Goal: Task Accomplishment & Management: Manage account settings

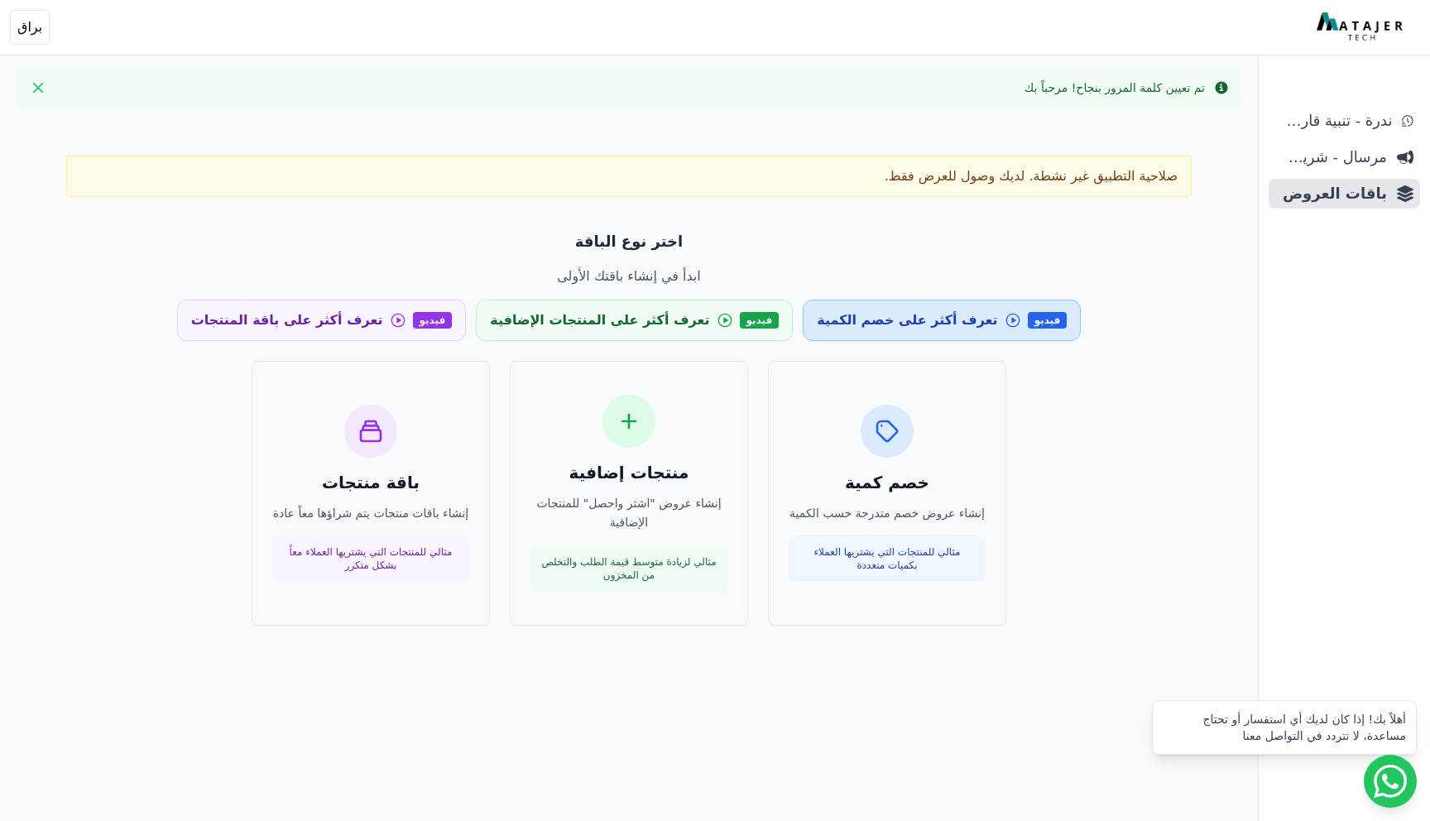
click at [901, 325] on span "تعرف أكثر على خصم الكمية" at bounding box center [907, 320] width 180 height 20
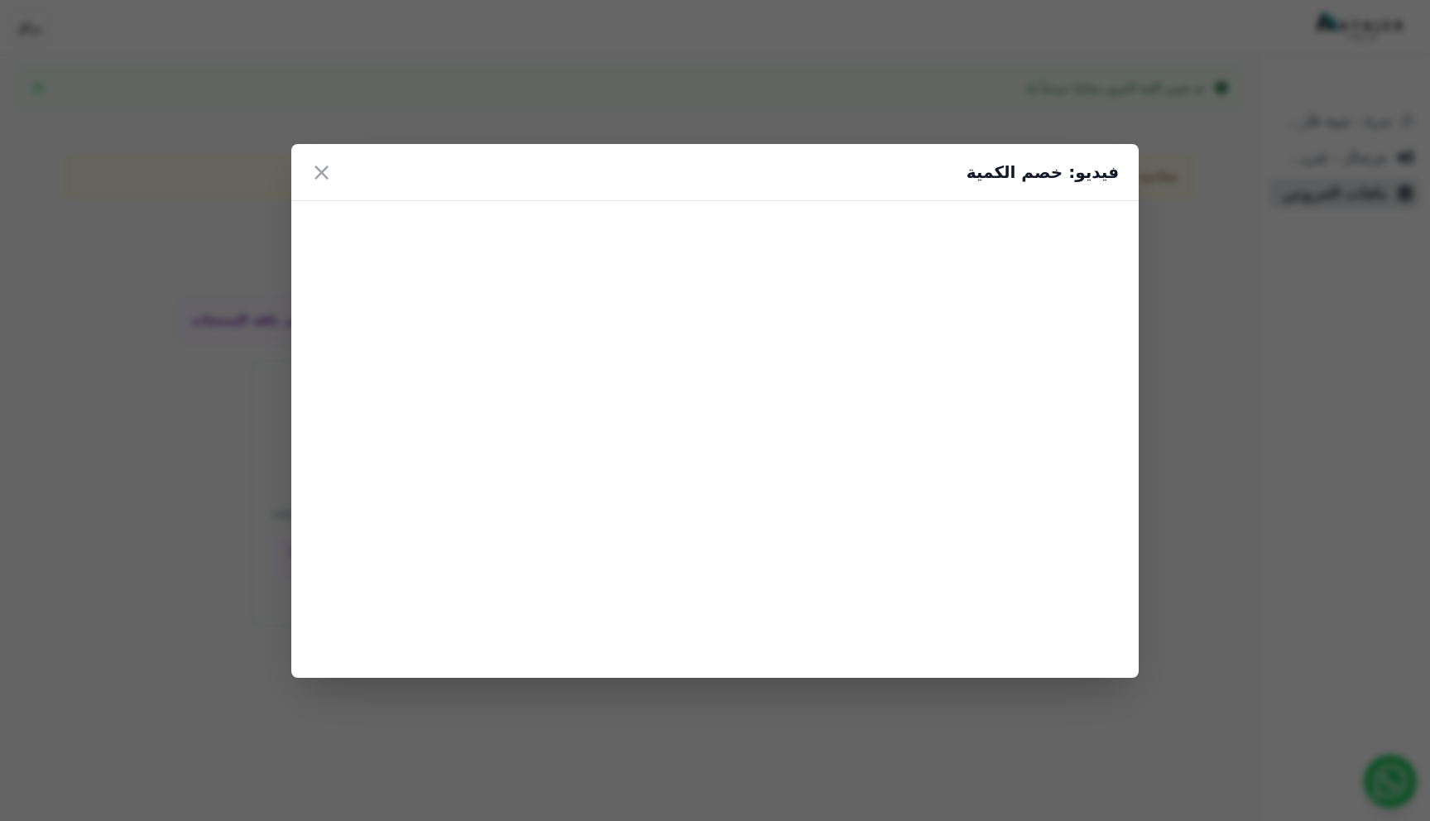
click at [790, 119] on div "فيديو: خصم الكمية ×" at bounding box center [715, 410] width 1430 height 821
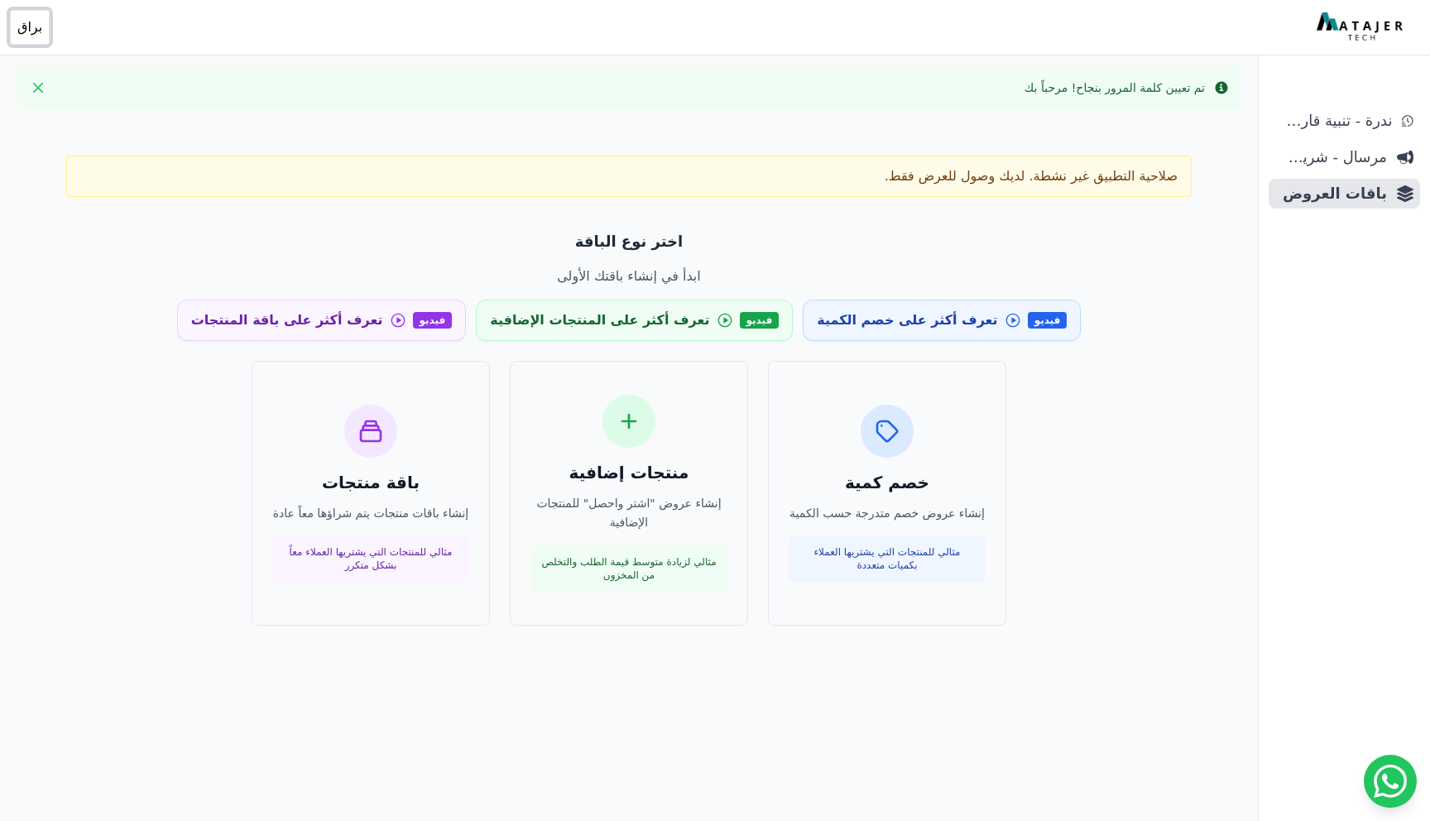
click at [31, 32] on span "براق" at bounding box center [29, 27] width 25 height 20
click at [58, 118] on p "رقم المتجر: 1136563996" at bounding box center [114, 117] width 203 height 17
click at [55, 99] on p "[EMAIL_ADDRESS][DOMAIN_NAME]" at bounding box center [114, 94] width 203 height 17
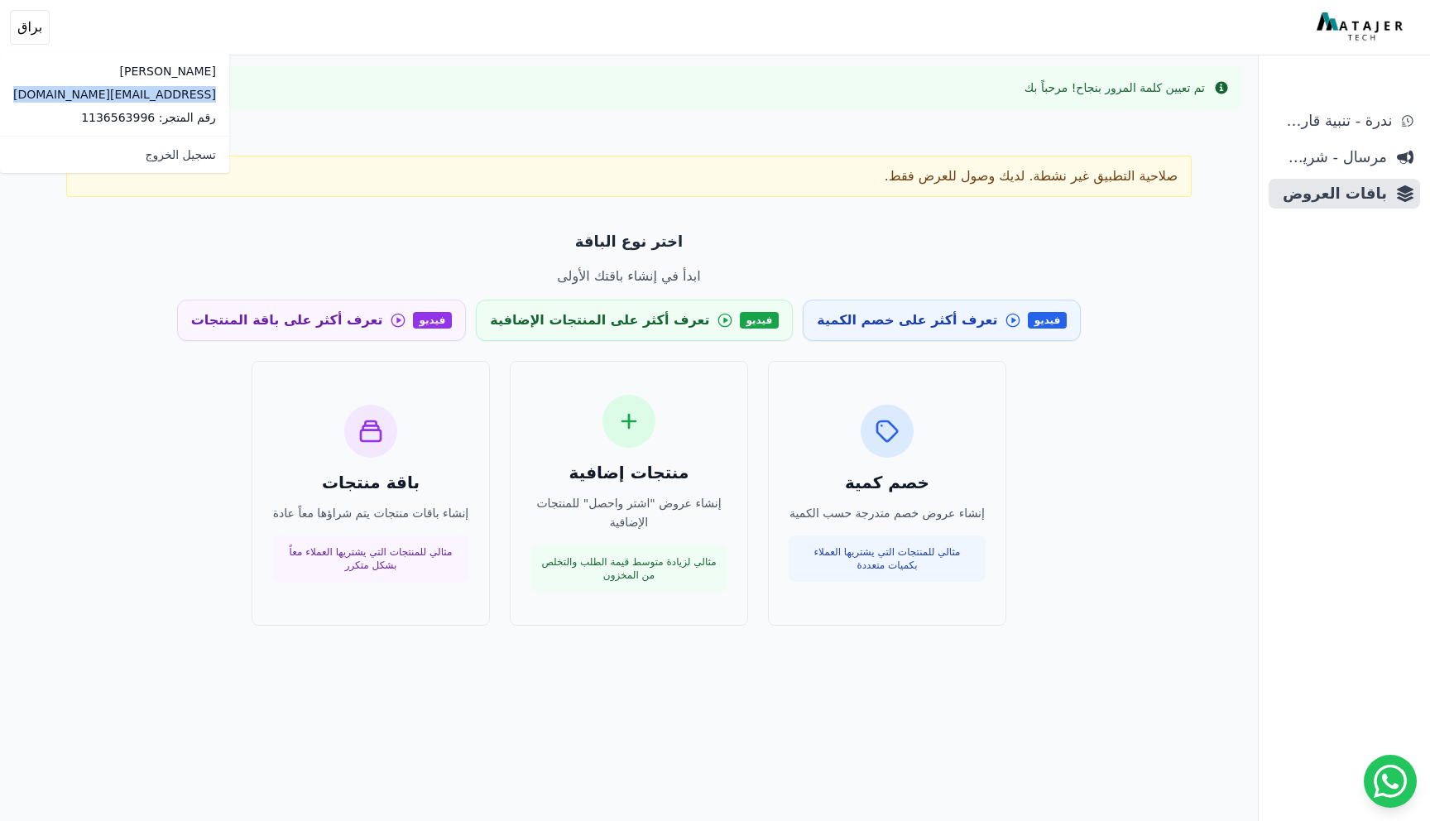
click at [55, 99] on p "[EMAIL_ADDRESS][DOMAIN_NAME]" at bounding box center [114, 94] width 203 height 17
copy div "[EMAIL_ADDRESS][DOMAIN_NAME]"
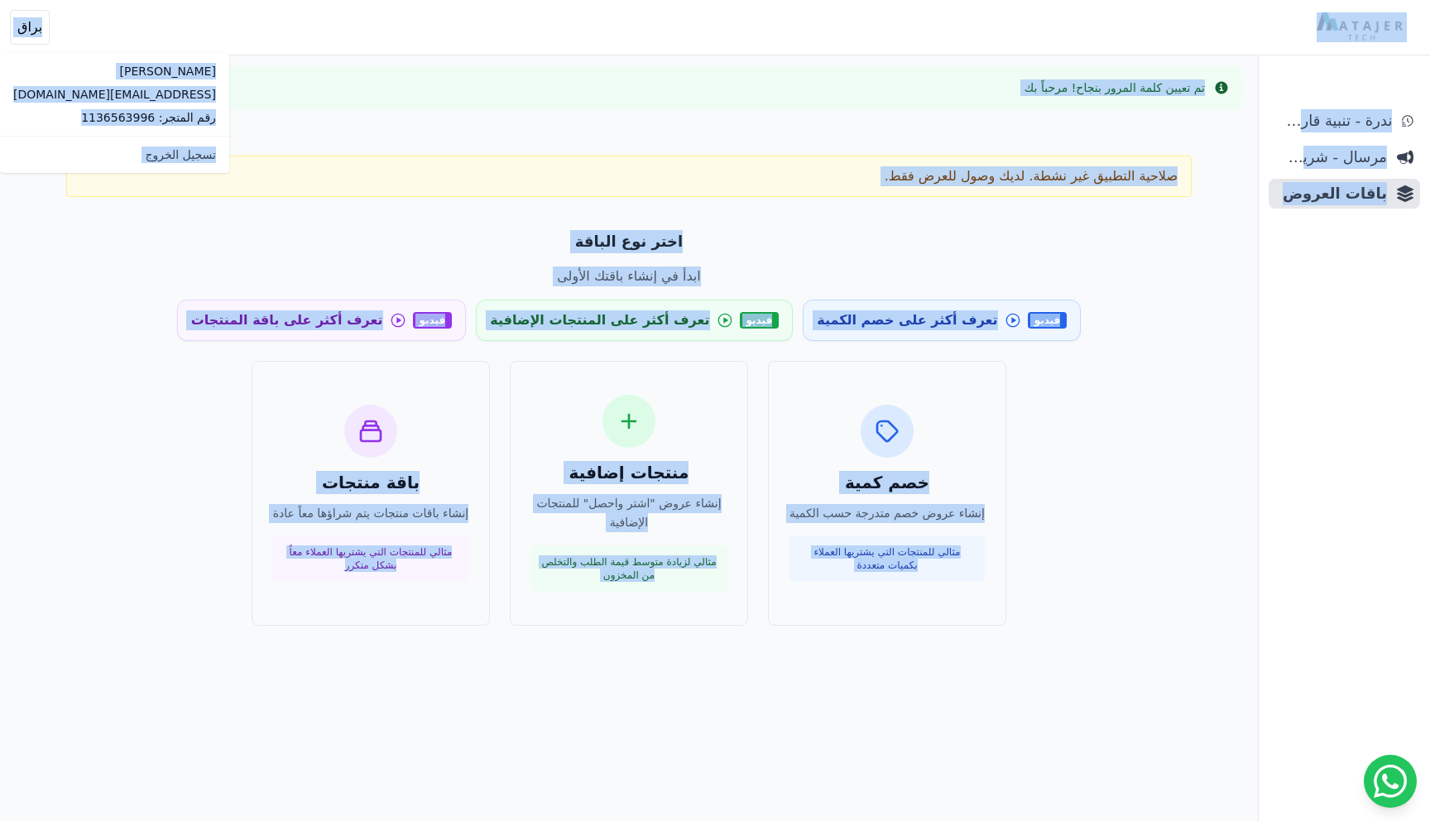
click at [1000, 235] on p "اختر نوع الباقة" at bounding box center [629, 241] width 1086 height 23
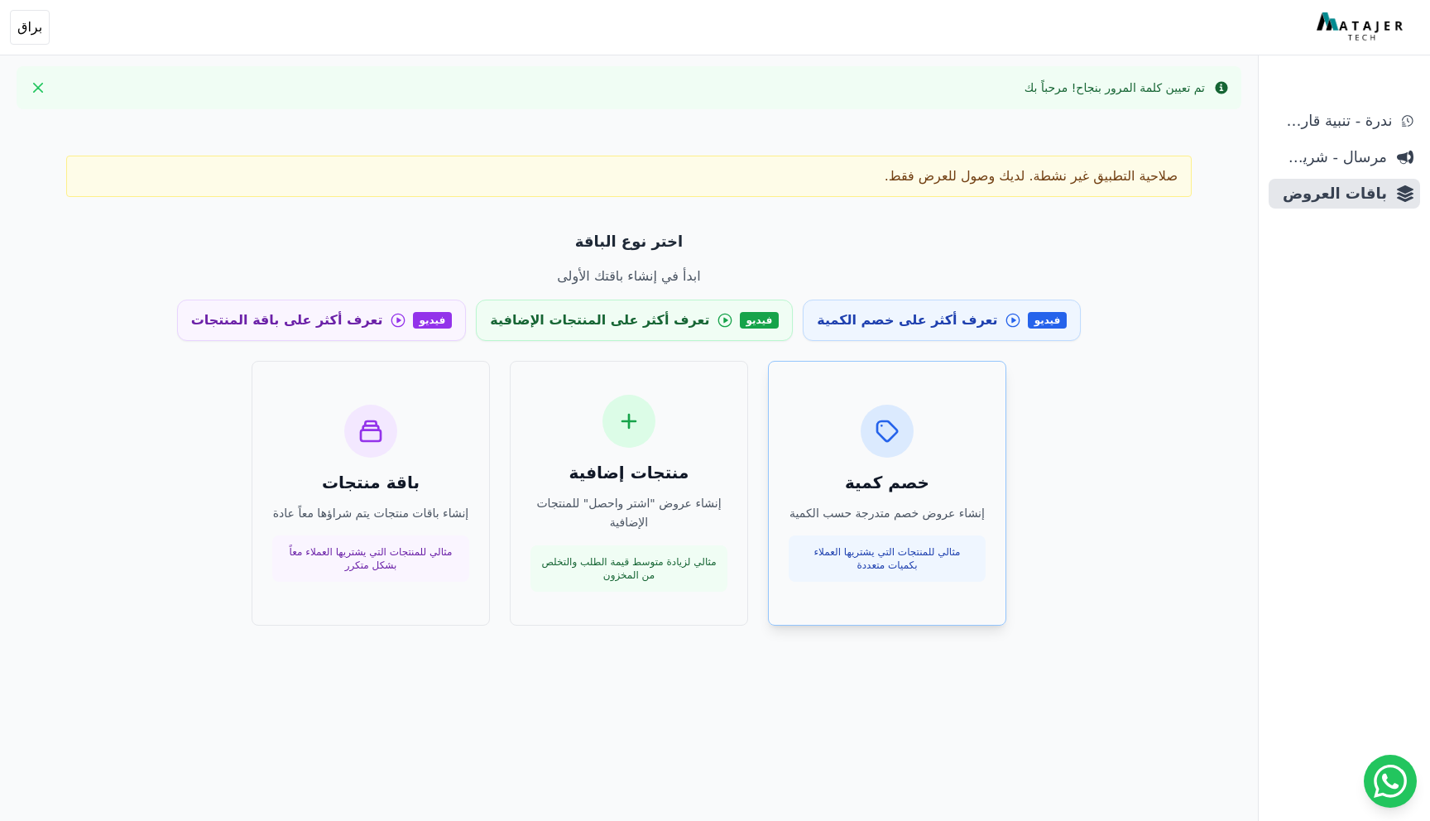
click at [912, 527] on div "خصم كمية إنشاء عروض خصم متدرجة حسب الكمية مثالي للمنتجات التي يشتريها العملاء ب…" at bounding box center [887, 494] width 197 height 178
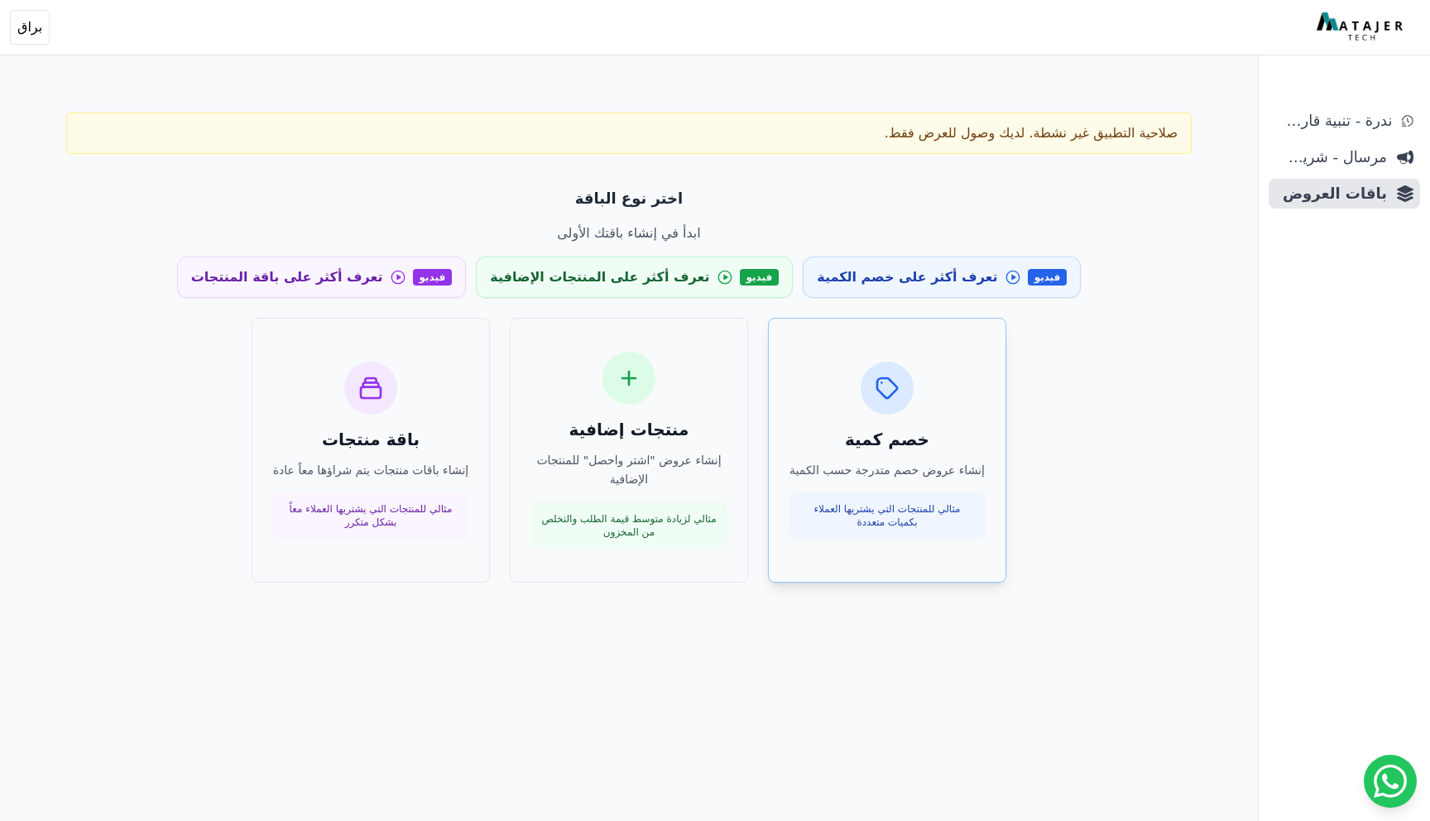
click at [904, 461] on p "إنشاء عروض خصم متدرجة حسب الكمية" at bounding box center [887, 470] width 197 height 19
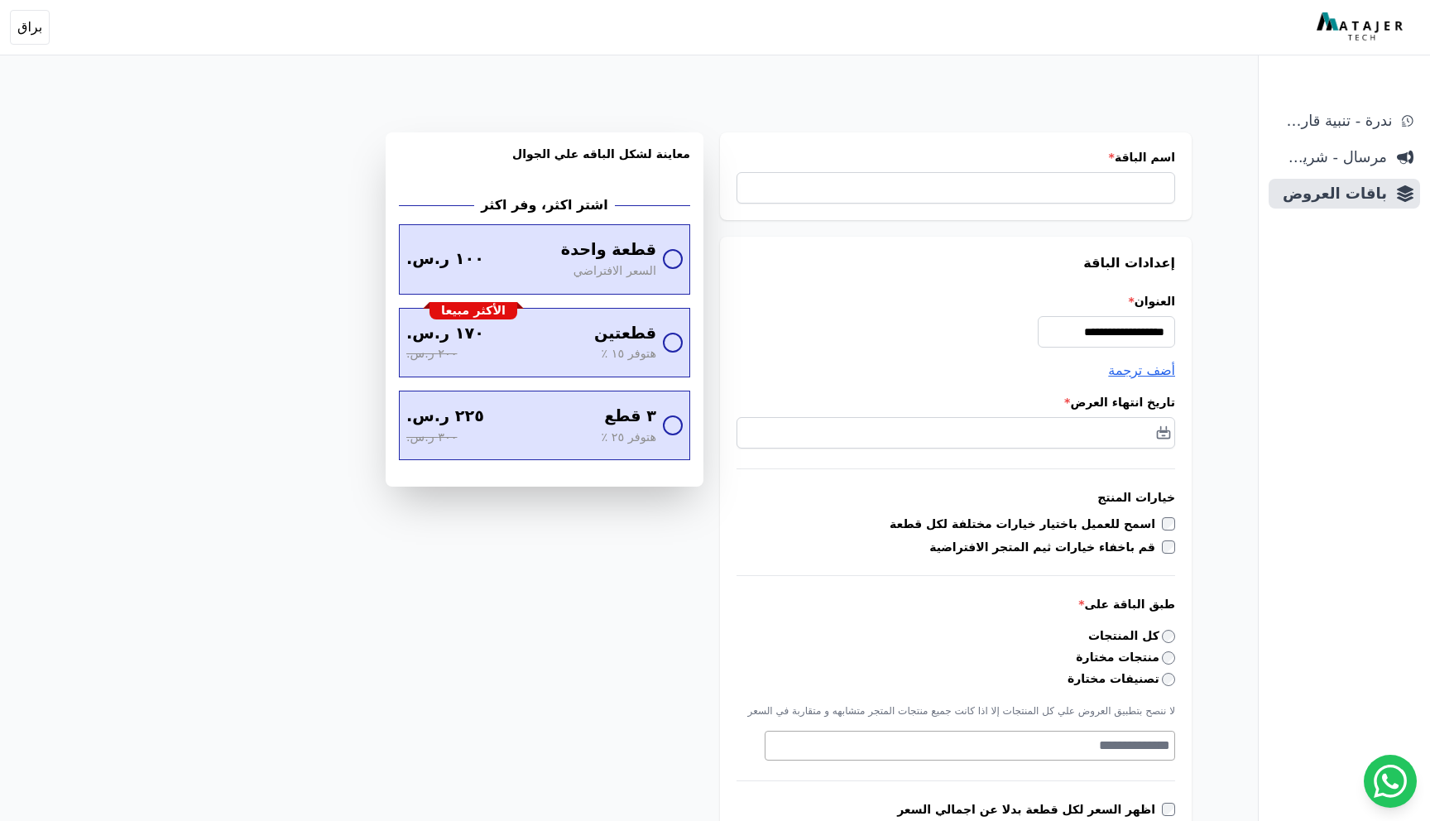
click at [1000, 206] on div "اسم الباقة *" at bounding box center [956, 176] width 472 height 88
click at [997, 195] on input "اسم الباقة *" at bounding box center [956, 187] width 439 height 31
click at [622, 252] on span "قطعة واحدة" at bounding box center [607, 251] width 95 height 24
click at [639, 351] on span "هتوفر ١٥ ٪" at bounding box center [627, 355] width 55 height 18
click at [632, 417] on span "٣ قطع" at bounding box center [629, 418] width 52 height 24
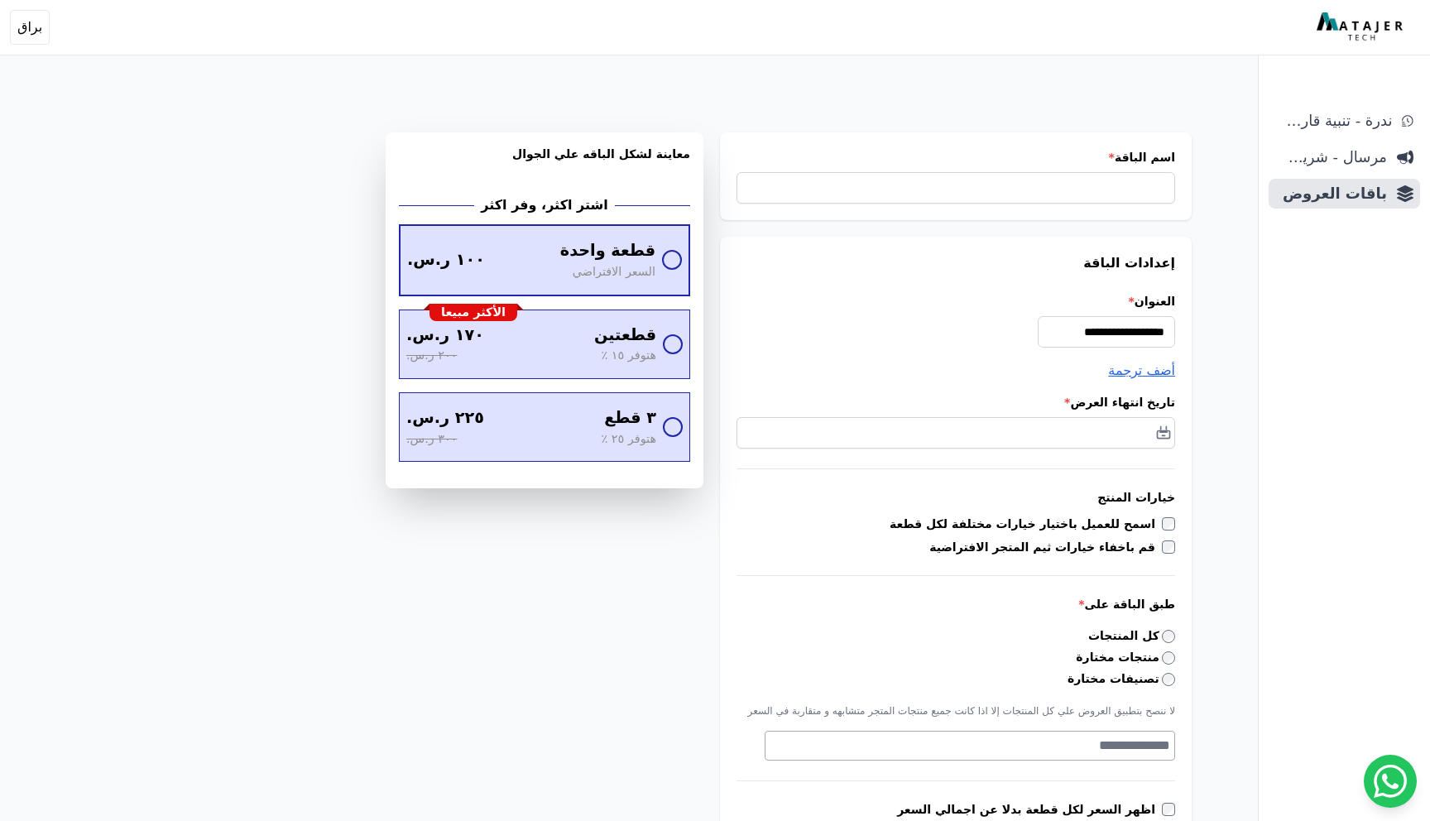
click at [638, 245] on span "قطعة واحدة" at bounding box center [607, 251] width 95 height 24
click at [908, 219] on div "اسم الباقة *" at bounding box center [956, 176] width 472 height 88
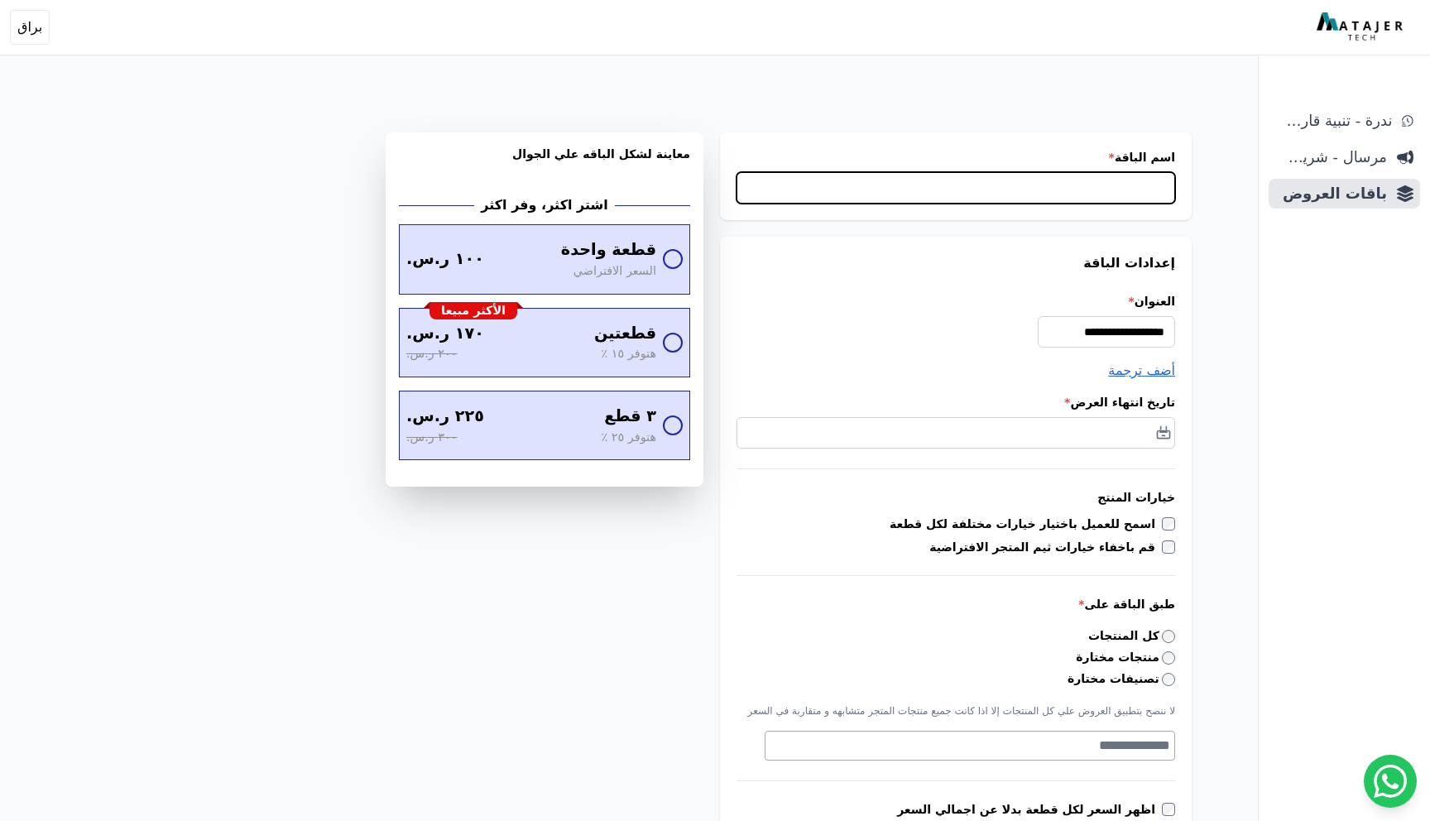
click at [908, 202] on input "اسم الباقة *" at bounding box center [956, 187] width 439 height 31
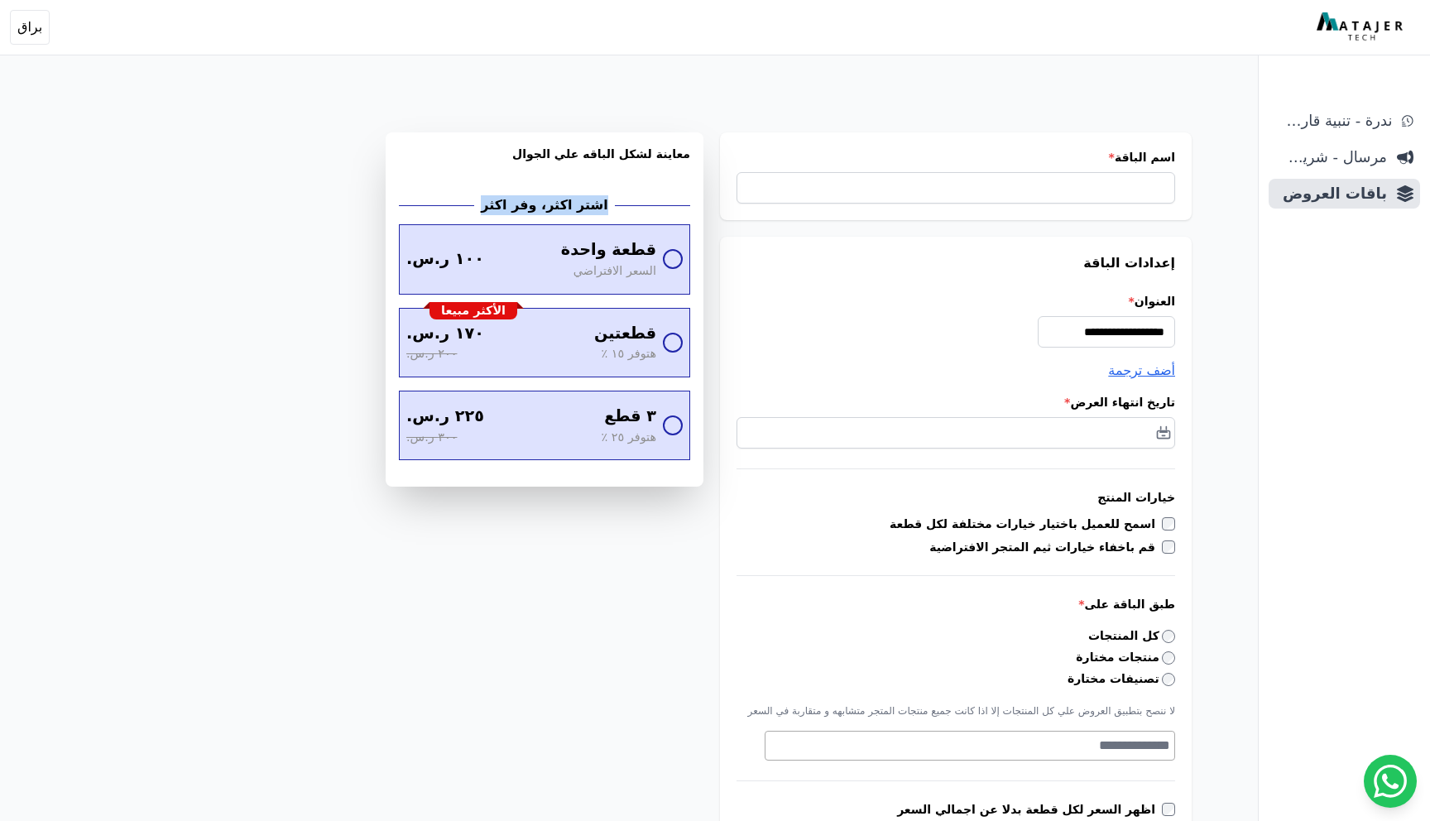
drag, startPoint x: 497, startPoint y: 204, endPoint x: 597, endPoint y: 210, distance: 99.6
click at [597, 210] on div "اشتر اكثر، وفر اكثر" at bounding box center [544, 205] width 291 height 20
copy h2 "اشتر اكثر، وفر اكثر"
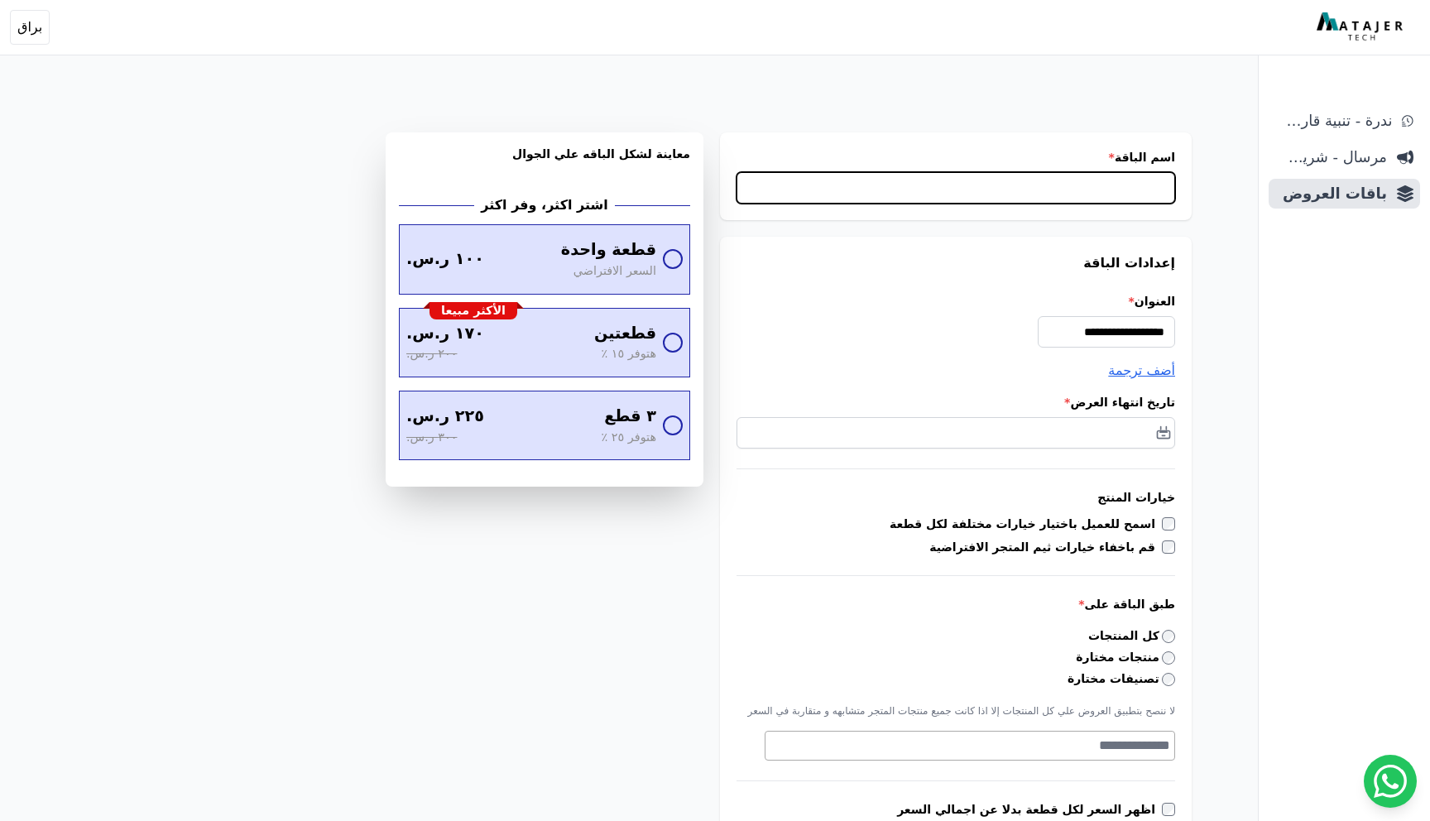
click at [1026, 194] on input "اسم الباقة *" at bounding box center [956, 187] width 439 height 31
paste input "**********"
type input "**********"
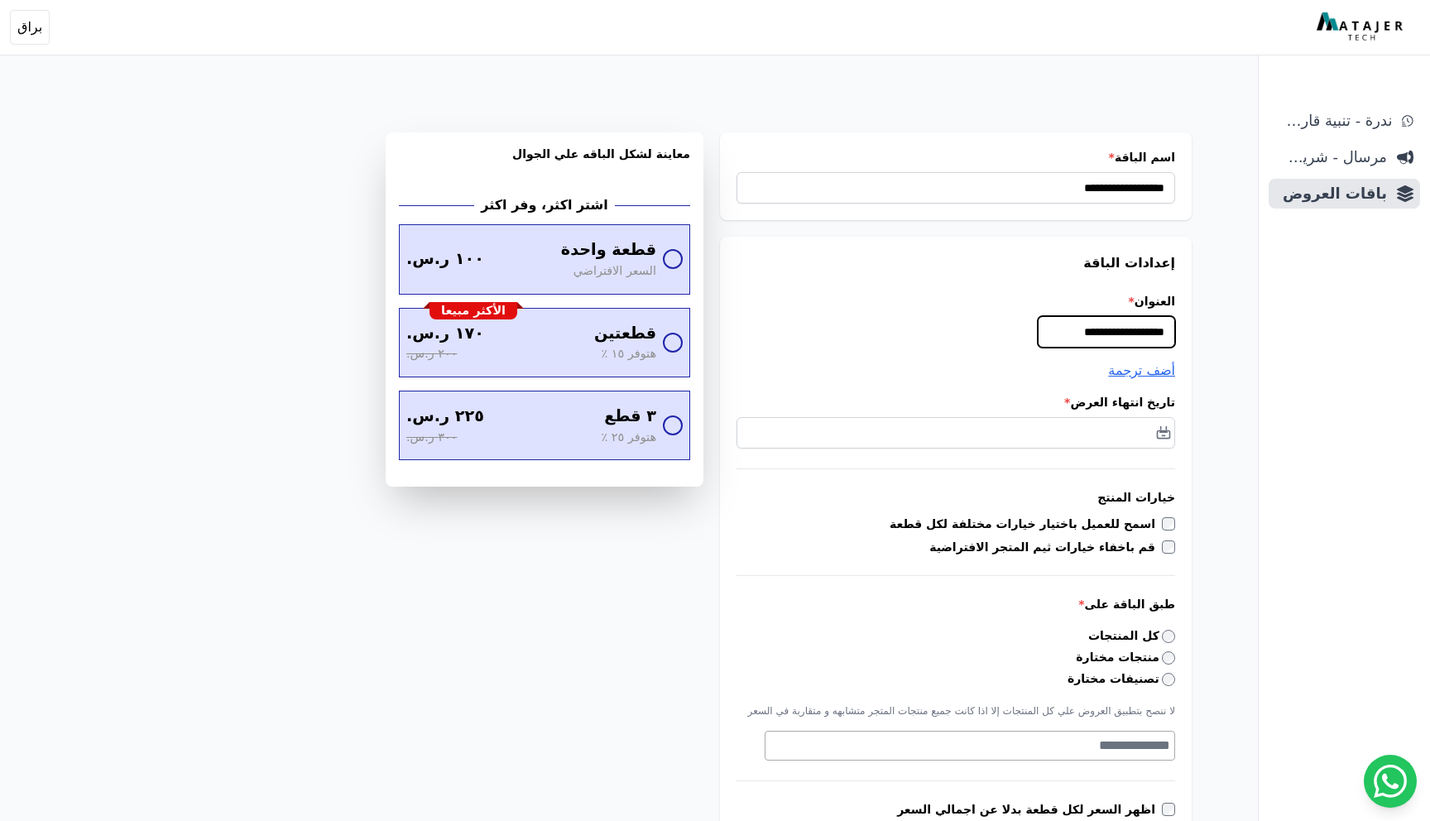
click at [1117, 342] on input "**********" at bounding box center [1106, 331] width 137 height 31
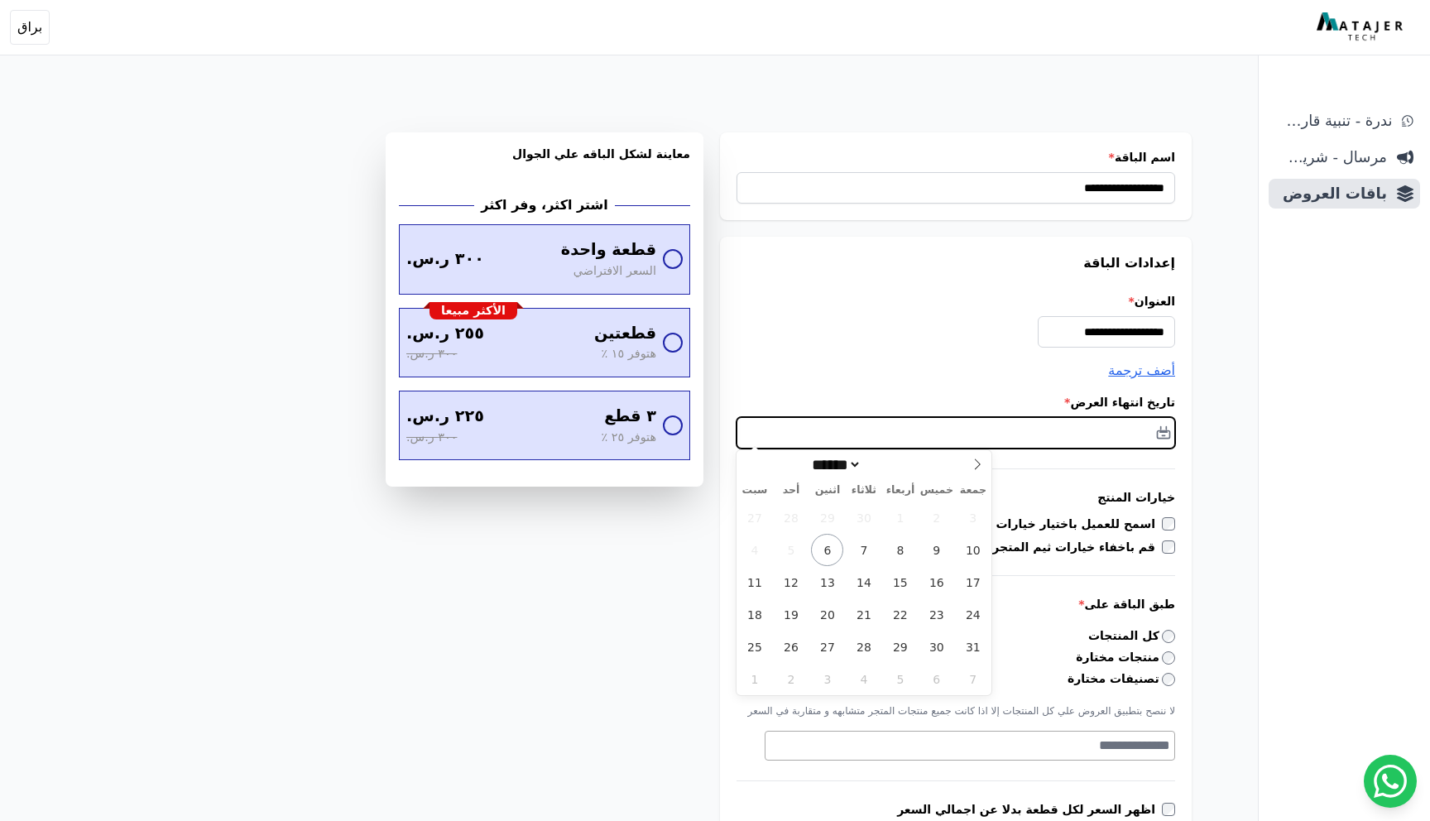
click at [1128, 435] on input "text" at bounding box center [956, 432] width 439 height 31
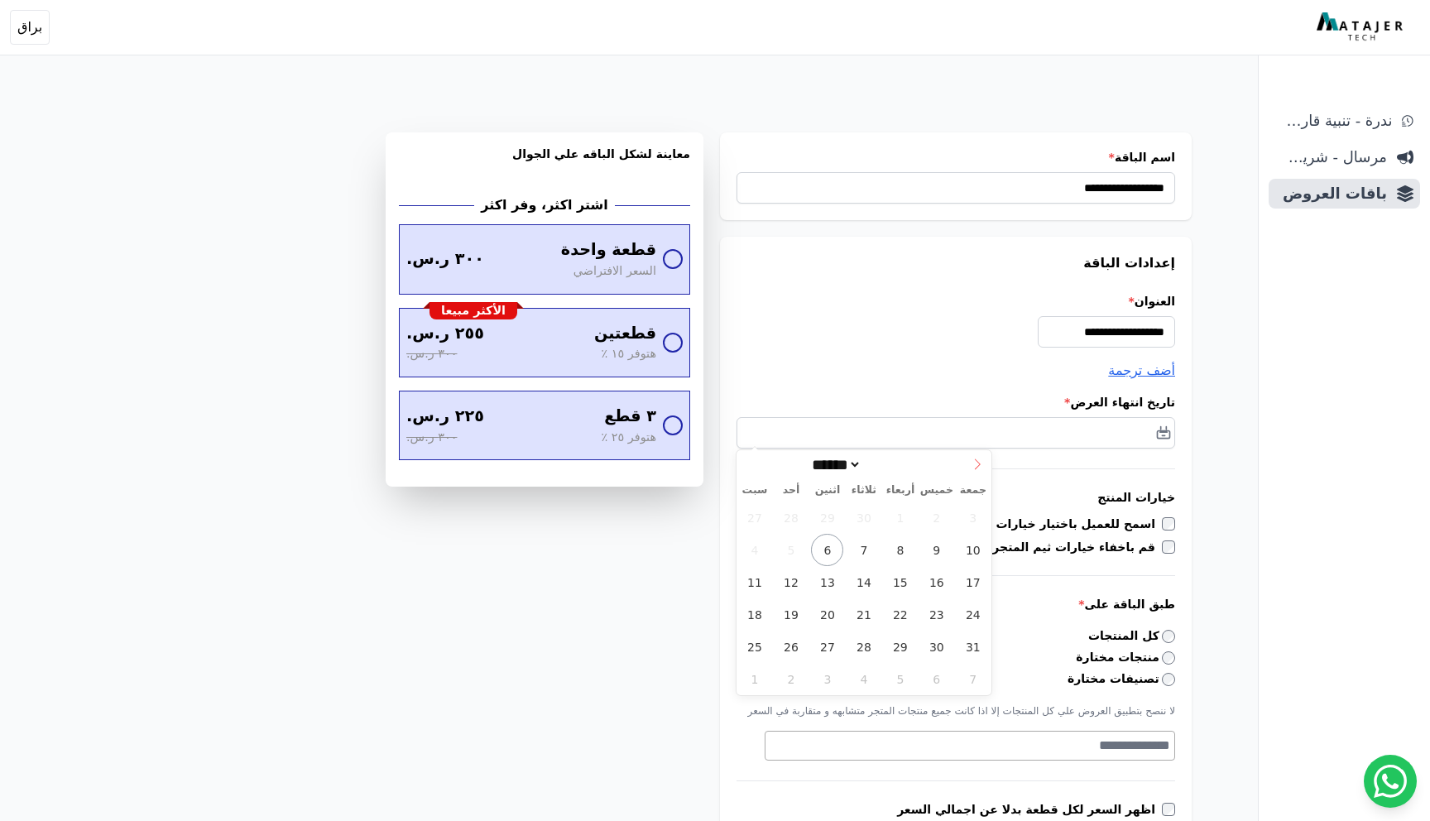
click at [981, 473] on span at bounding box center [978, 464] width 28 height 28
select select "**"
click at [981, 473] on span at bounding box center [978, 464] width 28 height 28
type input "****"
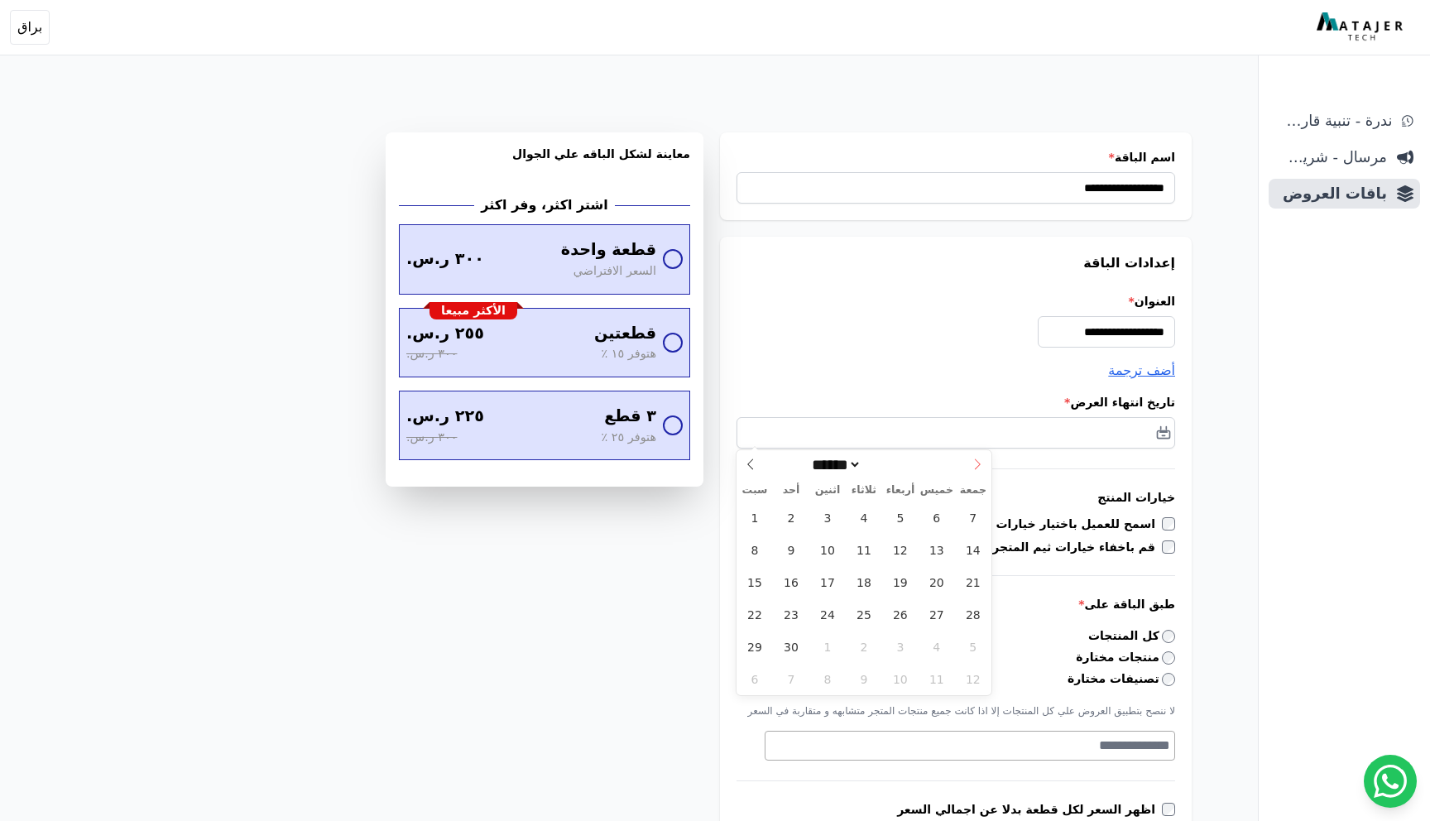
select select "*"
click at [937, 523] on span "1" at bounding box center [936, 518] width 32 height 32
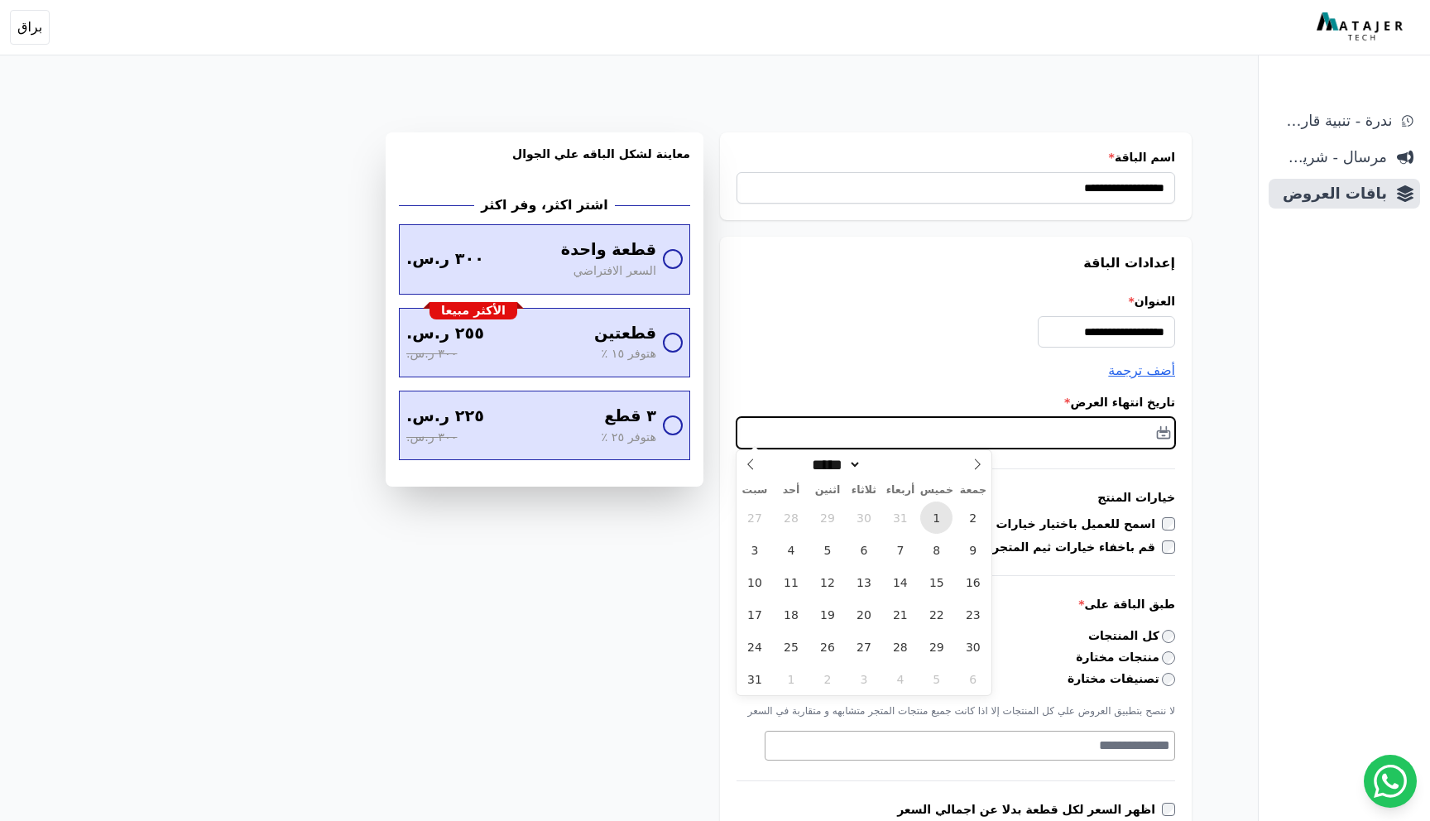
type input "**********"
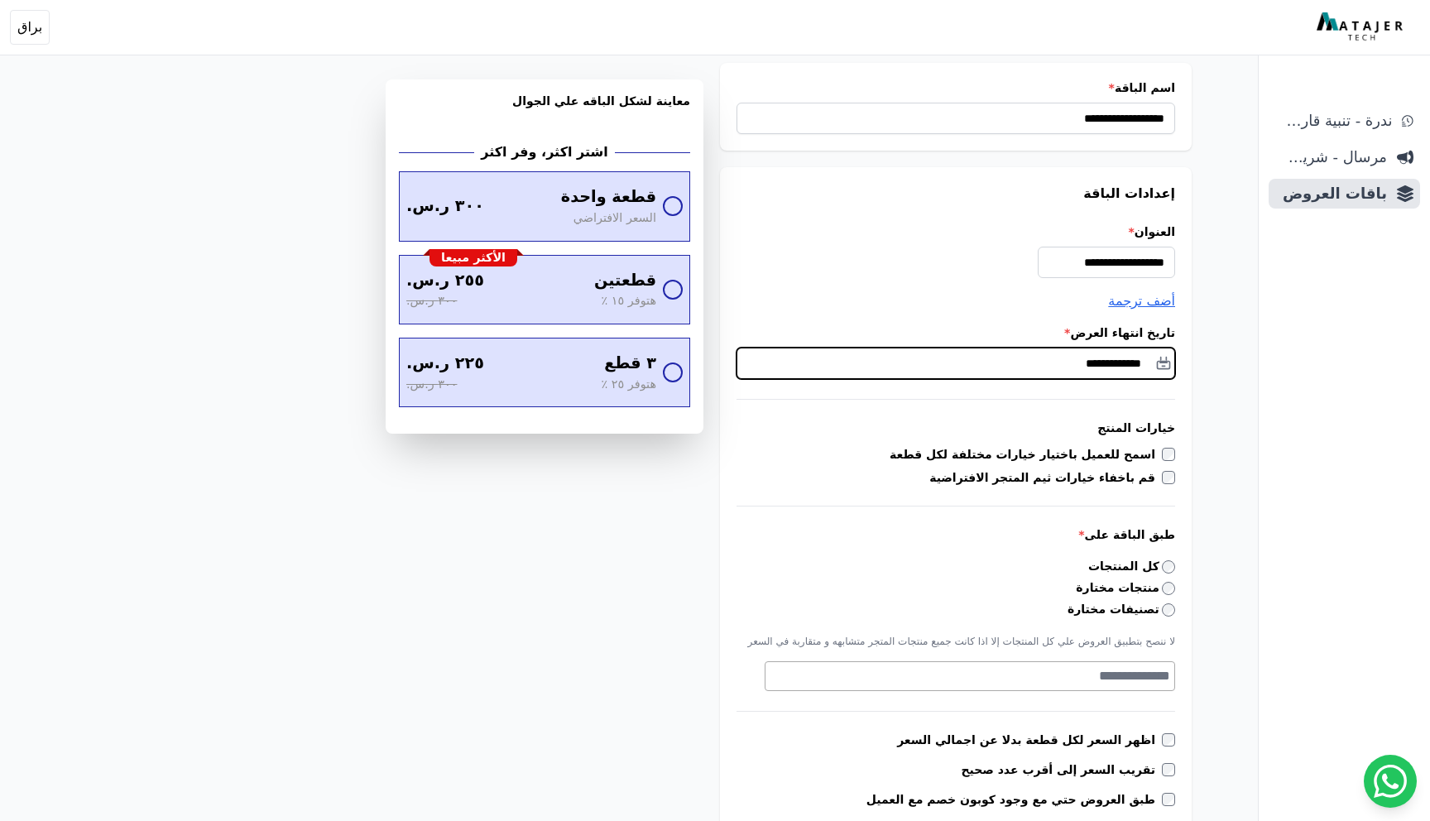
scroll to position [86, 0]
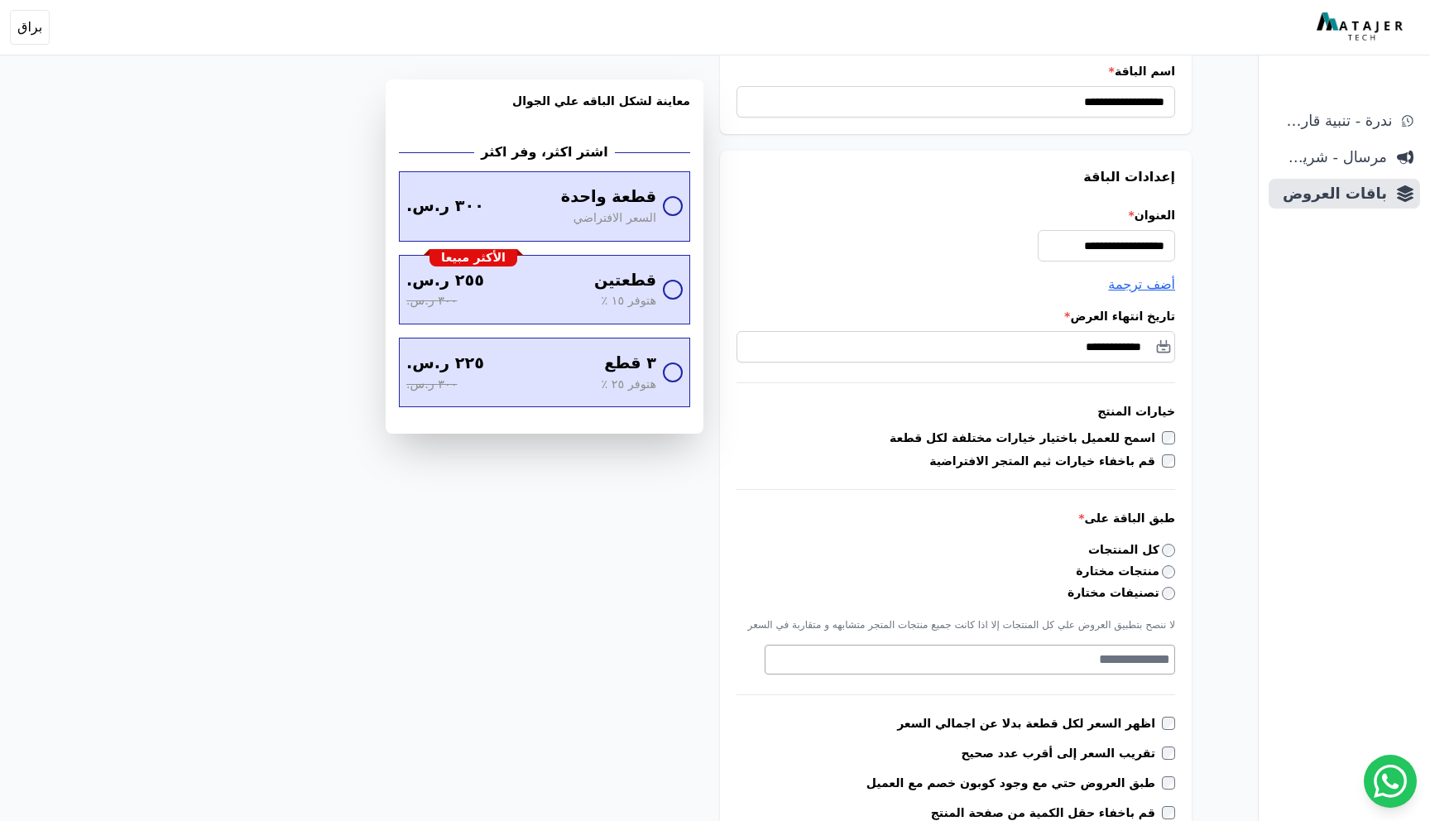
click at [1060, 440] on label "اسمح للعميل باختيار خيارات مختلفة لكل قطعة" at bounding box center [1026, 438] width 272 height 17
click at [1062, 461] on label "قم باخفاء خيارات ثيم المتجر الافتراضية" at bounding box center [1046, 461] width 233 height 17
click at [1061, 462] on label "قم باخفاء خيارات ثيم المتجر الافتراضية" at bounding box center [1046, 461] width 233 height 17
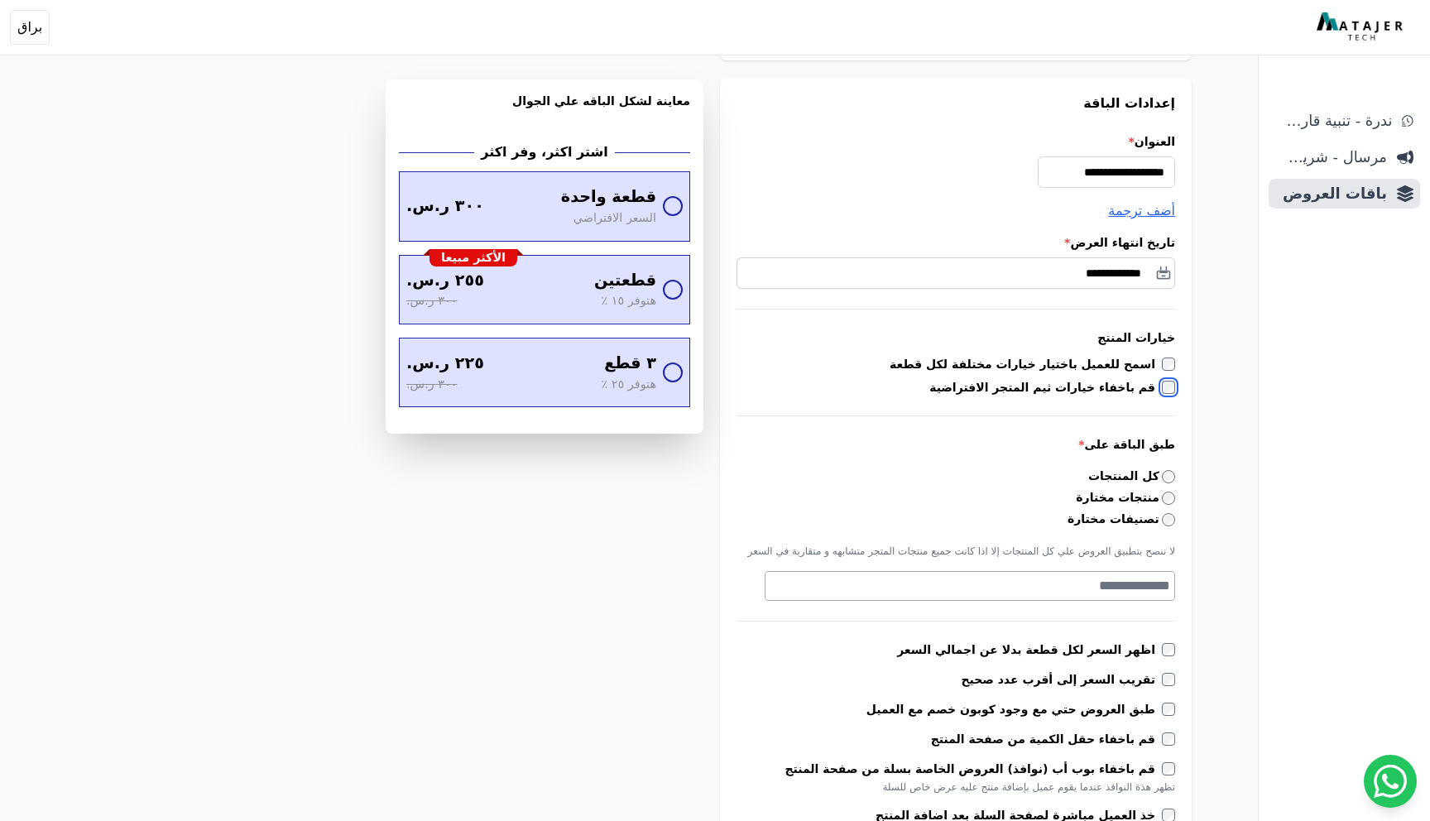
scroll to position [165, 0]
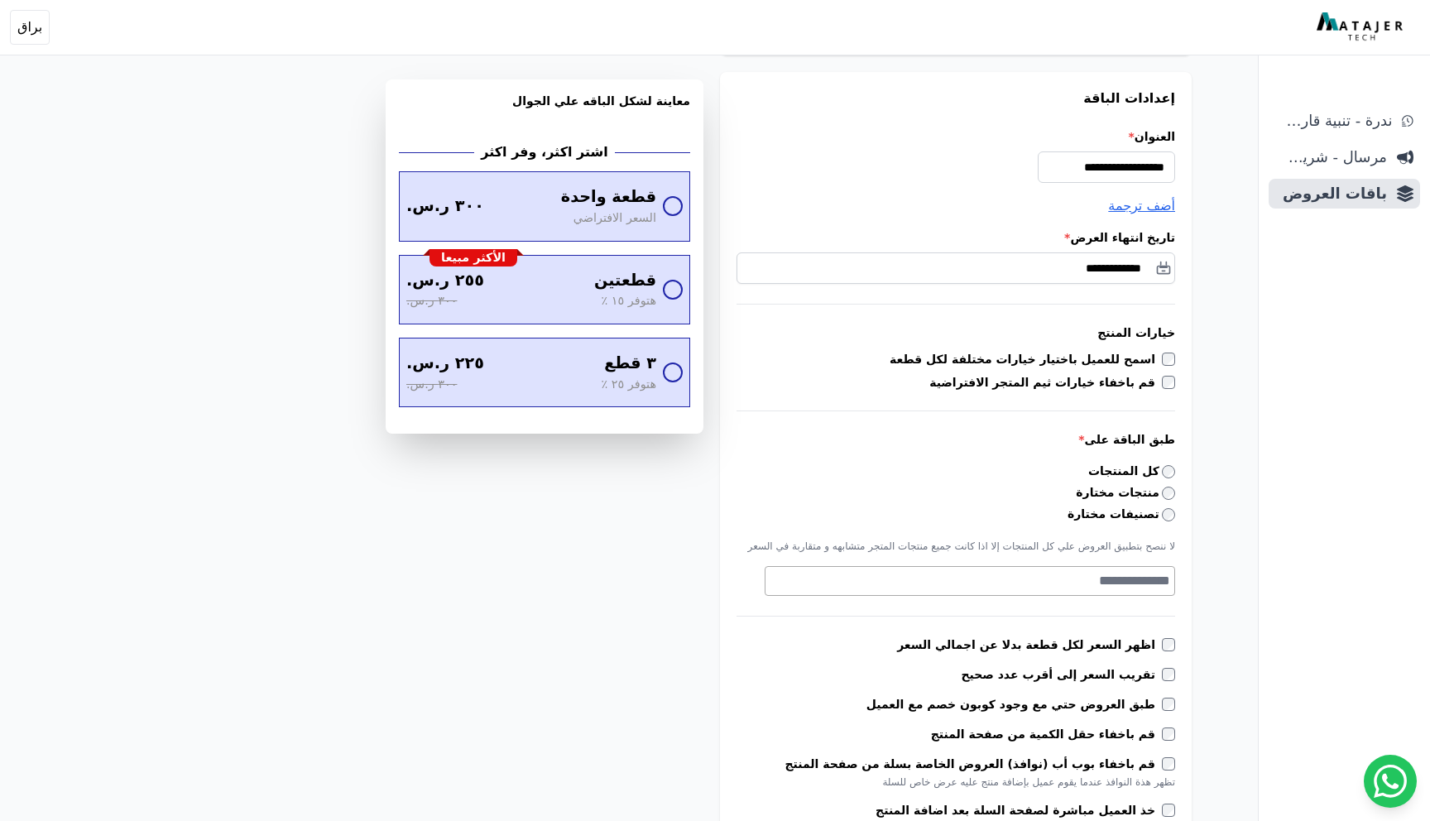
click at [1124, 469] on label "كل المنتجات" at bounding box center [1132, 471] width 87 height 17
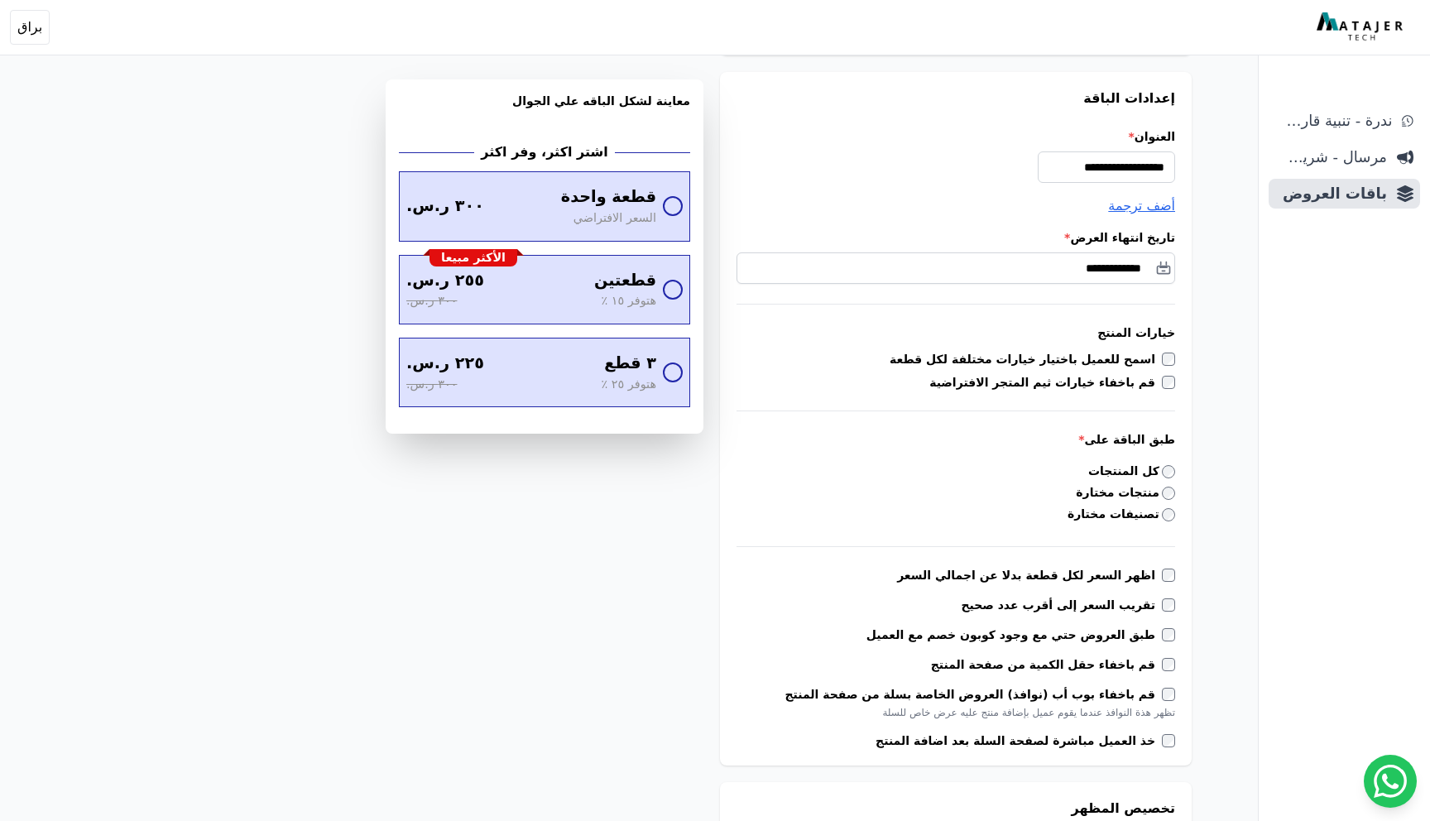
click at [1118, 515] on label "تصنيفات مختارة" at bounding box center [1122, 514] width 108 height 17
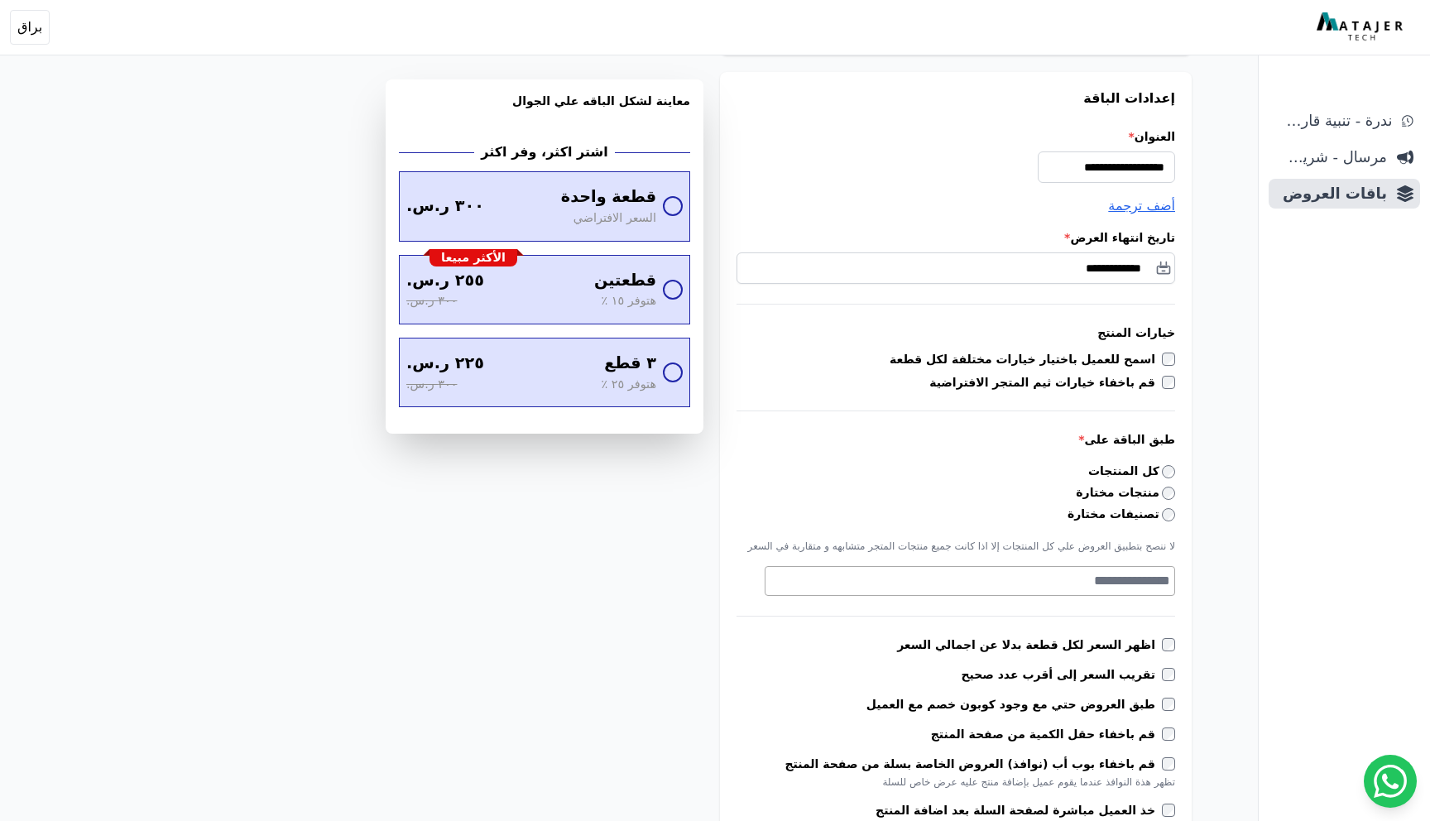
click at [1124, 498] on label "منتجات مختارة" at bounding box center [1125, 492] width 99 height 17
click at [1131, 473] on label "كل المنتجات" at bounding box center [1132, 471] width 87 height 17
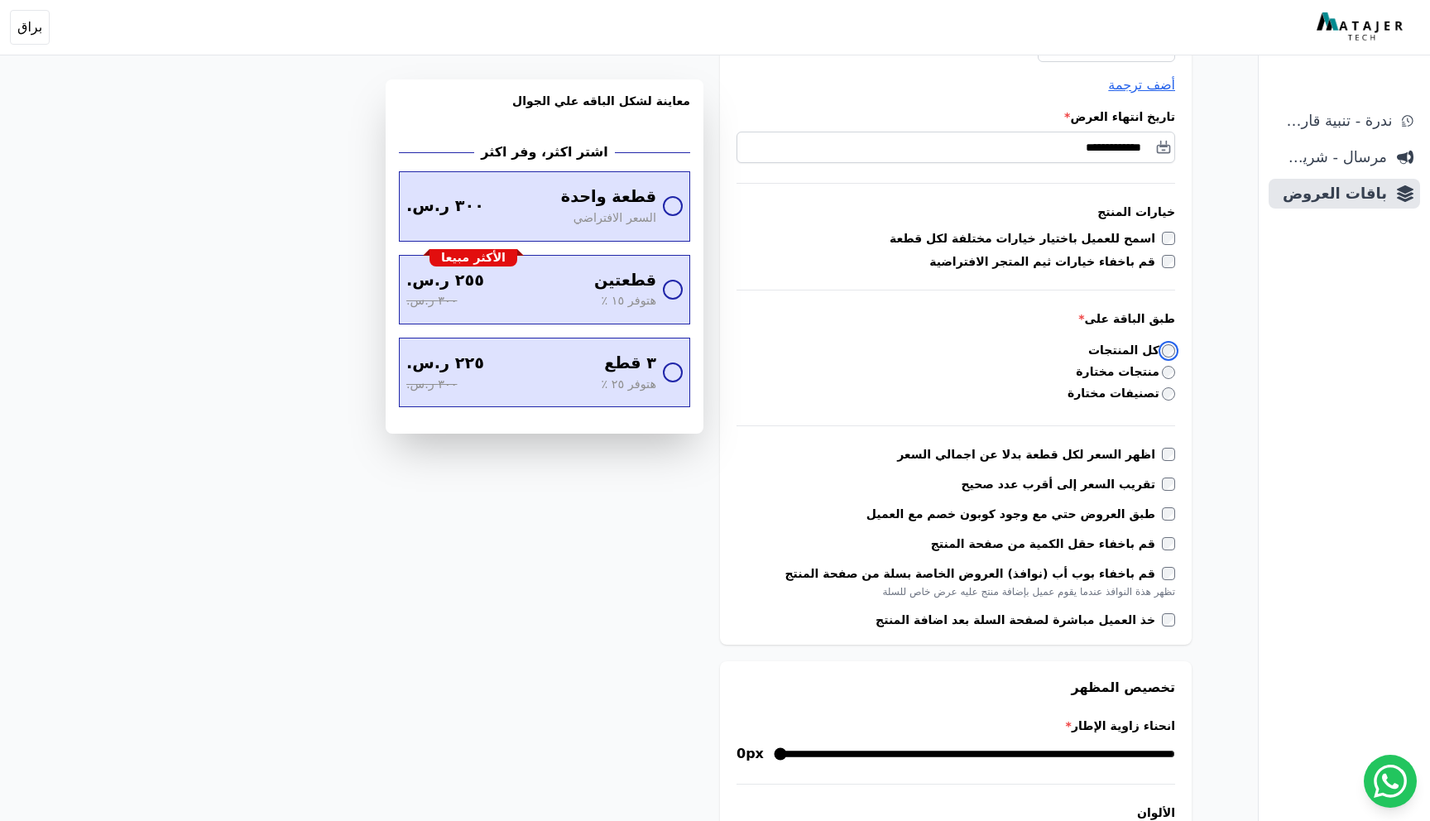
scroll to position [302, 0]
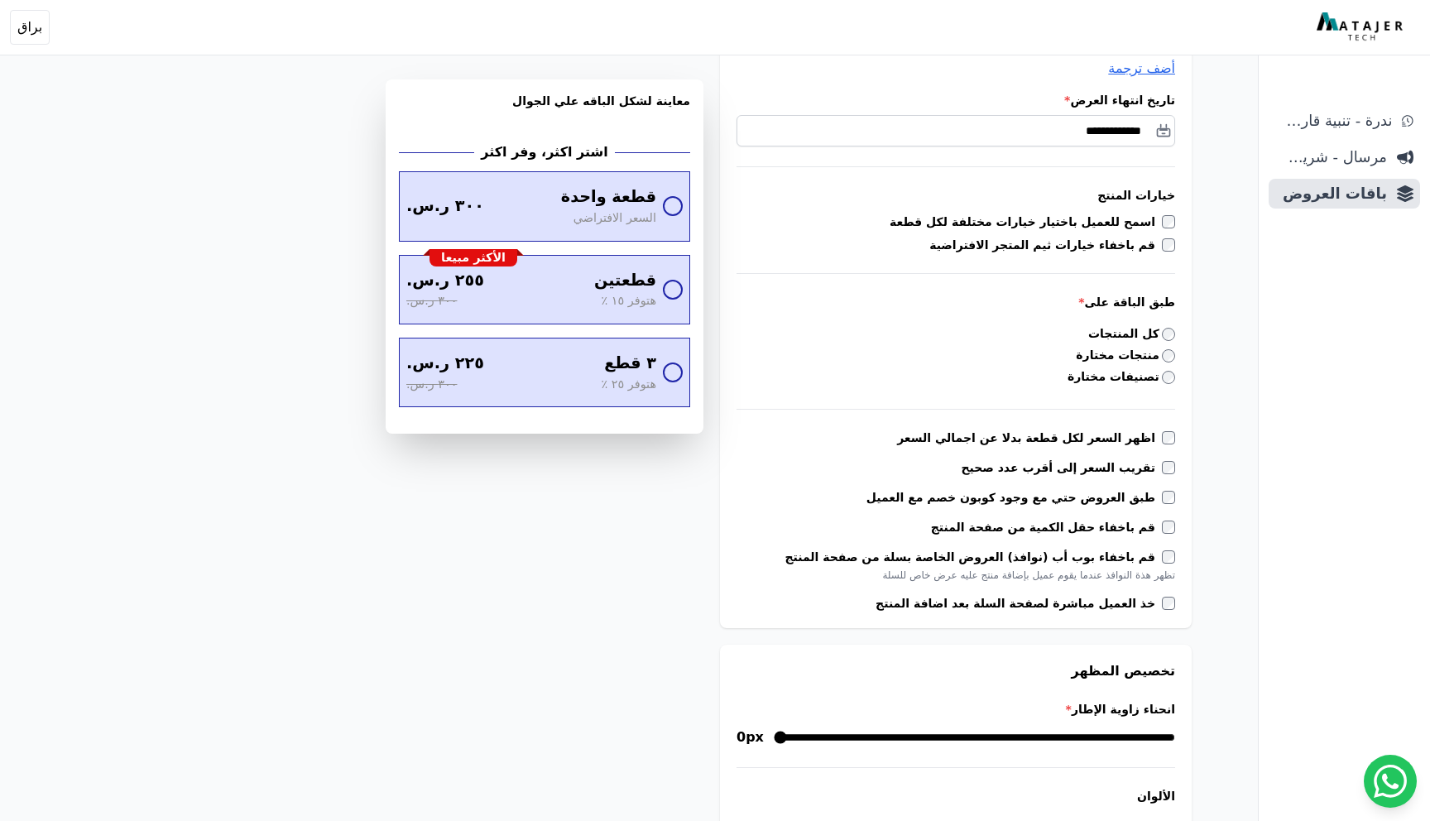
click at [1092, 444] on label "اظهر السعر لكل قطعة بدلا عن اجمالي السعر" at bounding box center [1029, 438] width 265 height 17
click at [1085, 473] on label "تقريب السعر إلى أقرب عدد صحيح" at bounding box center [1061, 467] width 201 height 17
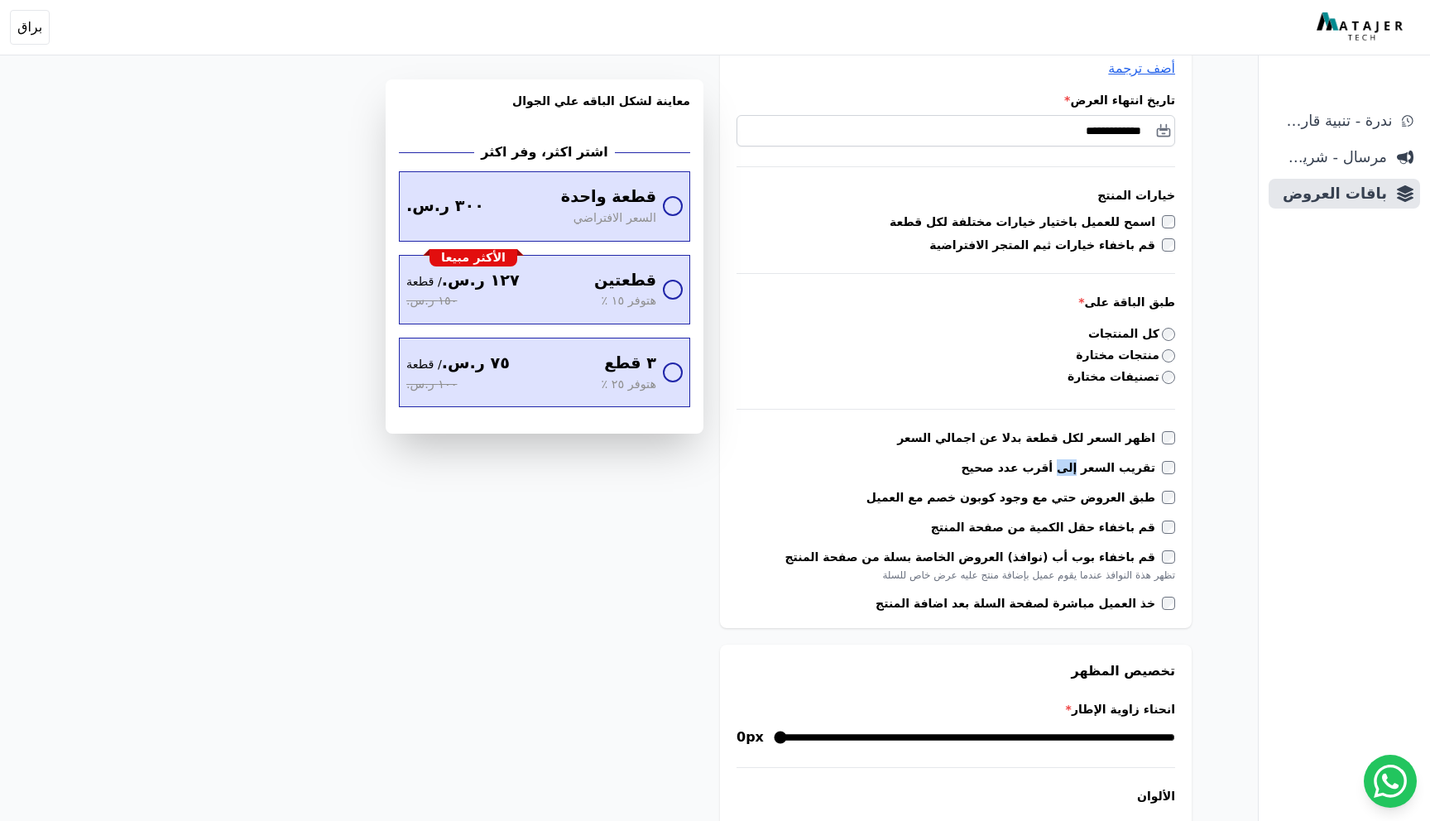
click at [1085, 473] on label "تقريب السعر إلى أقرب عدد صحيح" at bounding box center [1061, 467] width 201 height 17
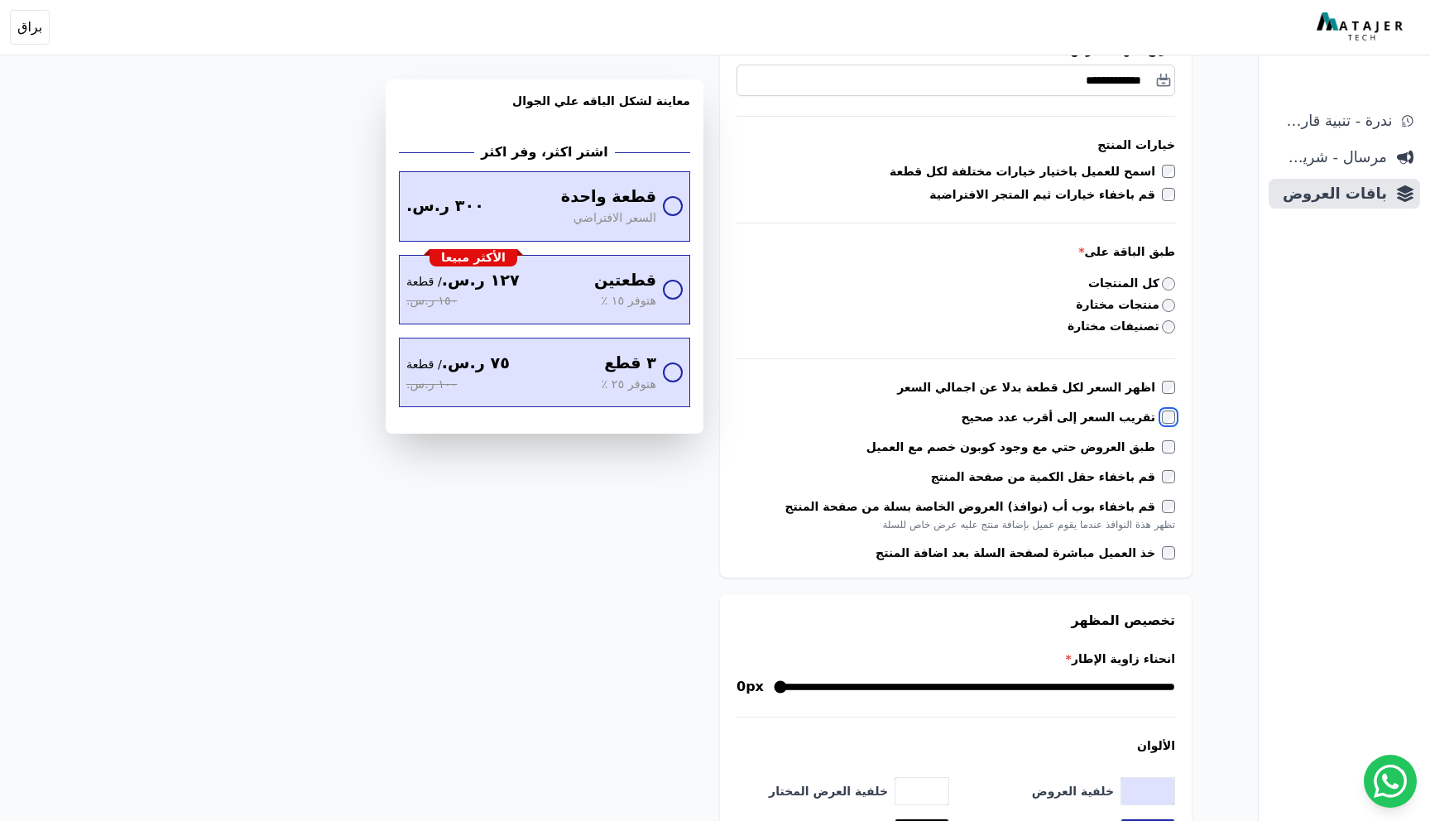
scroll to position [355, 0]
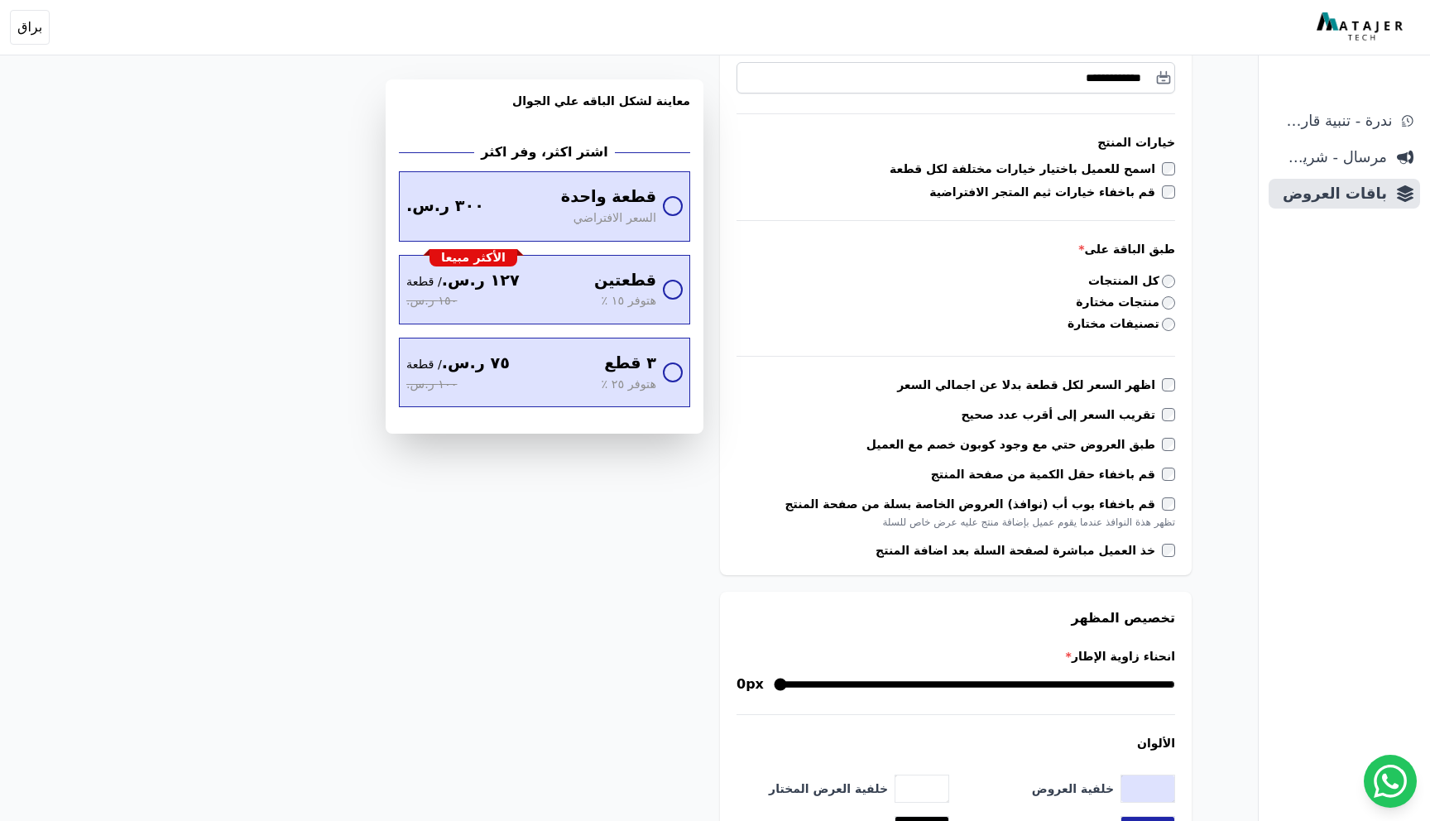
click at [1104, 421] on label "تقريب السعر إلى أقرب عدد صحيح" at bounding box center [1061, 414] width 201 height 17
click at [1099, 448] on label "طبق العروض حتي مع وجود كوبون خصم مع العميل" at bounding box center [1015, 444] width 296 height 17
click at [1097, 449] on label "طبق العروض حتي مع وجود كوبون خصم مع العميل" at bounding box center [1015, 444] width 296 height 17
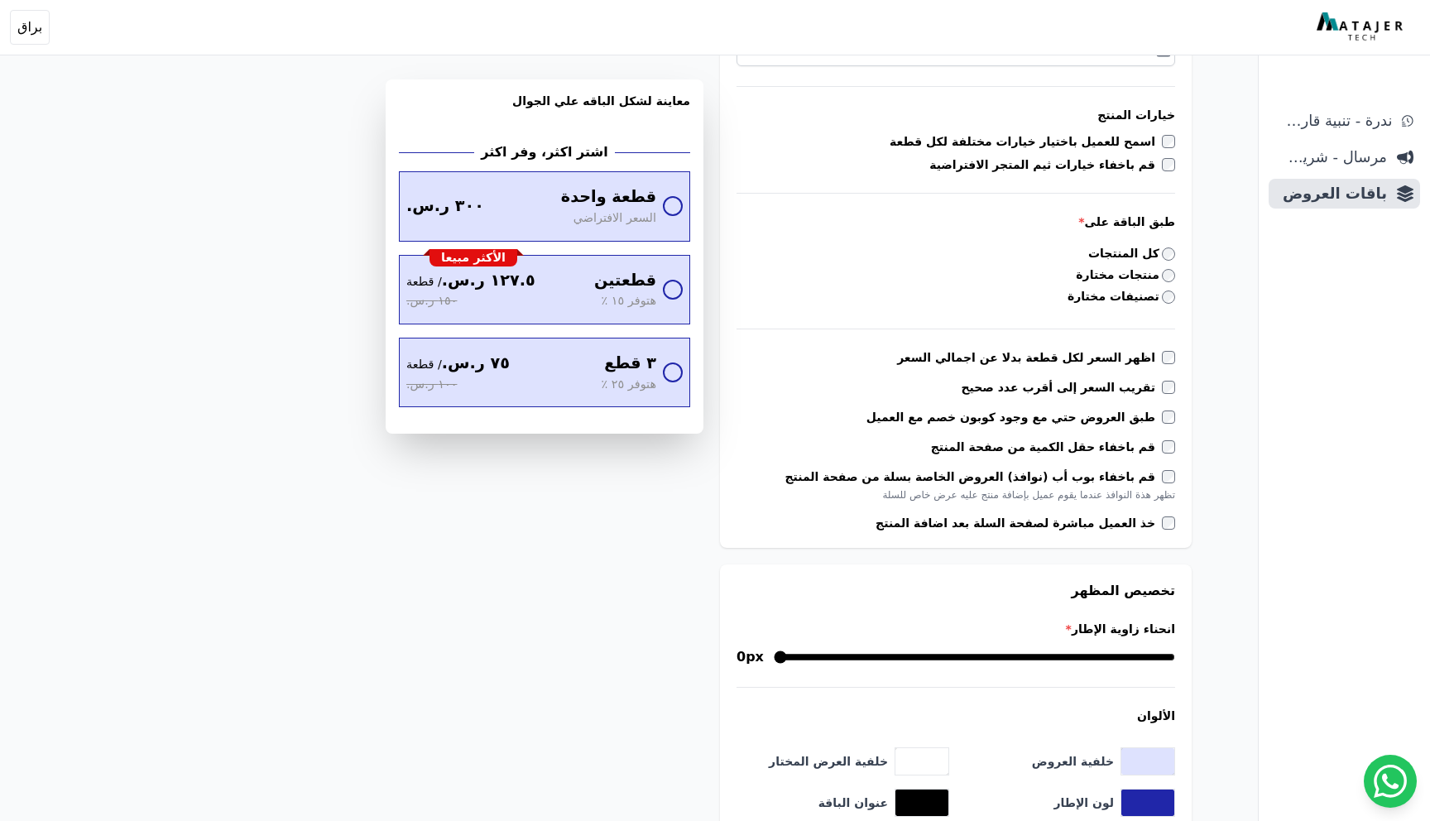
click at [1099, 482] on label "قم باخفاء بوب أب (نوافذ) العروض الخاصة بسلة من صفحة المنتج" at bounding box center [973, 477] width 377 height 17
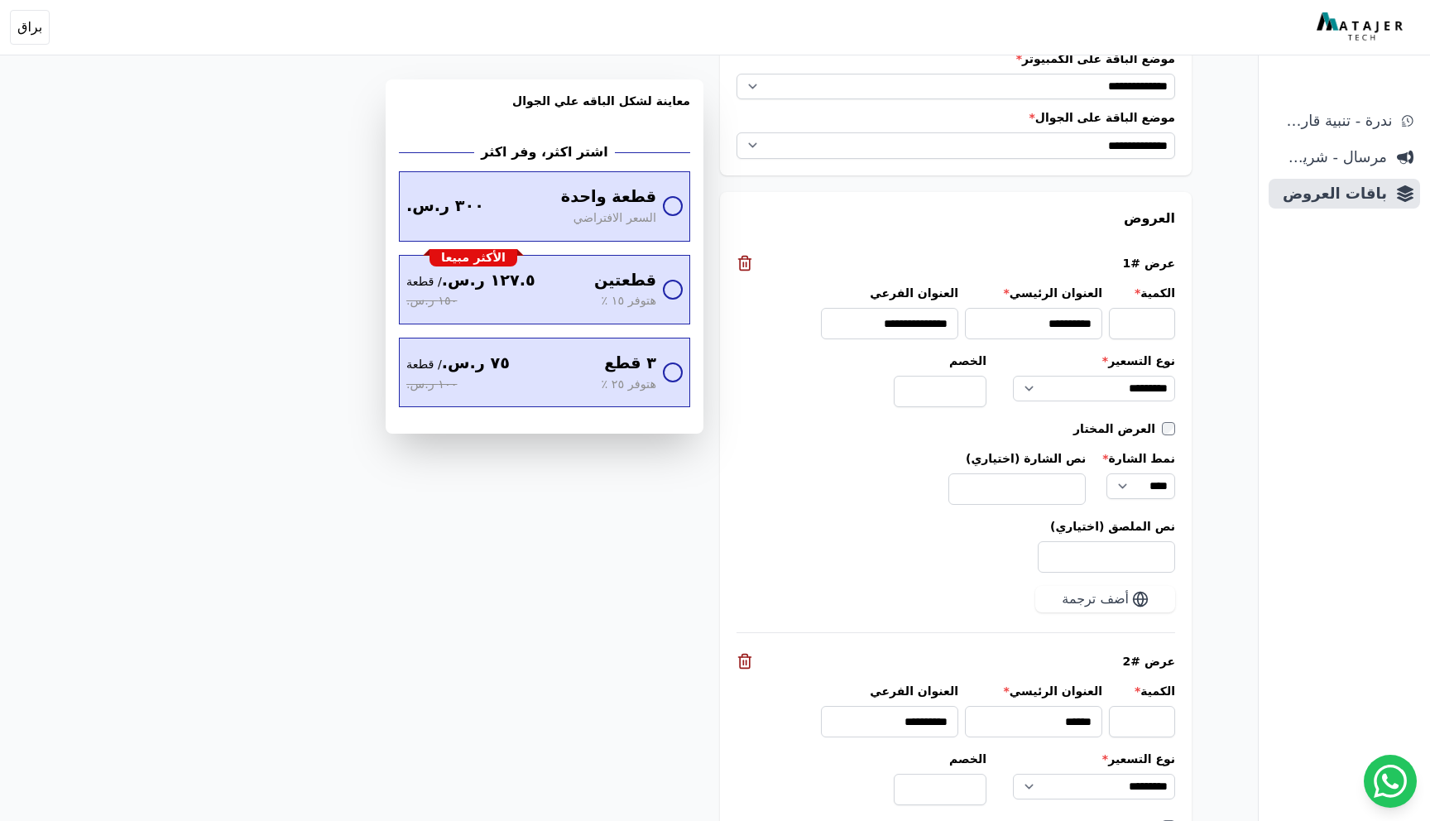
scroll to position [1422, 0]
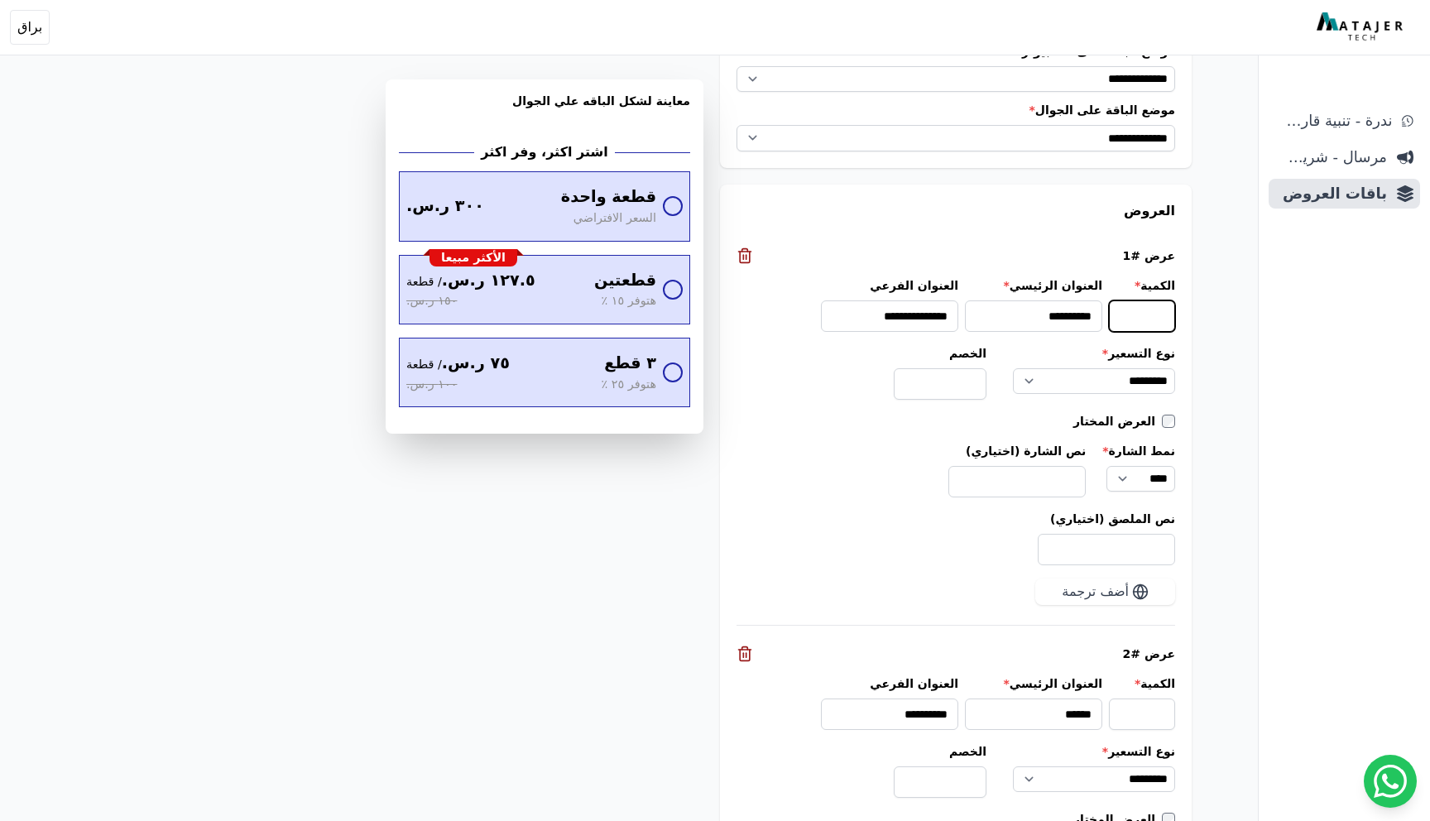
click at [1131, 324] on input "*" at bounding box center [1142, 315] width 66 height 31
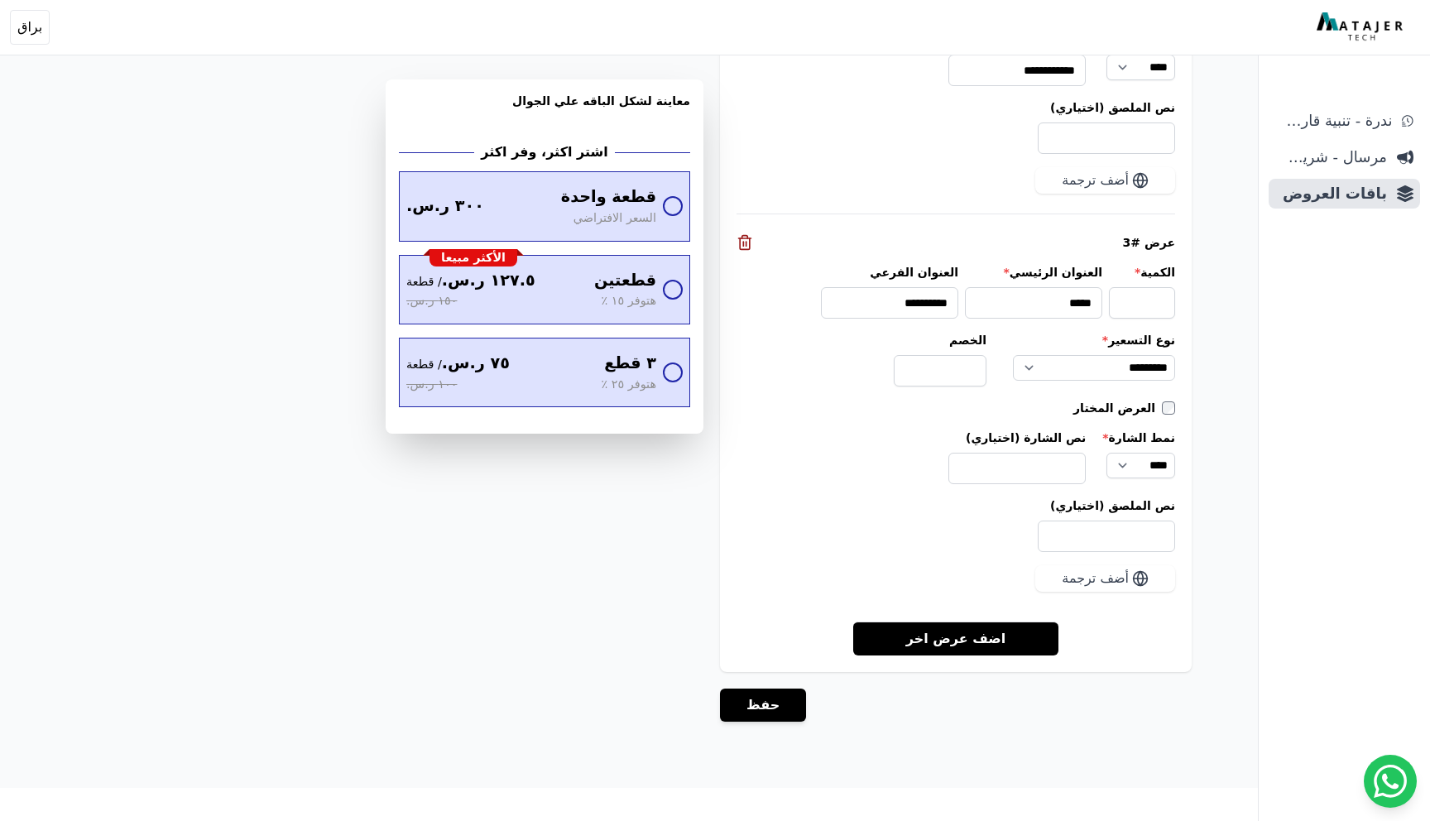
click at [956, 632] on link "اضف عرض اخر" at bounding box center [956, 639] width 206 height 34
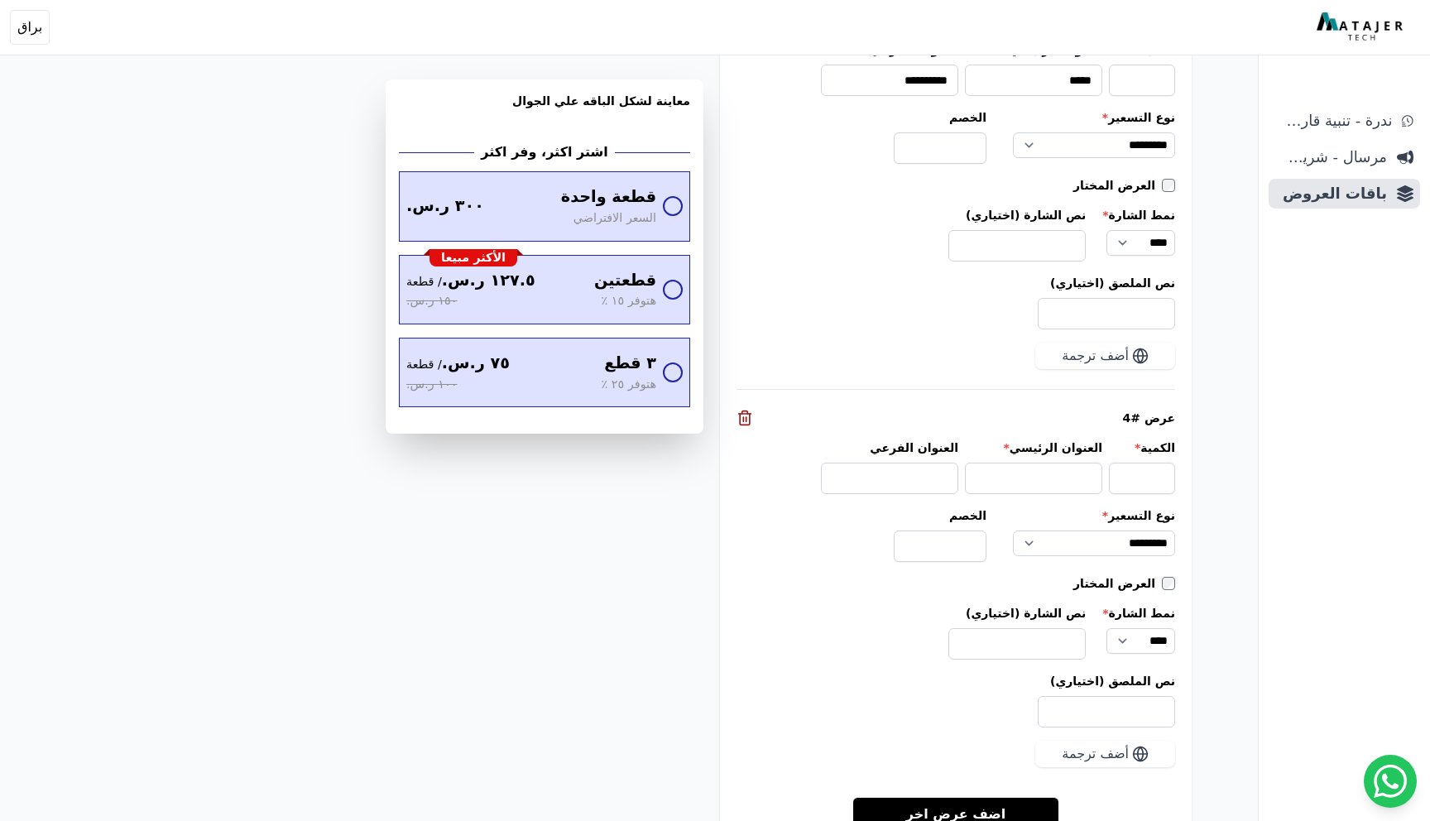
scroll to position [2443, 0]
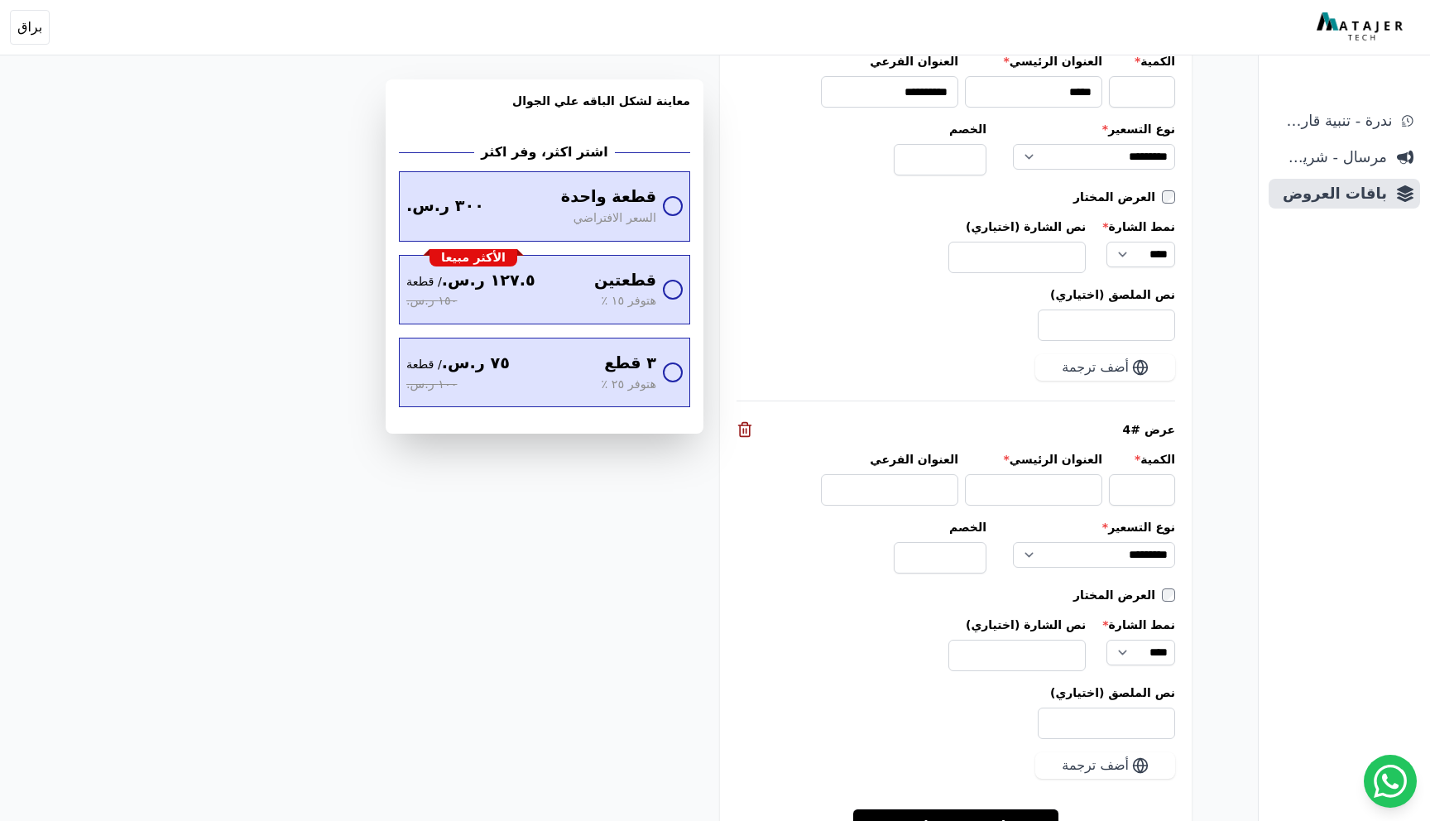
click at [753, 437] on div "عرض #4" at bounding box center [956, 429] width 439 height 17
click at [750, 433] on icon at bounding box center [745, 429] width 10 height 14
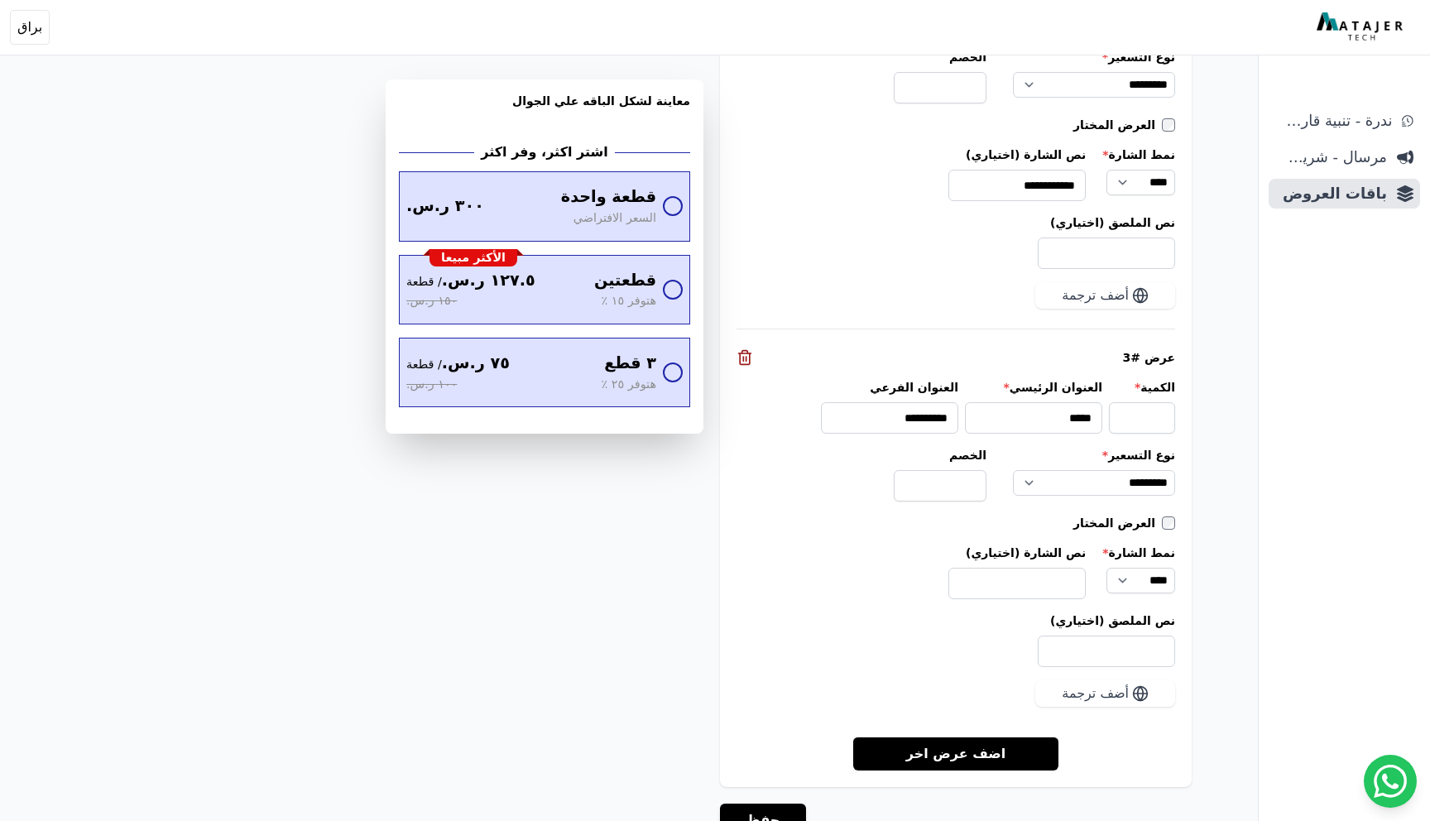
scroll to position [2233, 0]
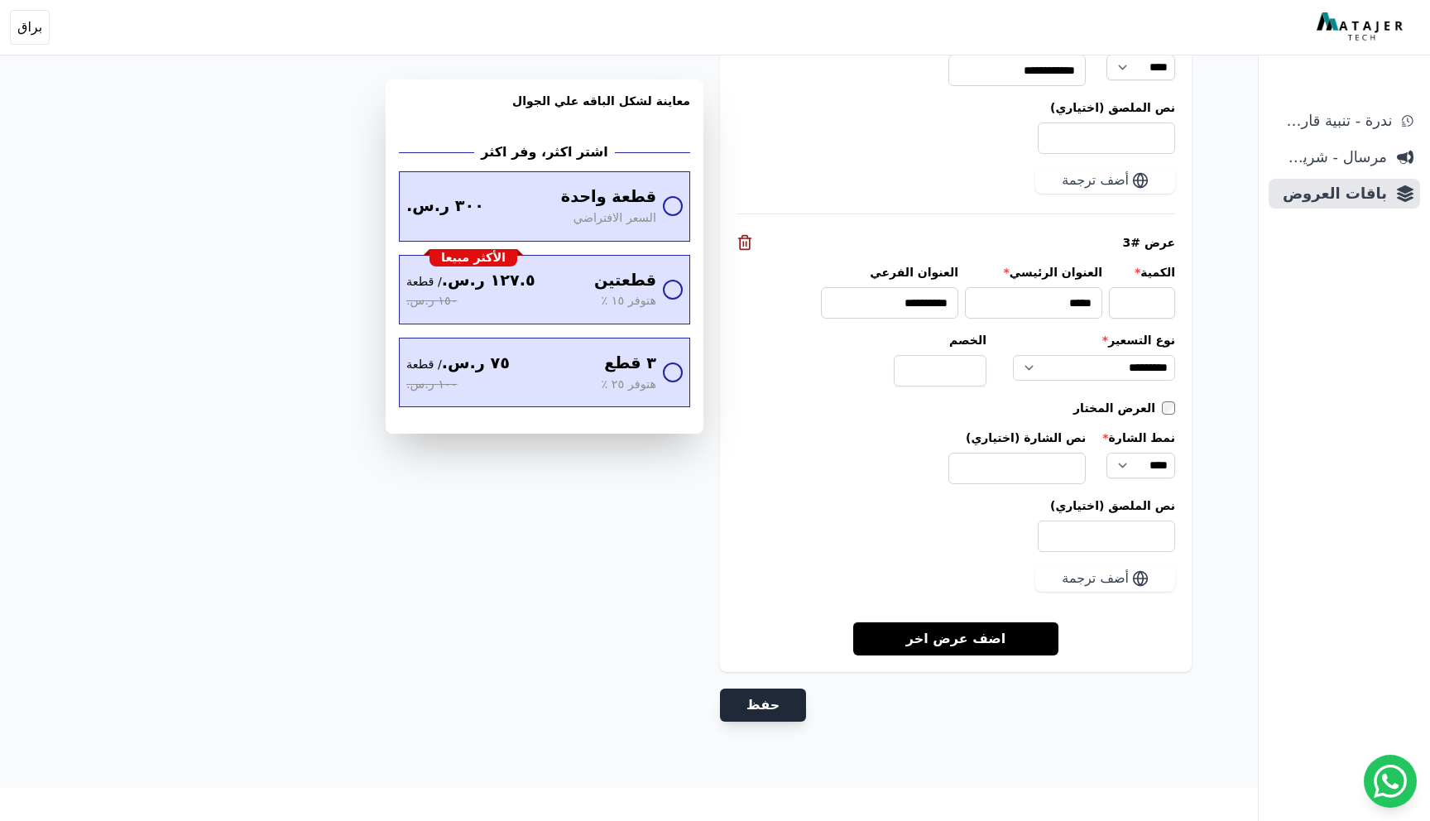
click at [777, 697] on button "حفظ" at bounding box center [763, 705] width 86 height 33
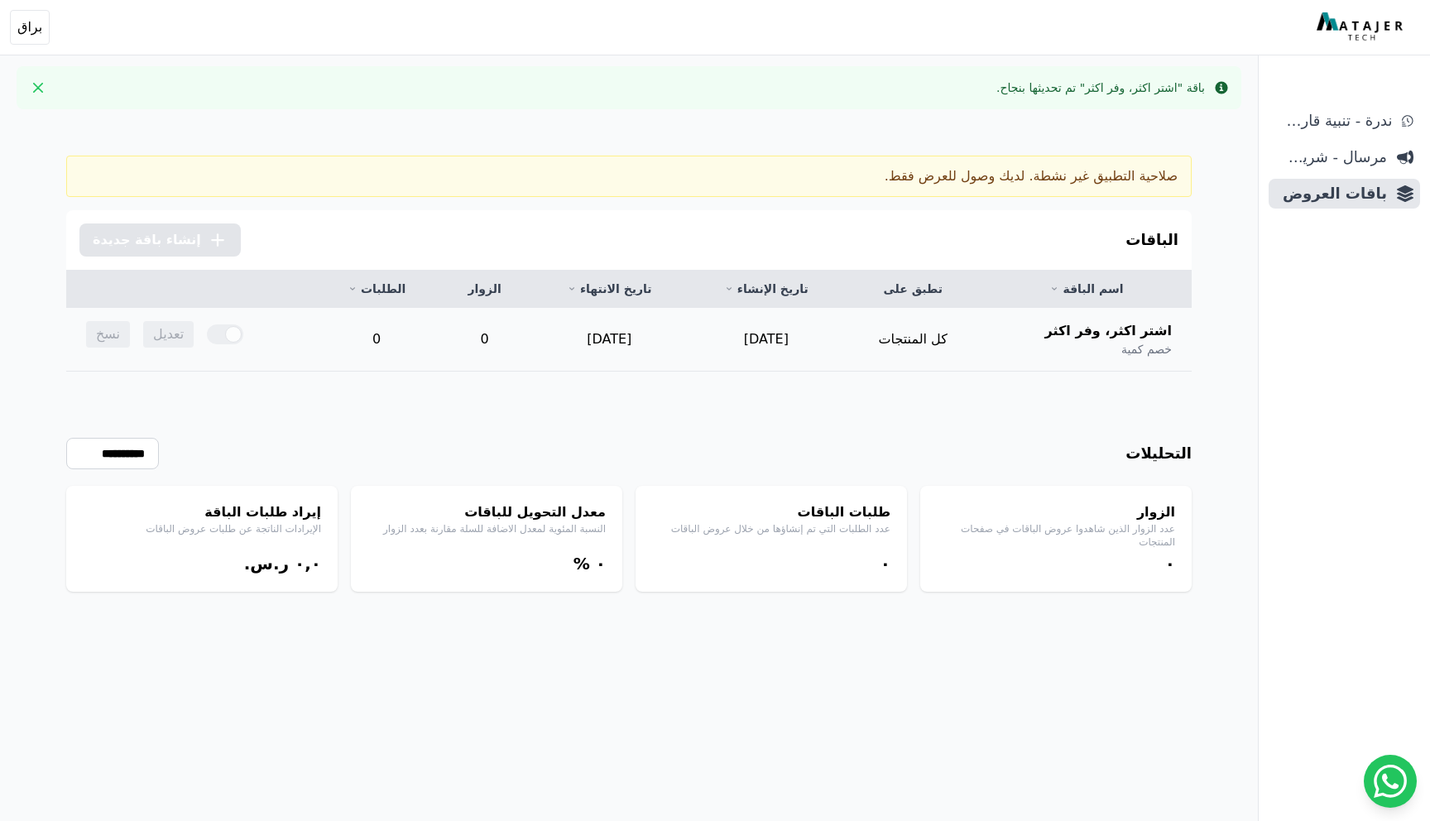
click at [223, 334] on div at bounding box center [225, 334] width 36 height 20
click at [1077, 180] on div "صلاحية التطبيق غير نشطة. لديك وصول للعرض فقط." at bounding box center [629, 176] width 1126 height 41
click at [1028, 186] on div "صلاحية التطبيق غير نشطة. لديك وصول للعرض فقط." at bounding box center [629, 176] width 1126 height 41
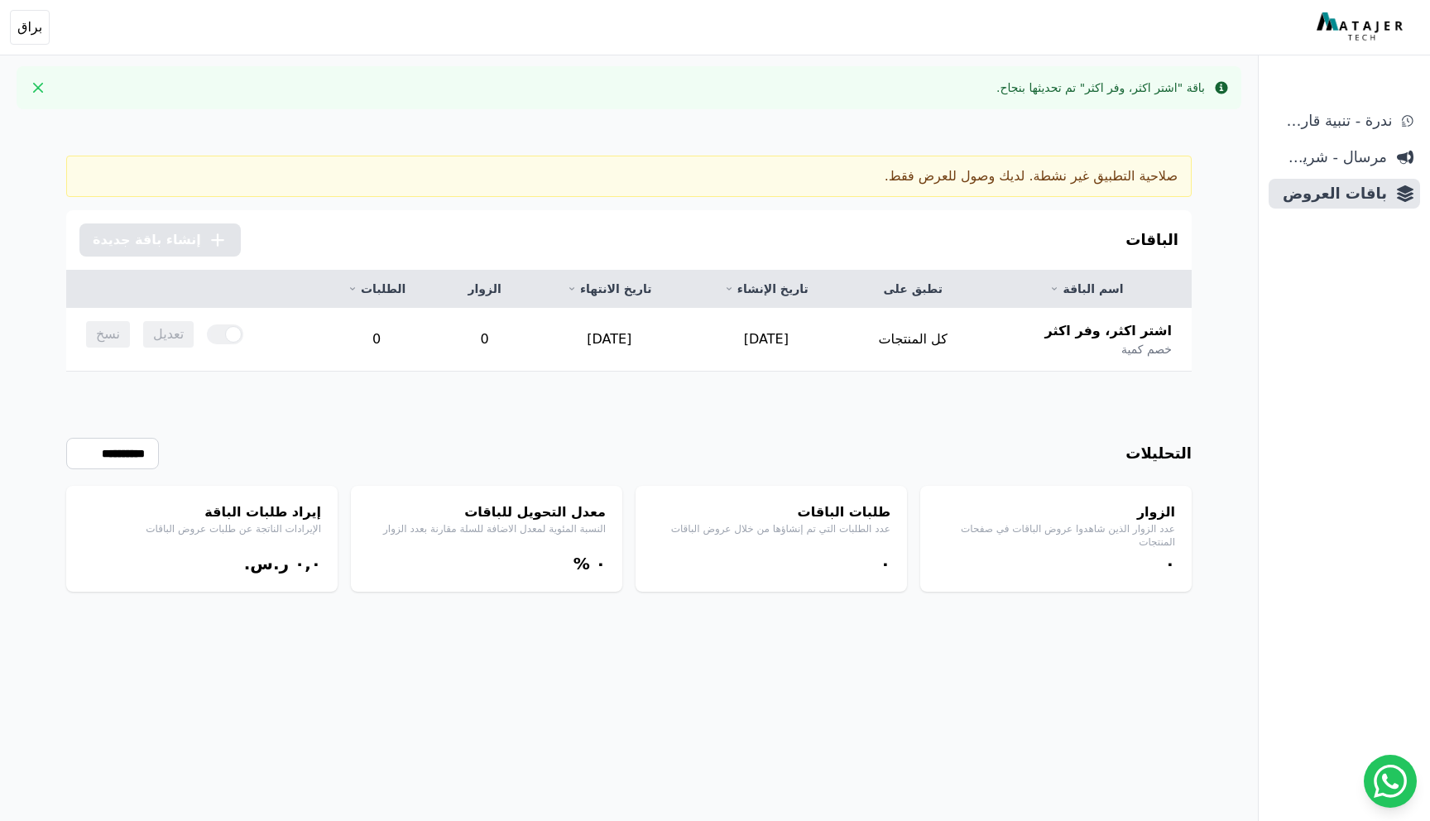
click at [1028, 186] on div "صلاحية التطبيق غير نشطة. لديك وصول للعرض فقط." at bounding box center [629, 176] width 1126 height 41
click at [1031, 212] on div "الباقات .cls-1{fill:none;stroke:#fff;stroke-linecap:round;stroke-linejoin:round…" at bounding box center [629, 240] width 1126 height 60
click at [1334, 196] on span "باقات العروض" at bounding box center [1332, 193] width 112 height 23
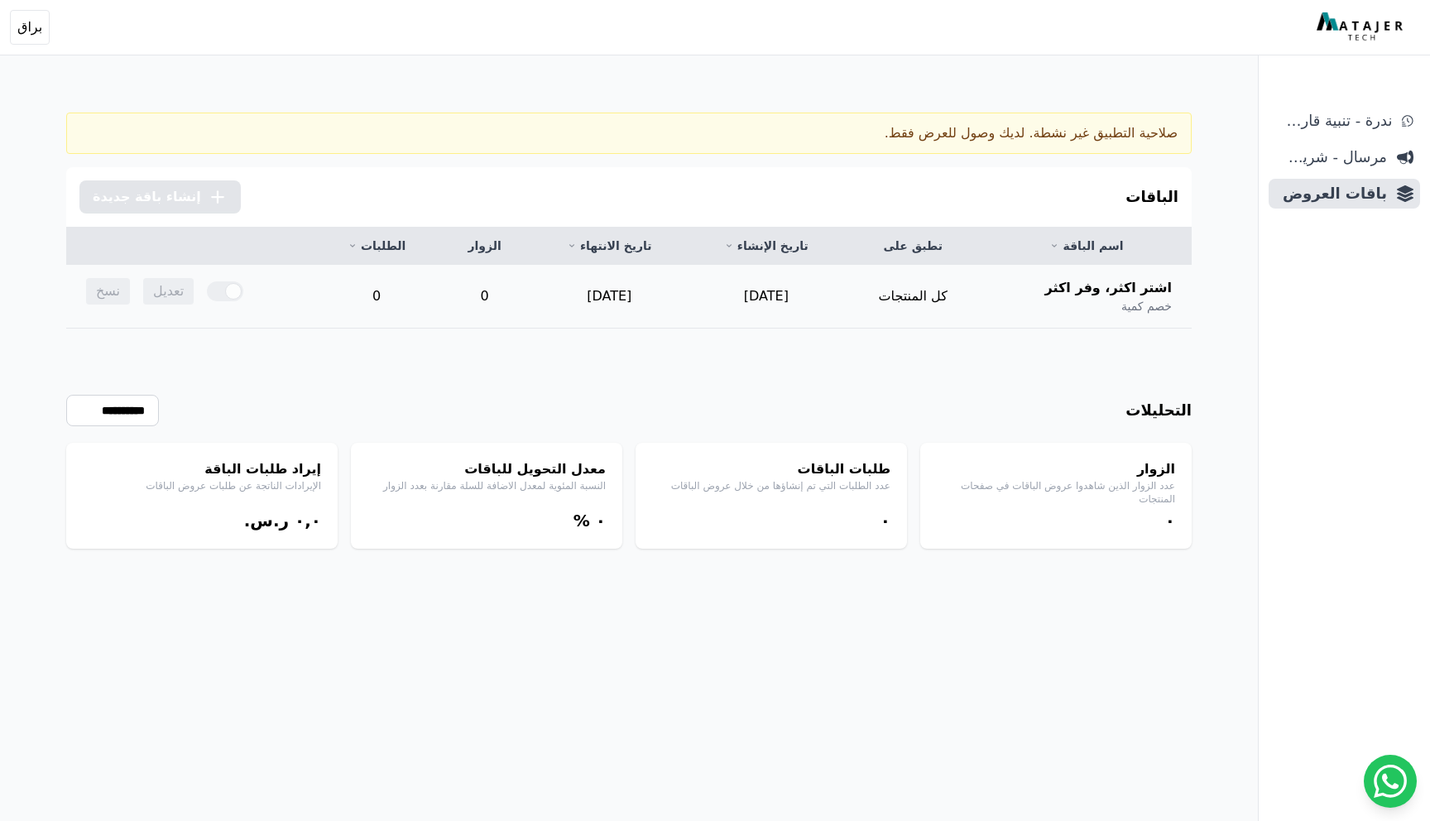
click at [219, 294] on div at bounding box center [225, 291] width 36 height 20
click at [1360, 160] on span "مرسال - شريط دعاية" at bounding box center [1332, 157] width 112 height 23
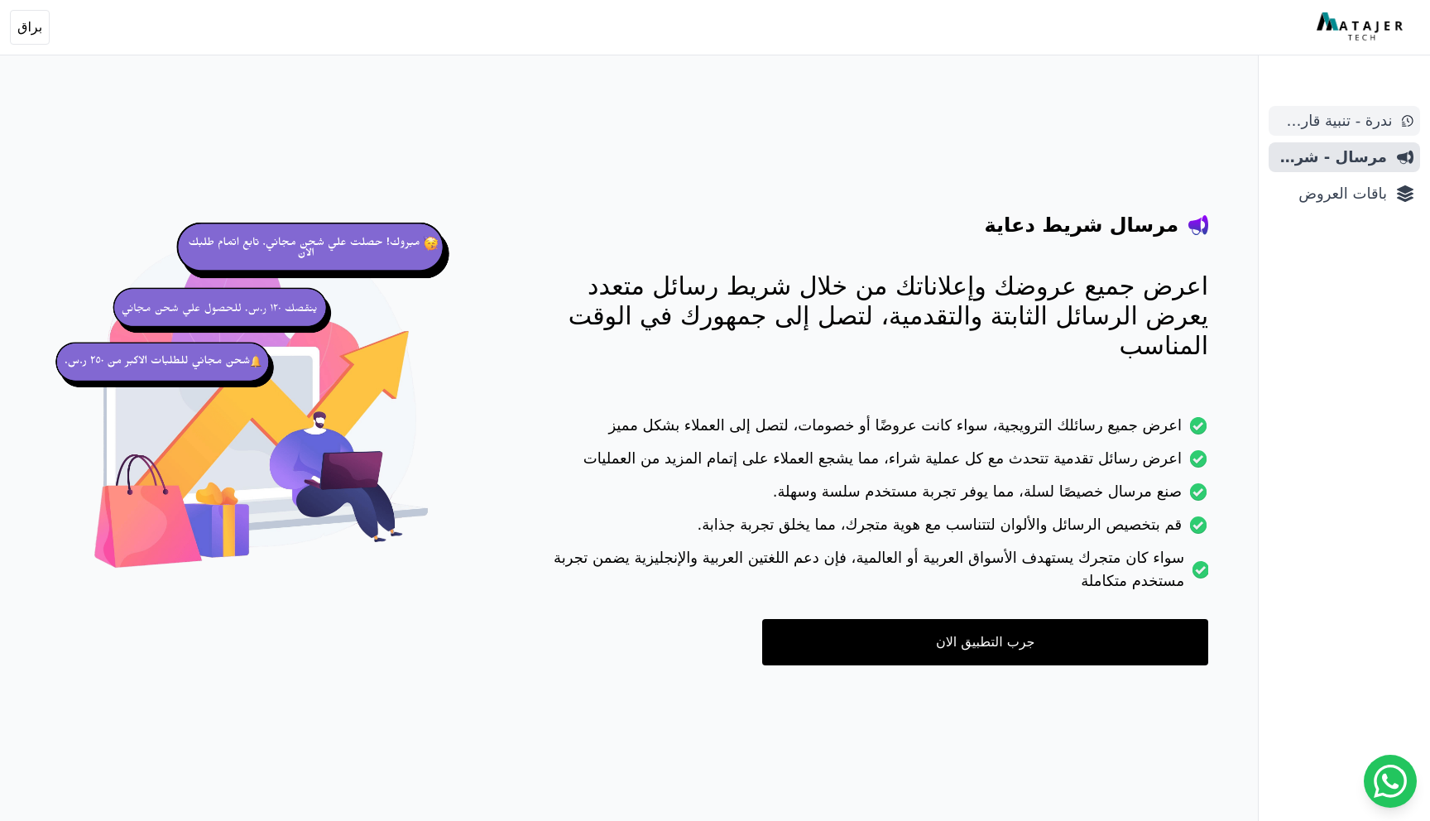
click at [1344, 129] on span "ندرة - تنبية قارب علي النفاذ" at bounding box center [1334, 120] width 117 height 23
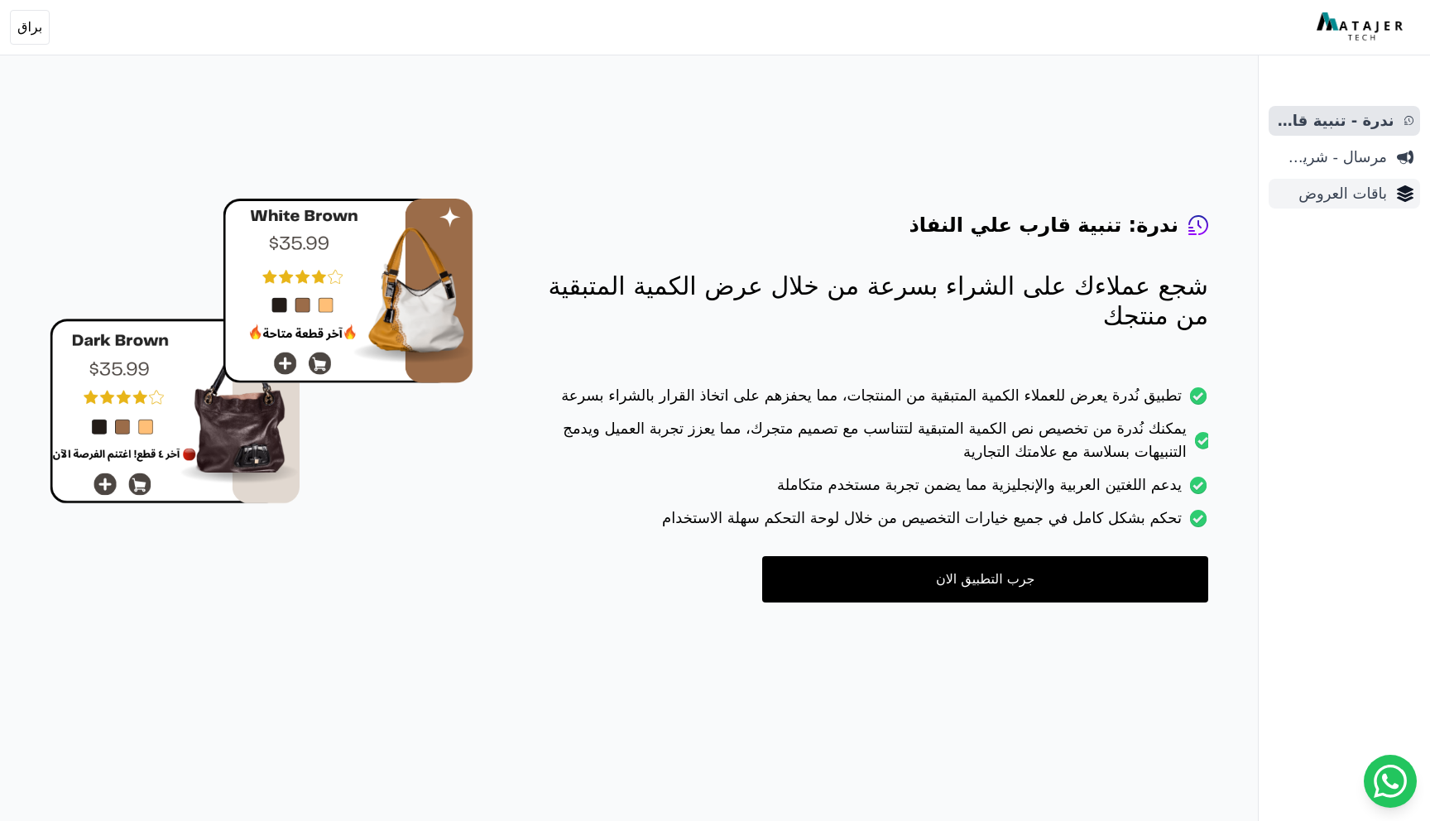
click at [1339, 199] on span "باقات العروض" at bounding box center [1332, 193] width 112 height 23
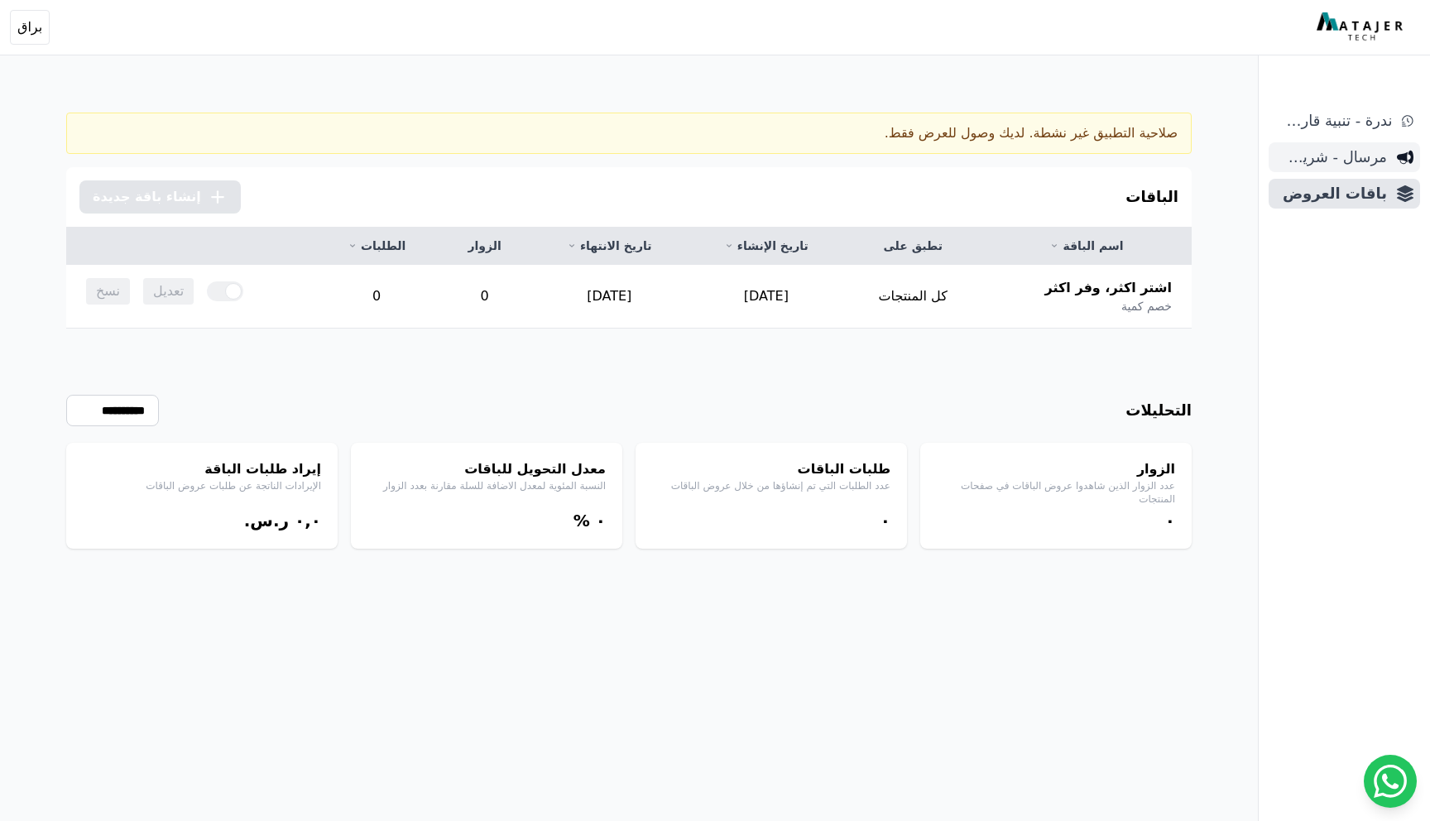
click at [1347, 169] on link "مرسال - شريط دعاية" at bounding box center [1344, 157] width 151 height 30
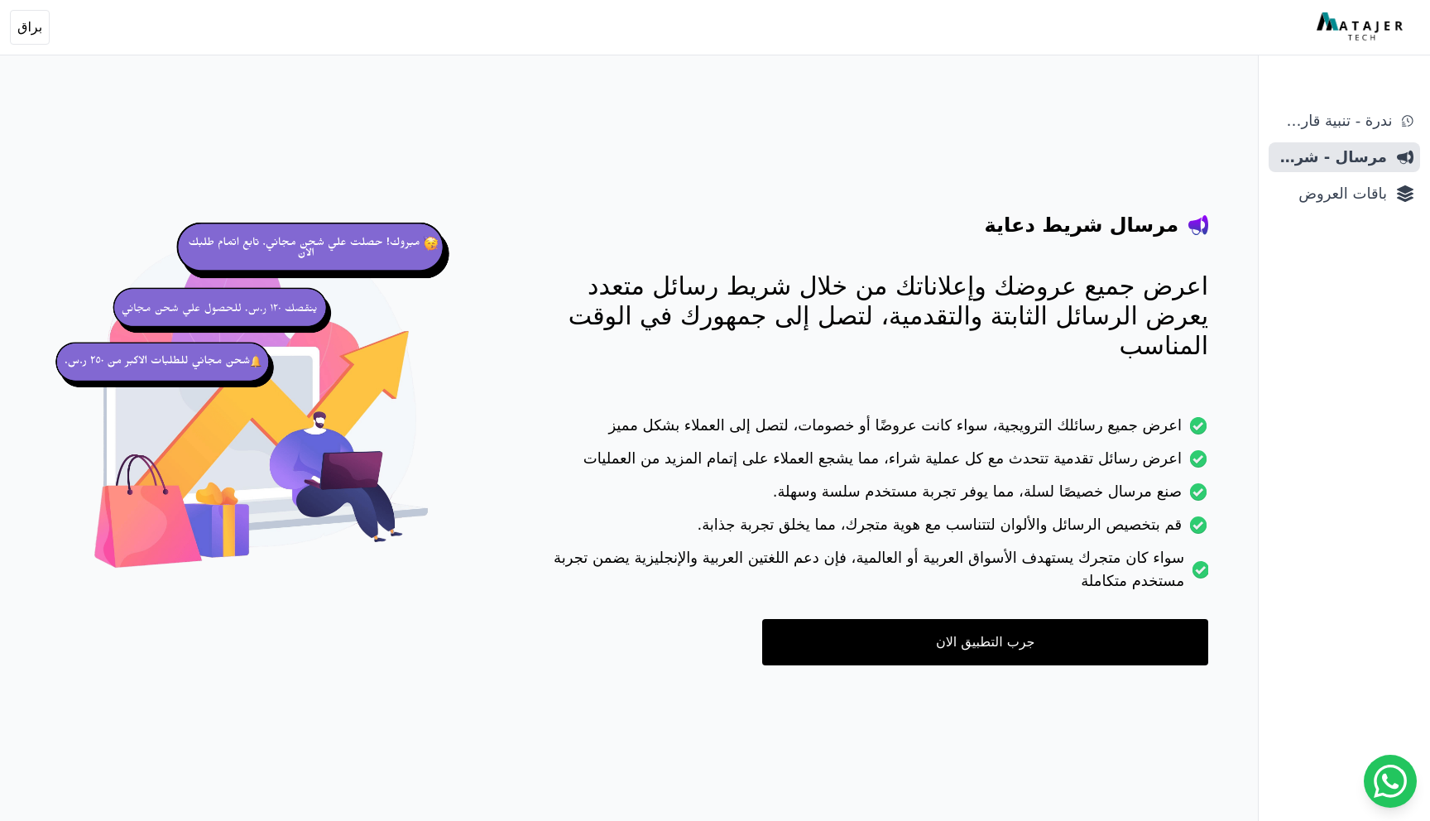
click at [988, 619] on link "جرب التطبيق الان" at bounding box center [985, 642] width 446 height 46
click at [1339, 131] on span "ندرة - تنبية قارب علي النفاذ" at bounding box center [1334, 120] width 117 height 23
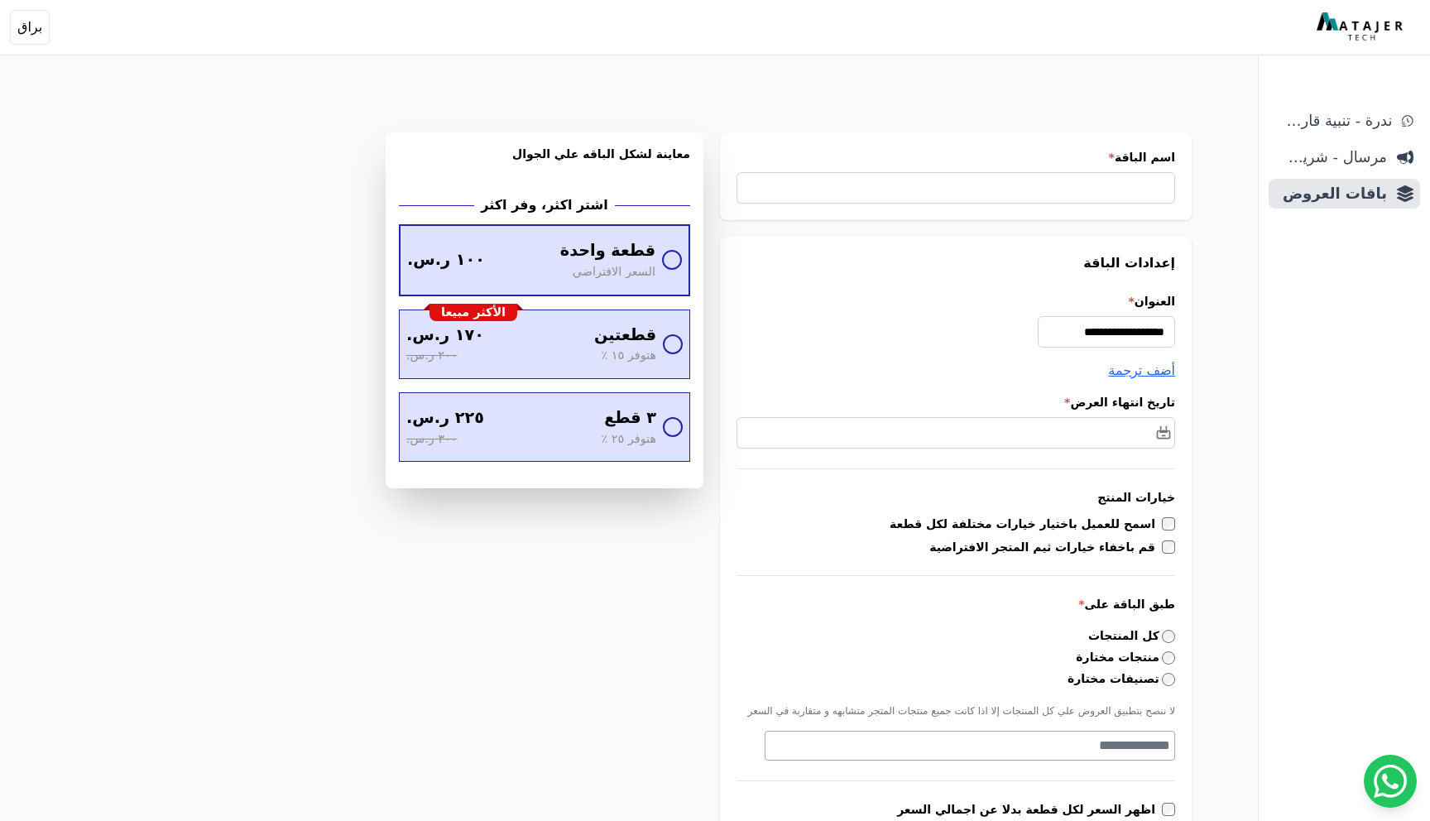
click at [583, 261] on span "قطعة واحدة" at bounding box center [607, 251] width 95 height 24
click at [1363, 199] on span "باقات العروض" at bounding box center [1332, 193] width 112 height 23
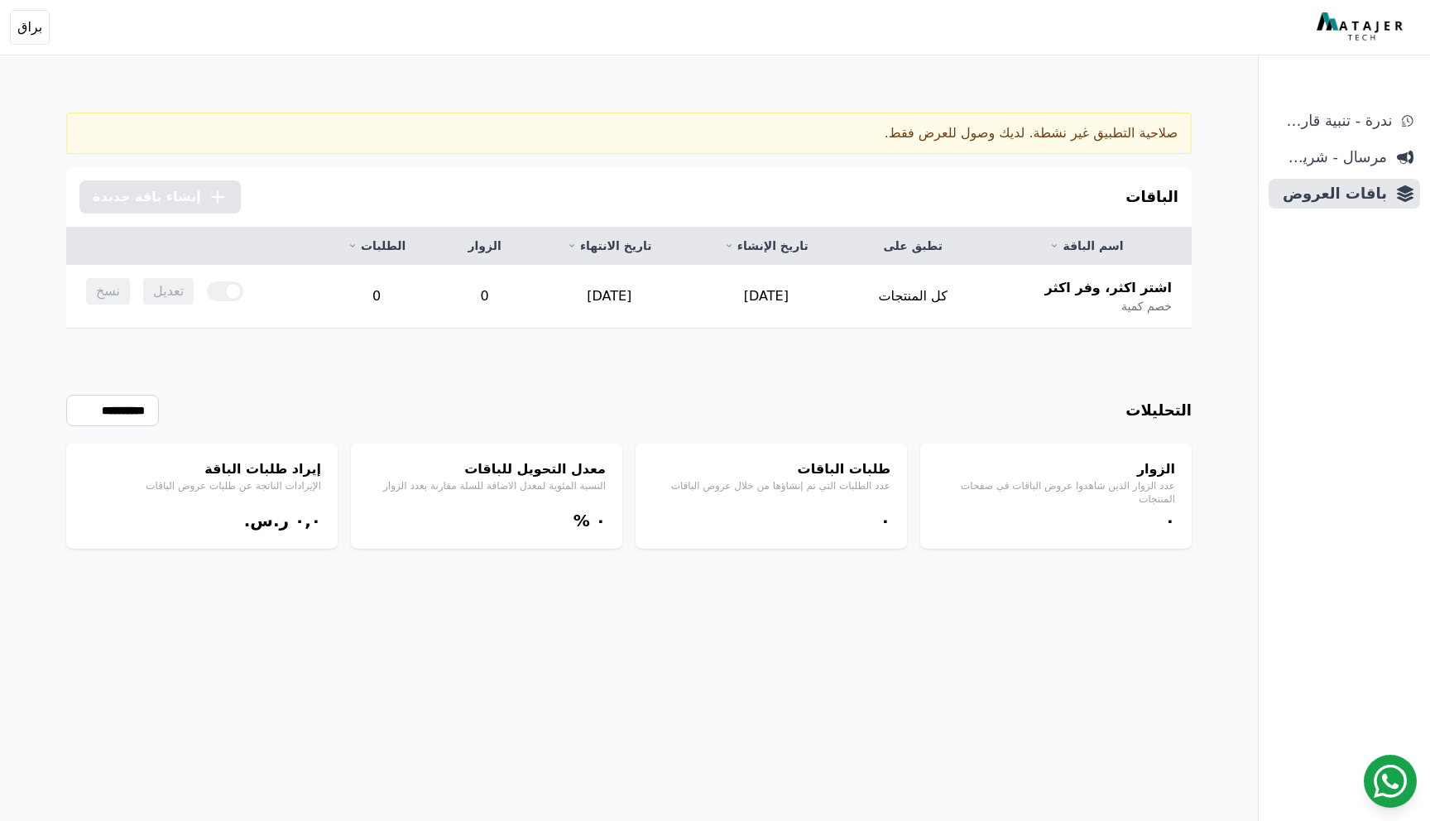
click at [1389, 771] on icon at bounding box center [1390, 781] width 33 height 33
click at [1329, 205] on link "باقات العروض" at bounding box center [1344, 194] width 151 height 30
click at [173, 207] on button ".cls-1{fill:none;stroke:#fff;stroke-linecap:round;stroke-linejoin:round;stroke-…" at bounding box center [159, 196] width 161 height 33
click at [1371, 124] on span "ندرة - تنبية قارب علي النفاذ" at bounding box center [1334, 120] width 117 height 23
click at [1345, 102] on aside "ندرة - تنبية قارب علي النفاذ مرسال - شريط دعاية باقات العروض" at bounding box center [1344, 410] width 172 height 821
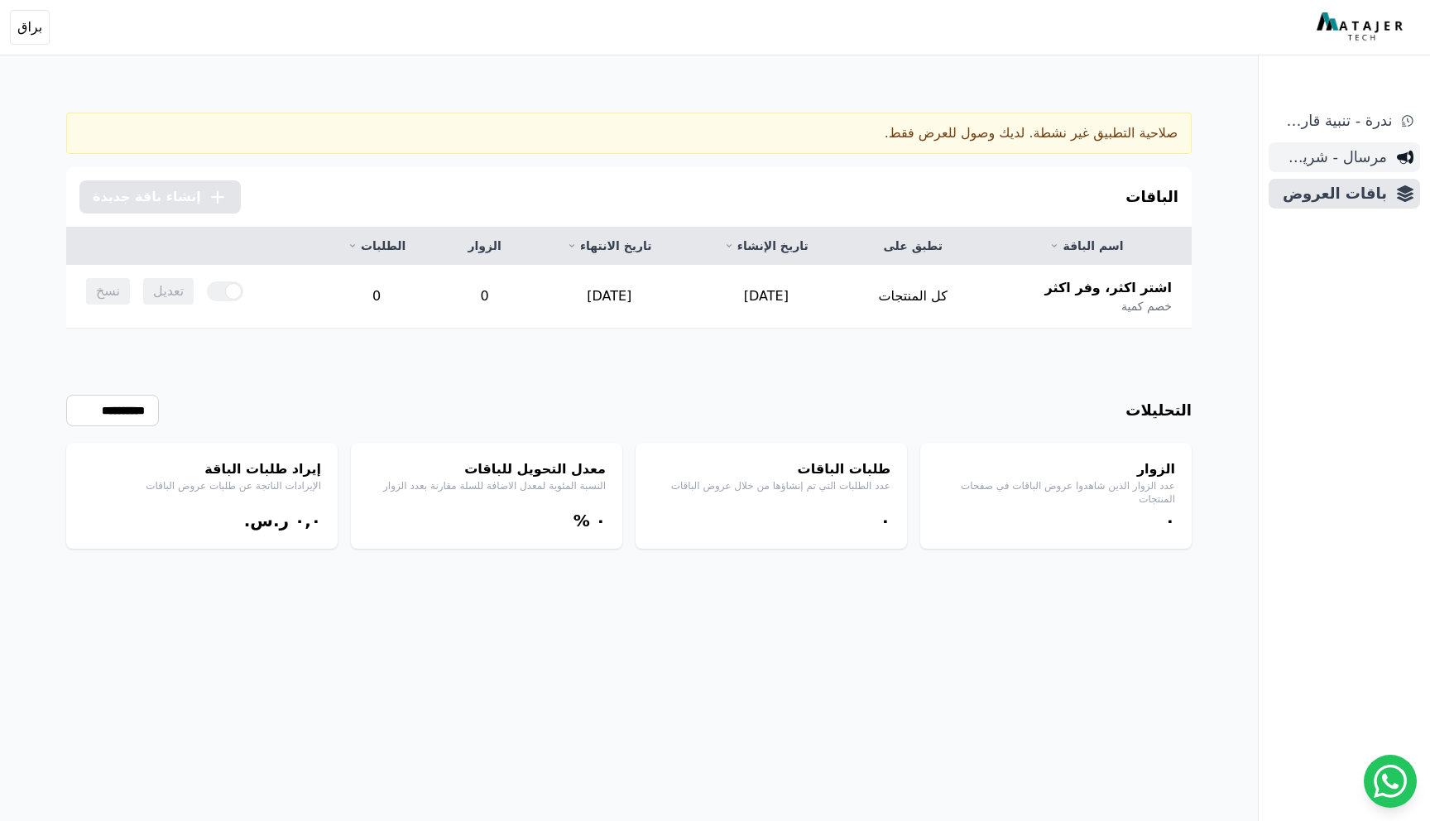
click at [1359, 157] on span "مرسال - شريط دعاية" at bounding box center [1332, 157] width 112 height 23
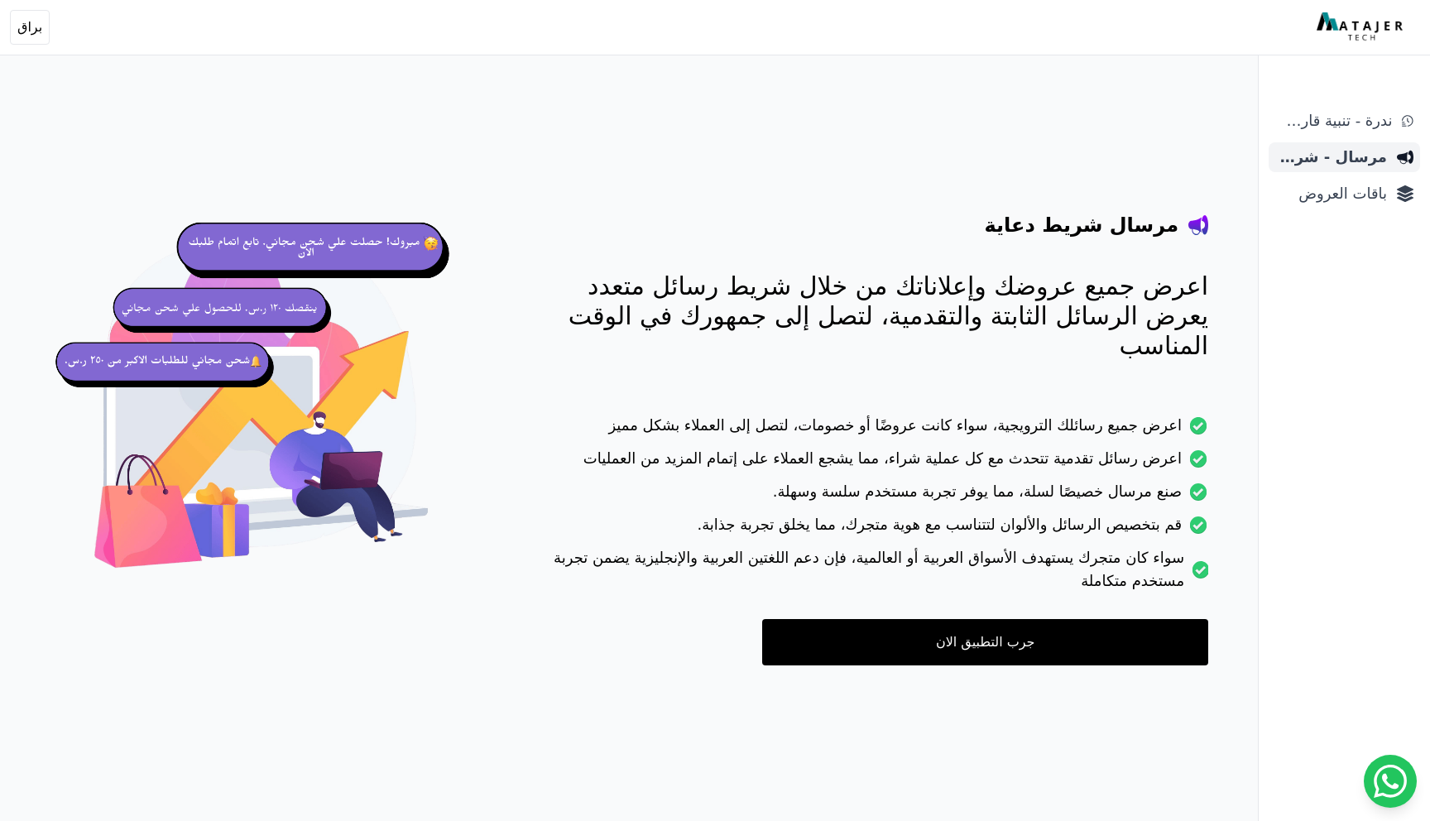
click at [1358, 142] on link "مرسال - شريط دعاية" at bounding box center [1344, 157] width 151 height 30
click at [1355, 27] on img at bounding box center [1362, 27] width 90 height 30
click at [27, 36] on span "براق" at bounding box center [29, 27] width 25 height 20
click at [40, 118] on p "رقم المتجر: 1136563996" at bounding box center [114, 117] width 203 height 17
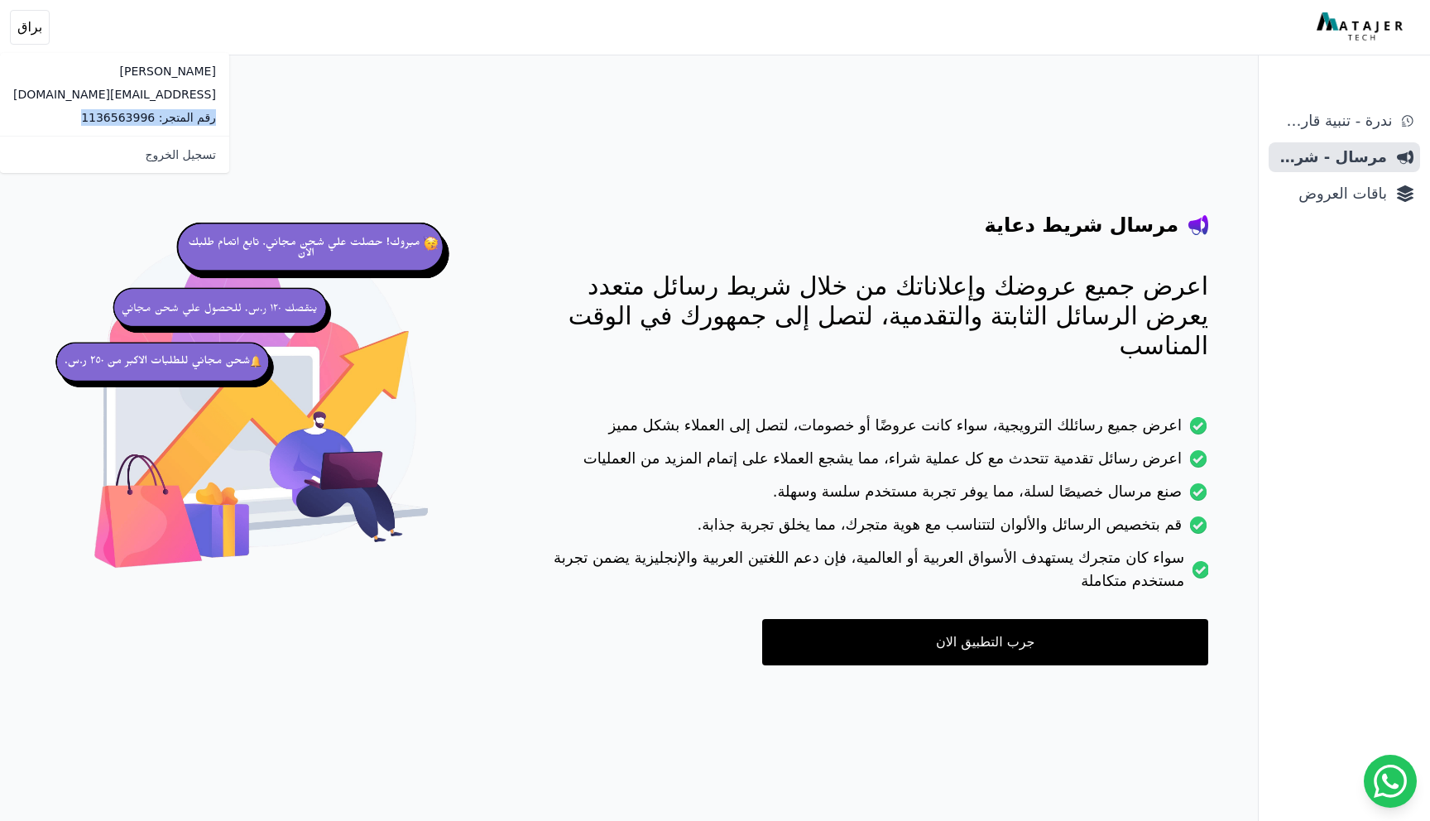
click at [40, 118] on p "رقم المتجر: 1136563996" at bounding box center [114, 117] width 203 height 17
click at [1339, 206] on link "باقات العروض" at bounding box center [1344, 194] width 151 height 30
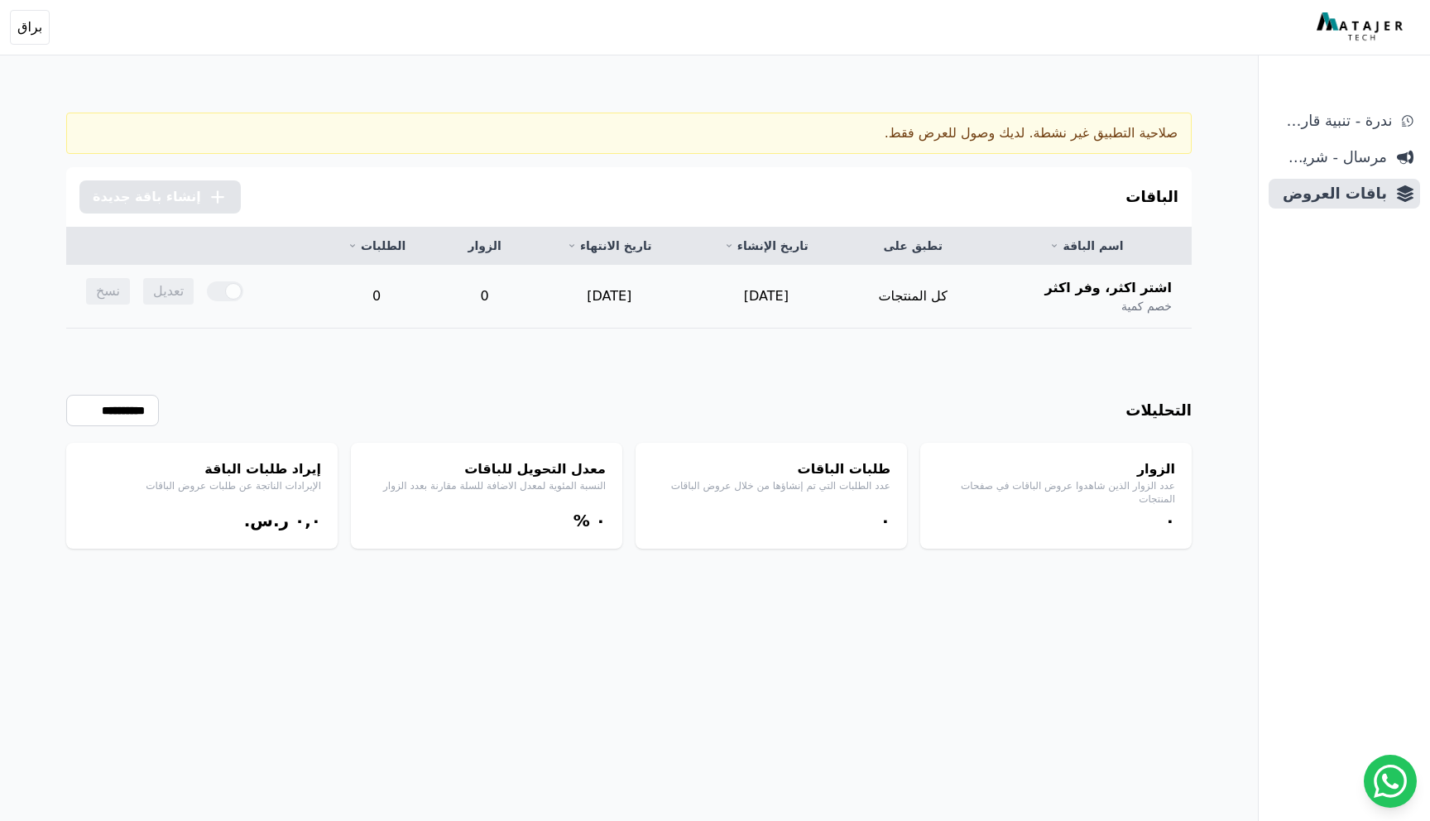
click at [226, 292] on div at bounding box center [225, 291] width 36 height 20
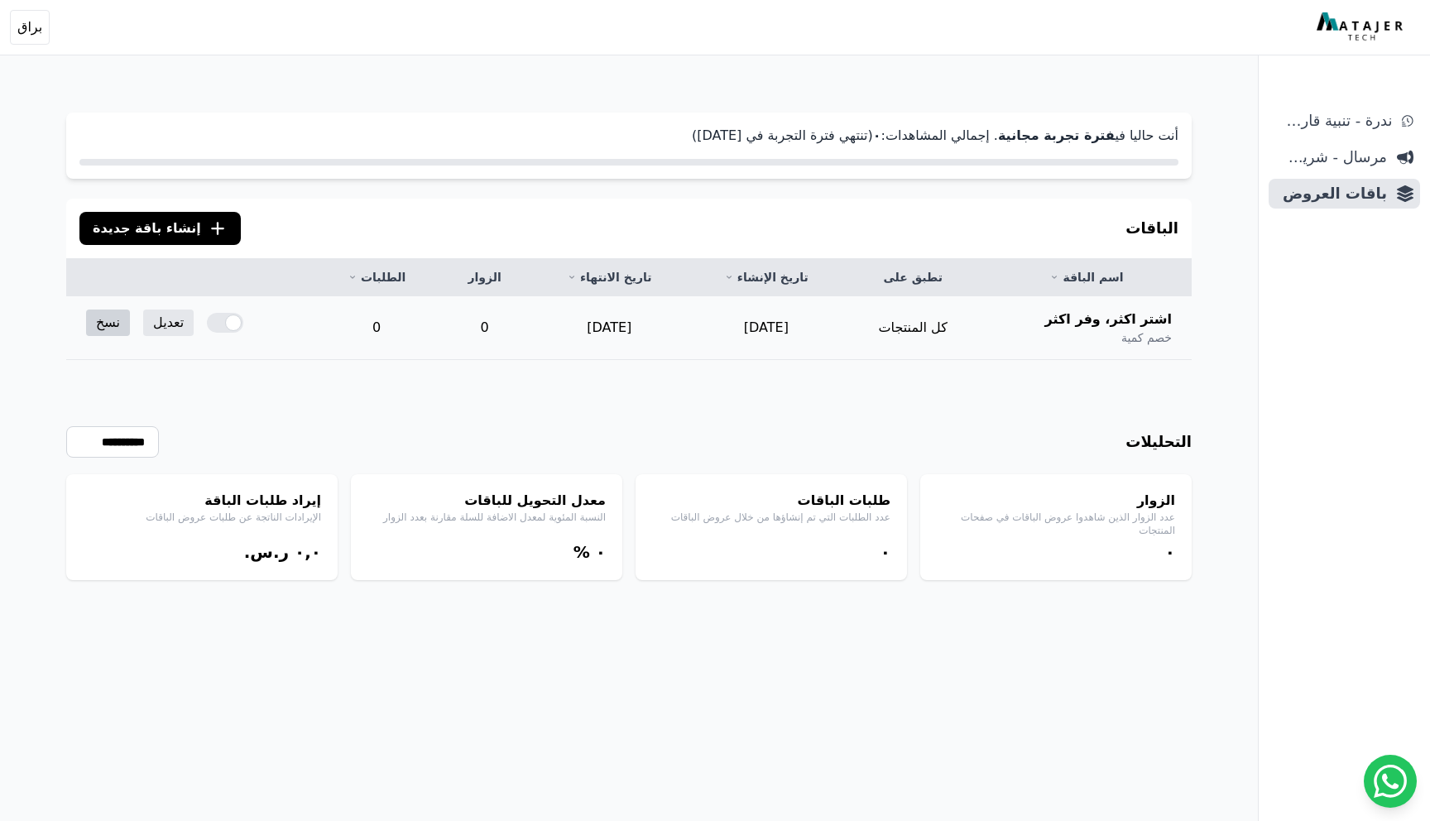
click at [108, 328] on link "نسخ" at bounding box center [108, 323] width 44 height 26
click at [162, 321] on link "تعديل" at bounding box center [168, 323] width 50 height 26
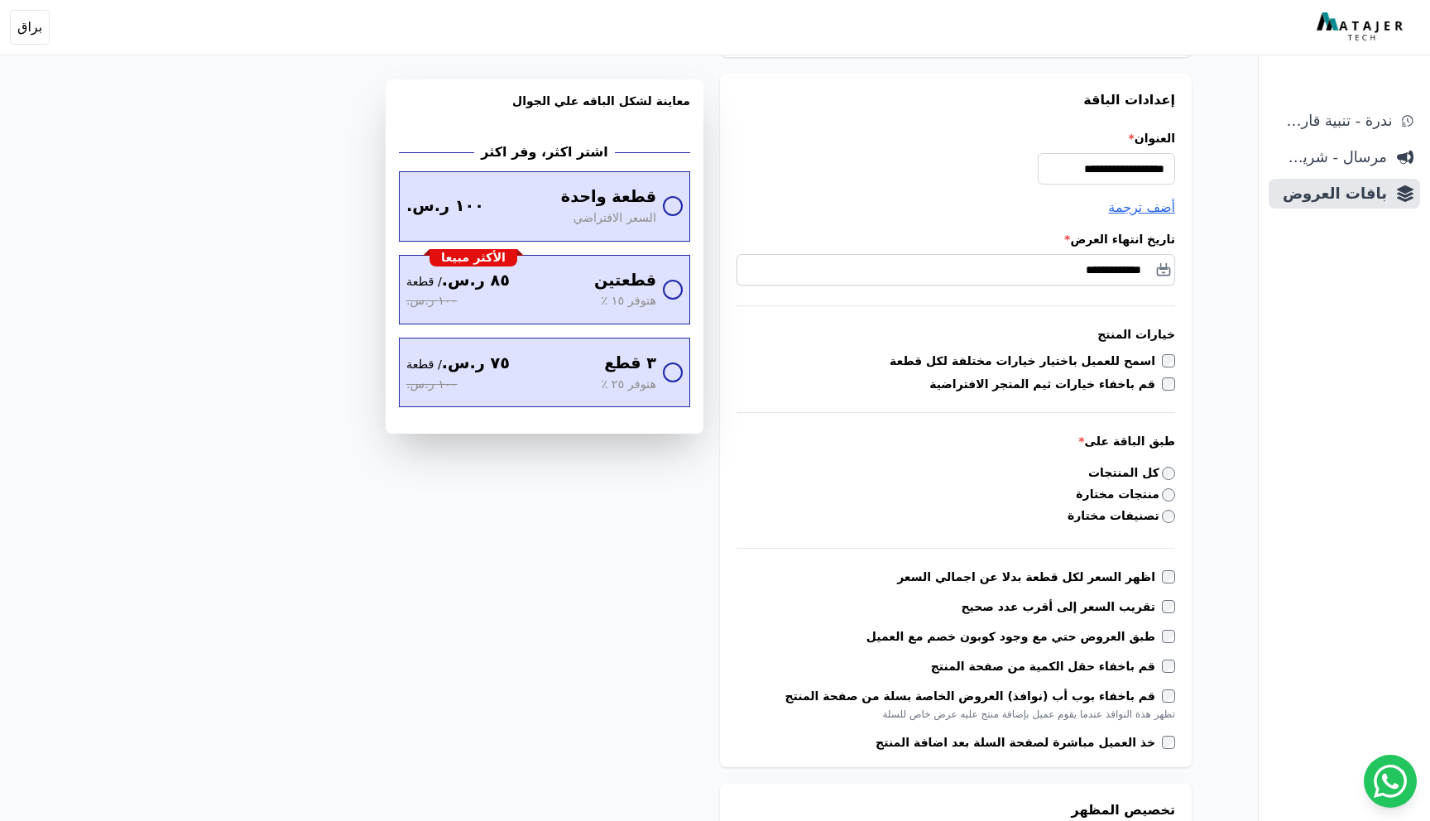
scroll to position [236, 0]
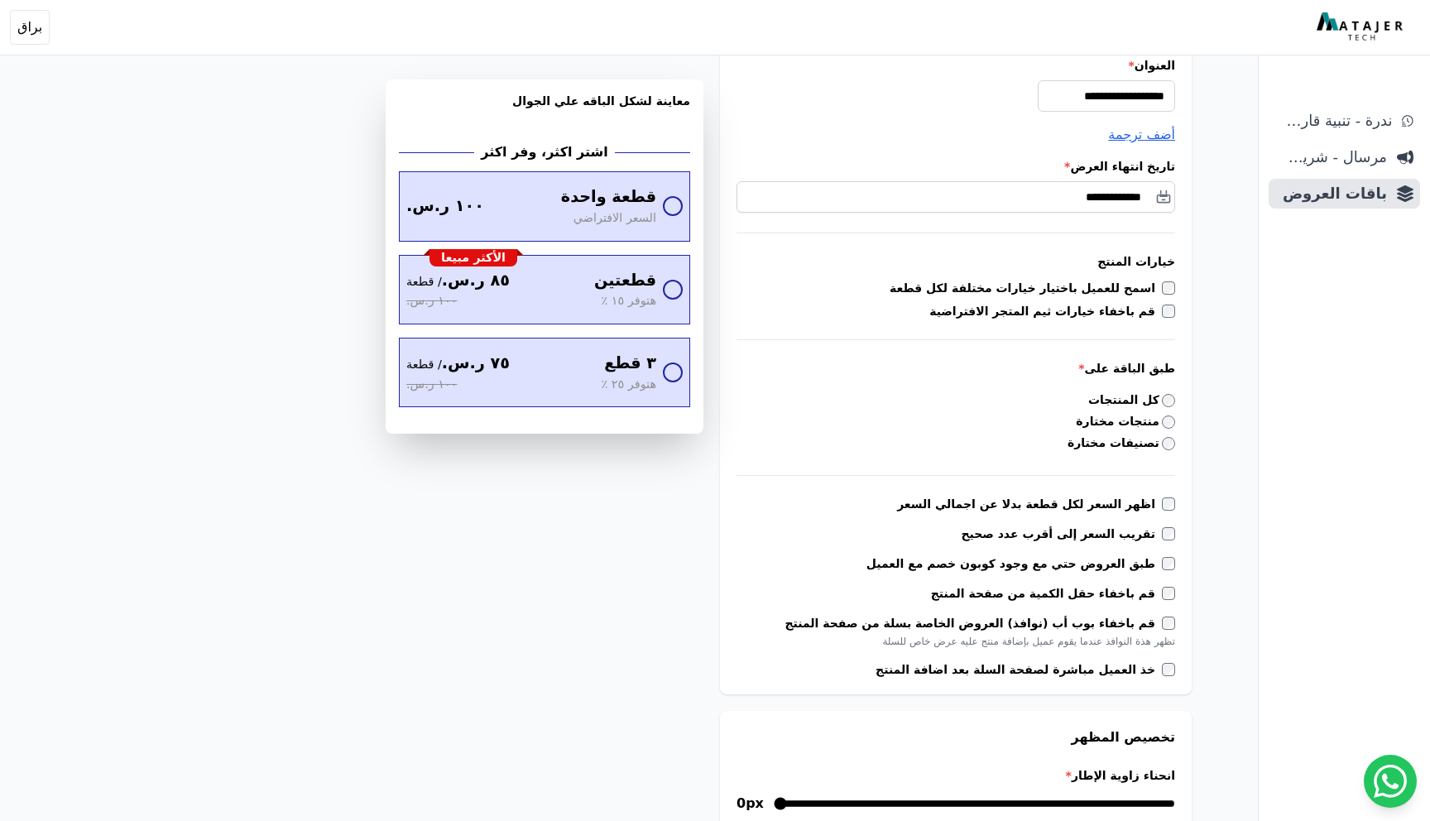
click at [1100, 315] on label "قم باخفاء خيارات ثيم المتجر الافتراضية" at bounding box center [1046, 311] width 233 height 17
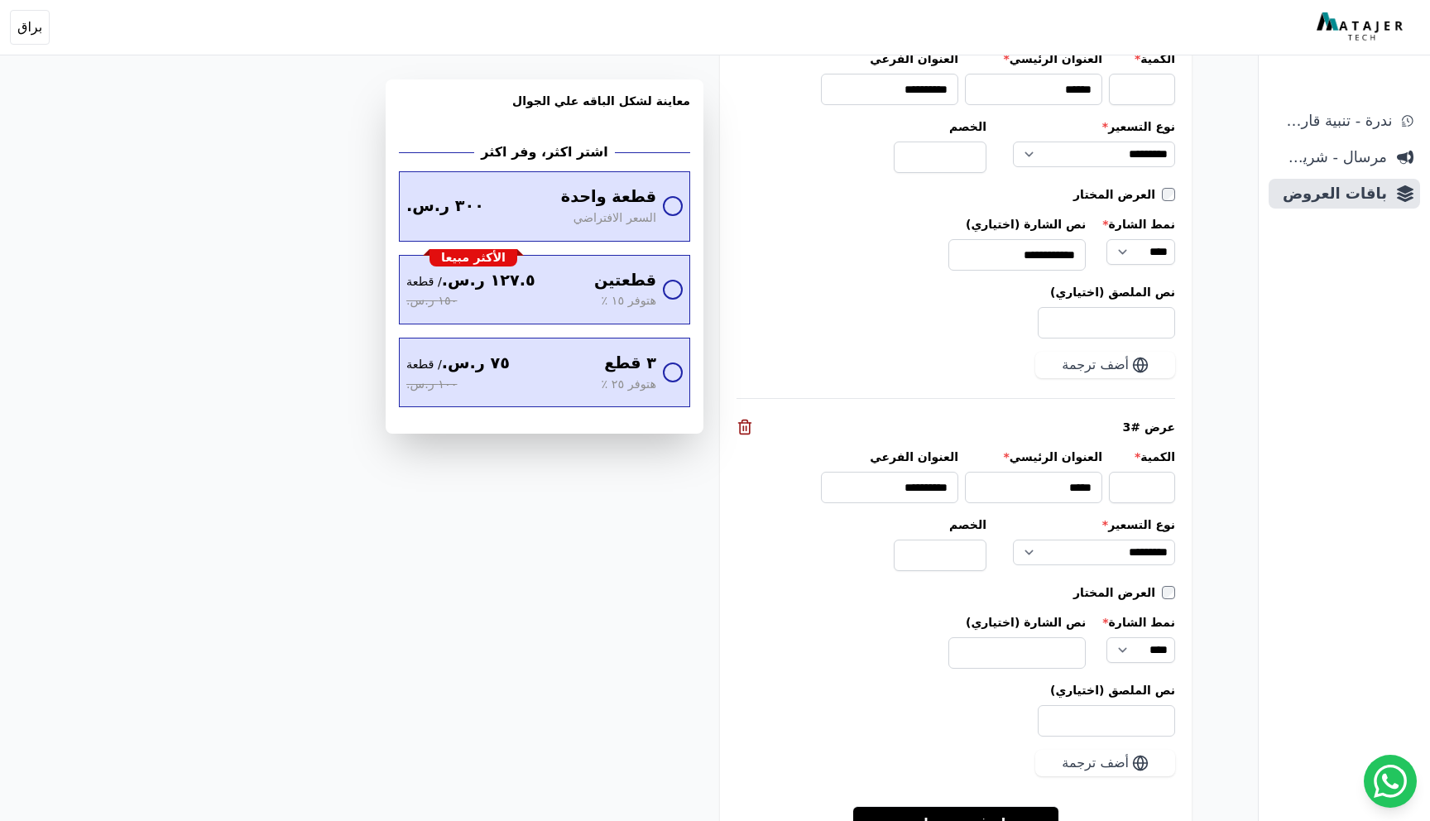
scroll to position [2233, 0]
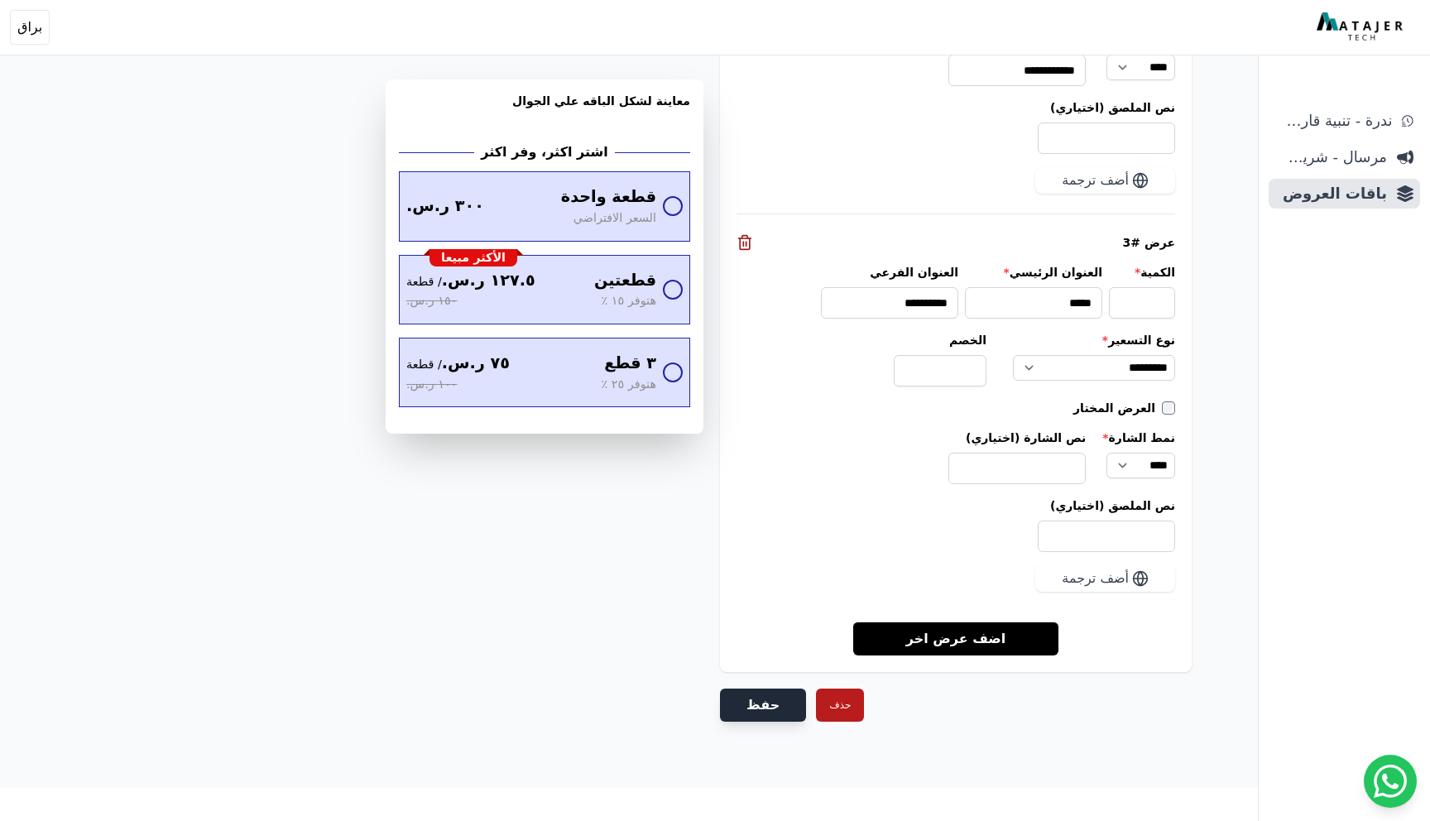
click at [768, 712] on button "حفظ" at bounding box center [763, 705] width 86 height 33
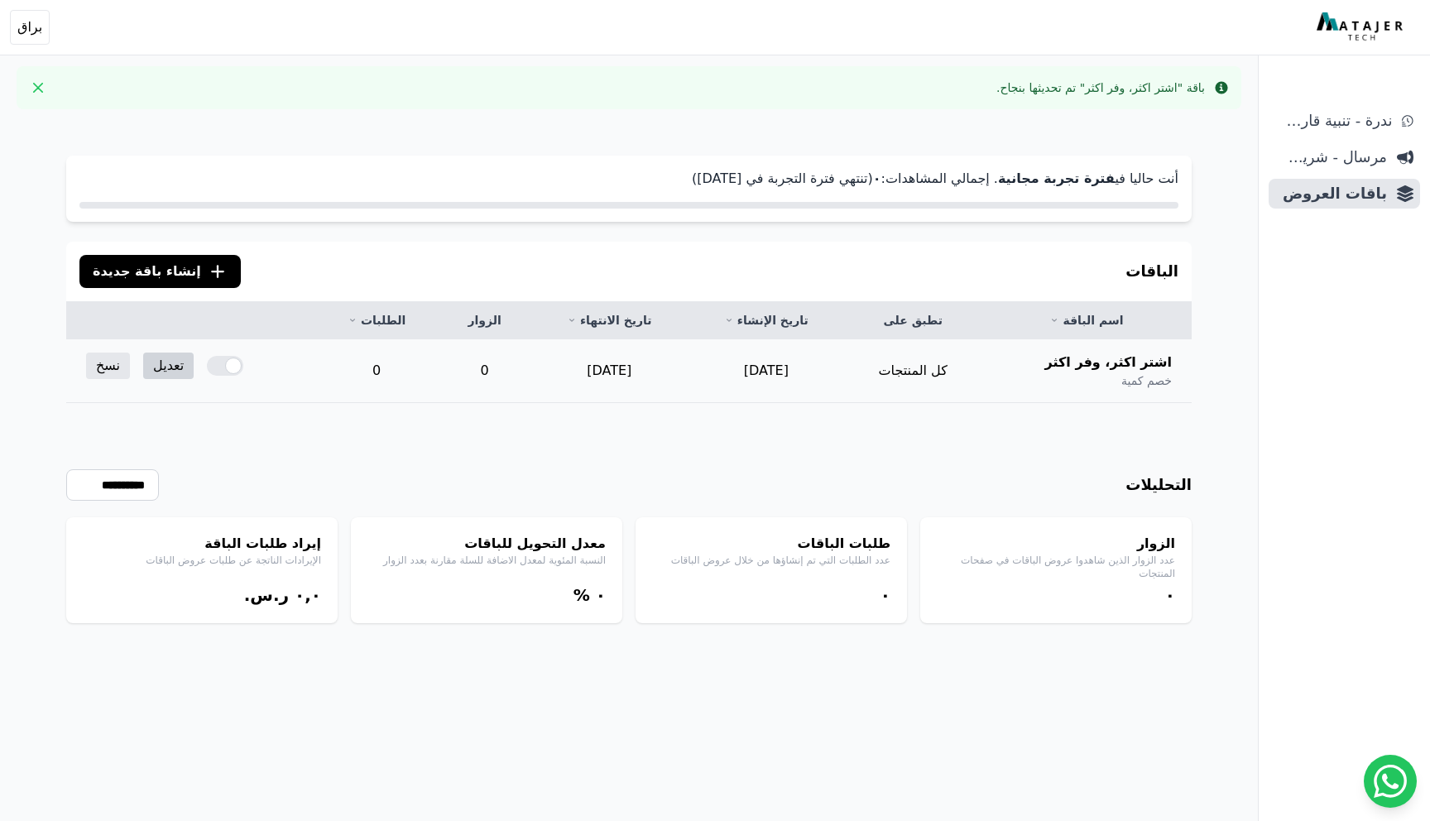
click at [162, 365] on link "تعديل" at bounding box center [168, 366] width 50 height 26
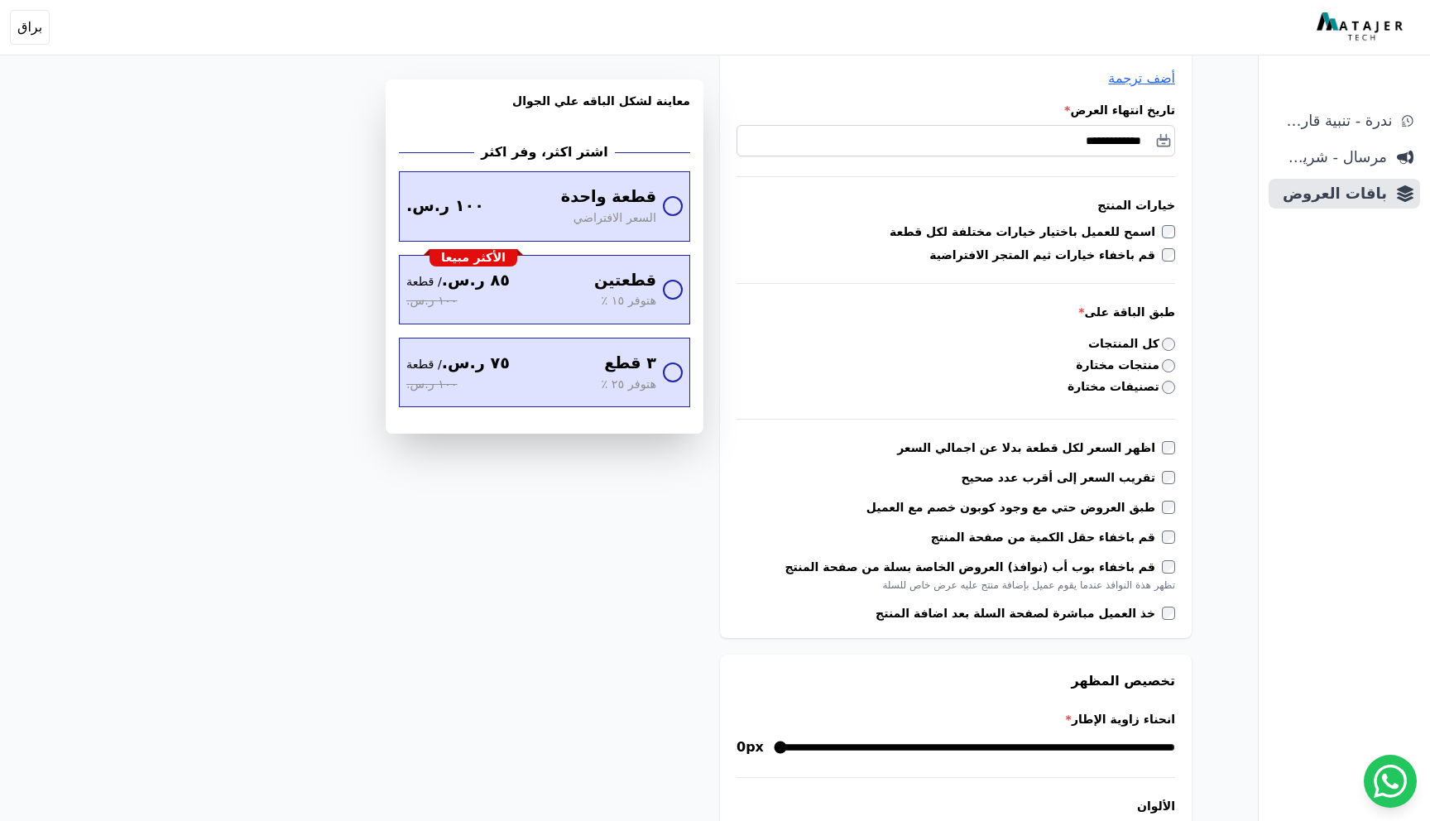
scroll to position [295, 0]
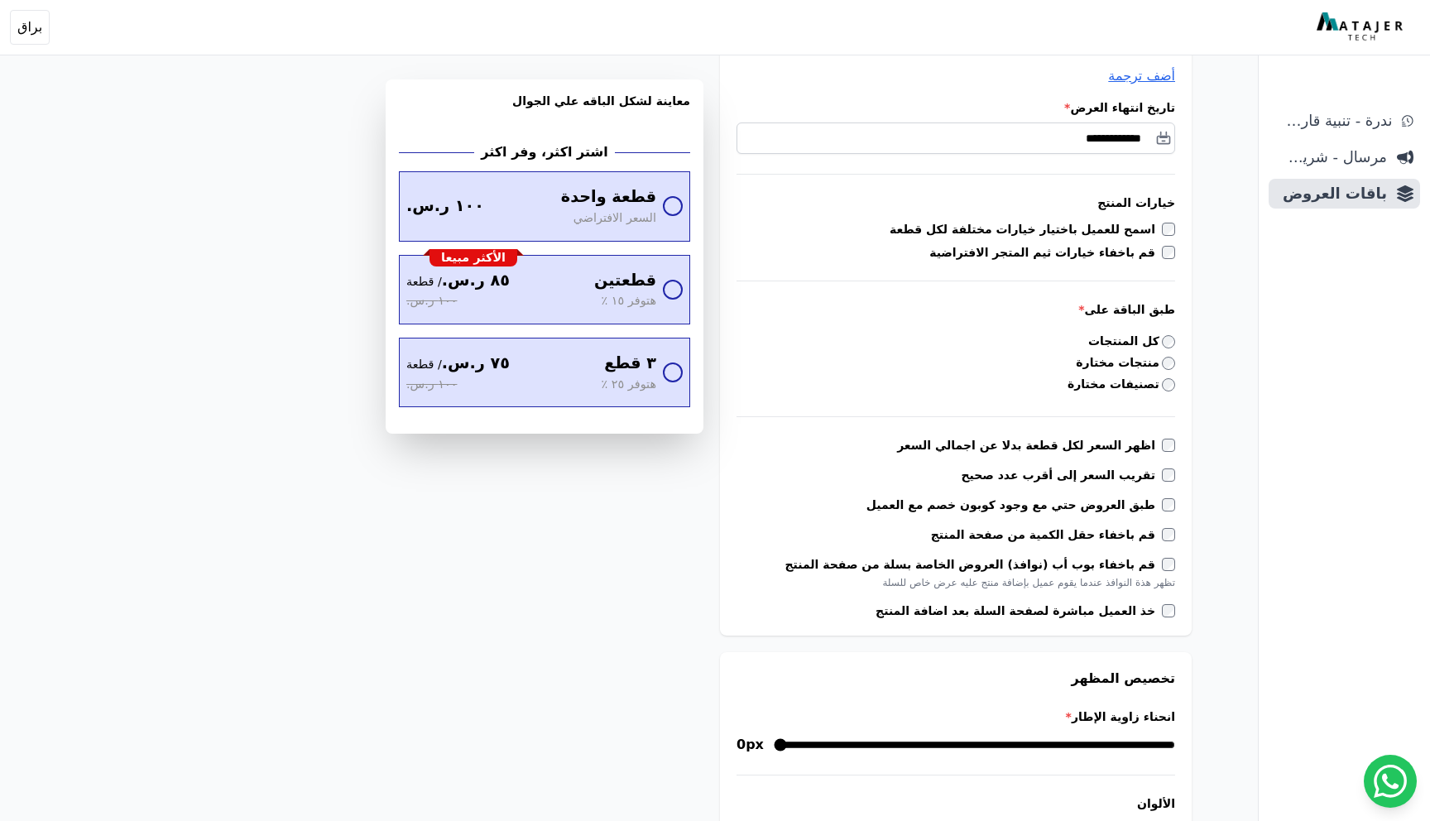
click at [1091, 564] on label "قم باخفاء بوب أب (نوافذ) العروض الخاصة بسلة من صفحة المنتج" at bounding box center [973, 564] width 377 height 17
click at [1091, 565] on label "قم باخفاء بوب أب (نوافذ) العروض الخاصة بسلة من صفحة المنتج" at bounding box center [973, 564] width 377 height 17
click at [1064, 572] on label "قم باخفاء بوب أب (نوافذ) العروض الخاصة بسلة من صفحة المنتج" at bounding box center [973, 564] width 377 height 17
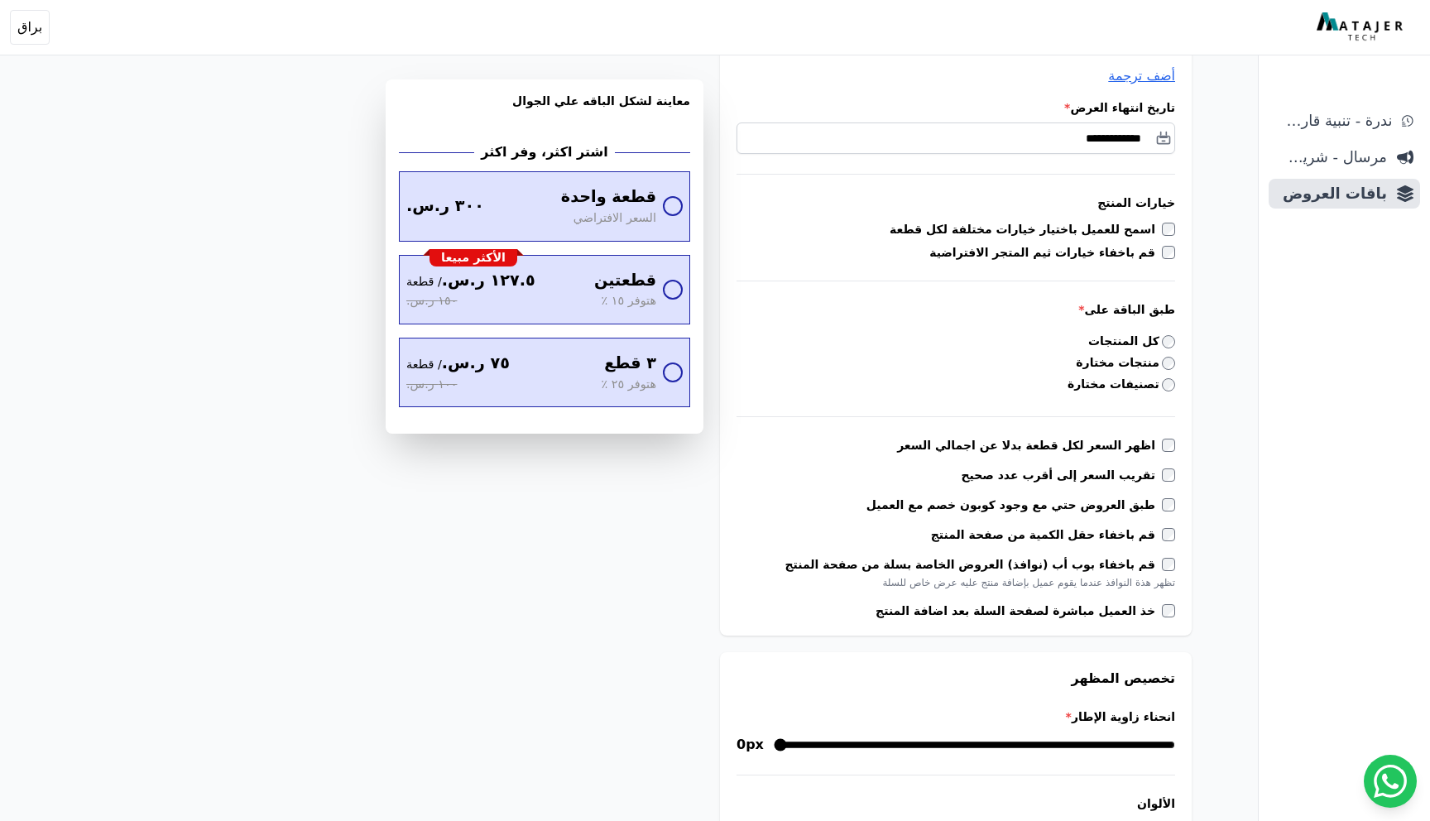
click at [1064, 572] on label "قم باخفاء بوب أب (نوافذ) العروض الخاصة بسلة من صفحة المنتج" at bounding box center [973, 564] width 377 height 17
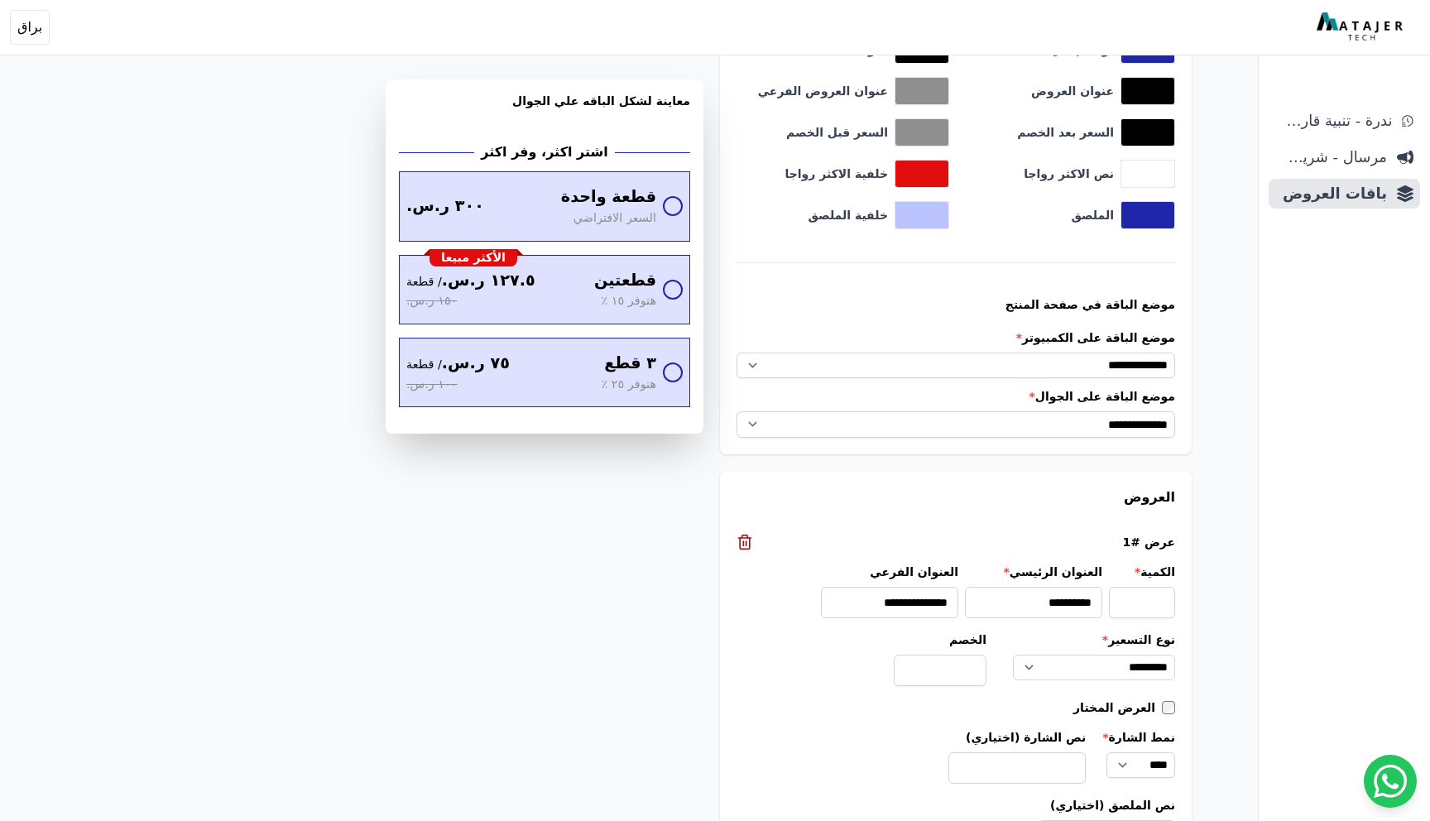
scroll to position [1134, 0]
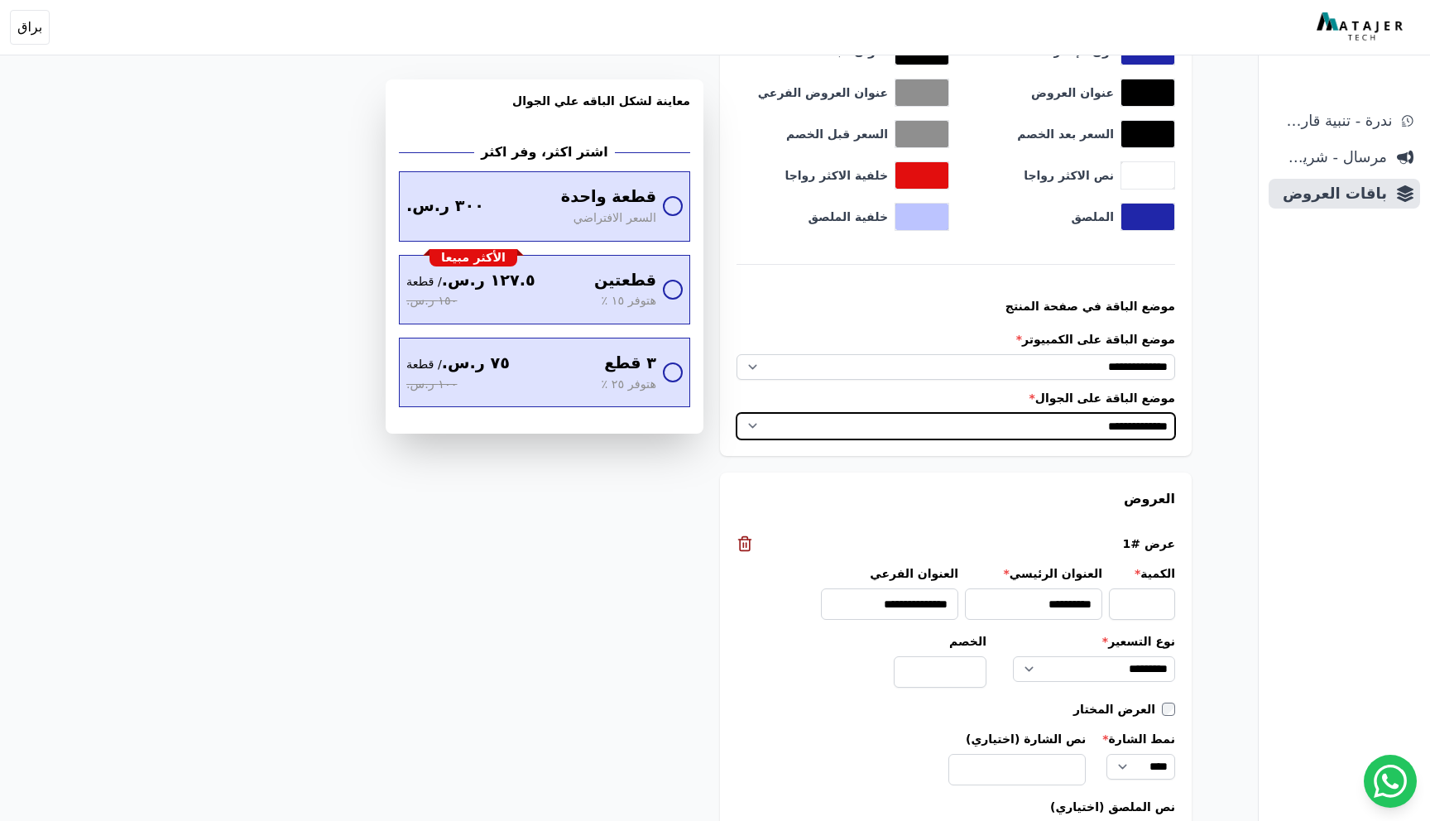
click at [1127, 433] on select "**********" at bounding box center [956, 426] width 439 height 26
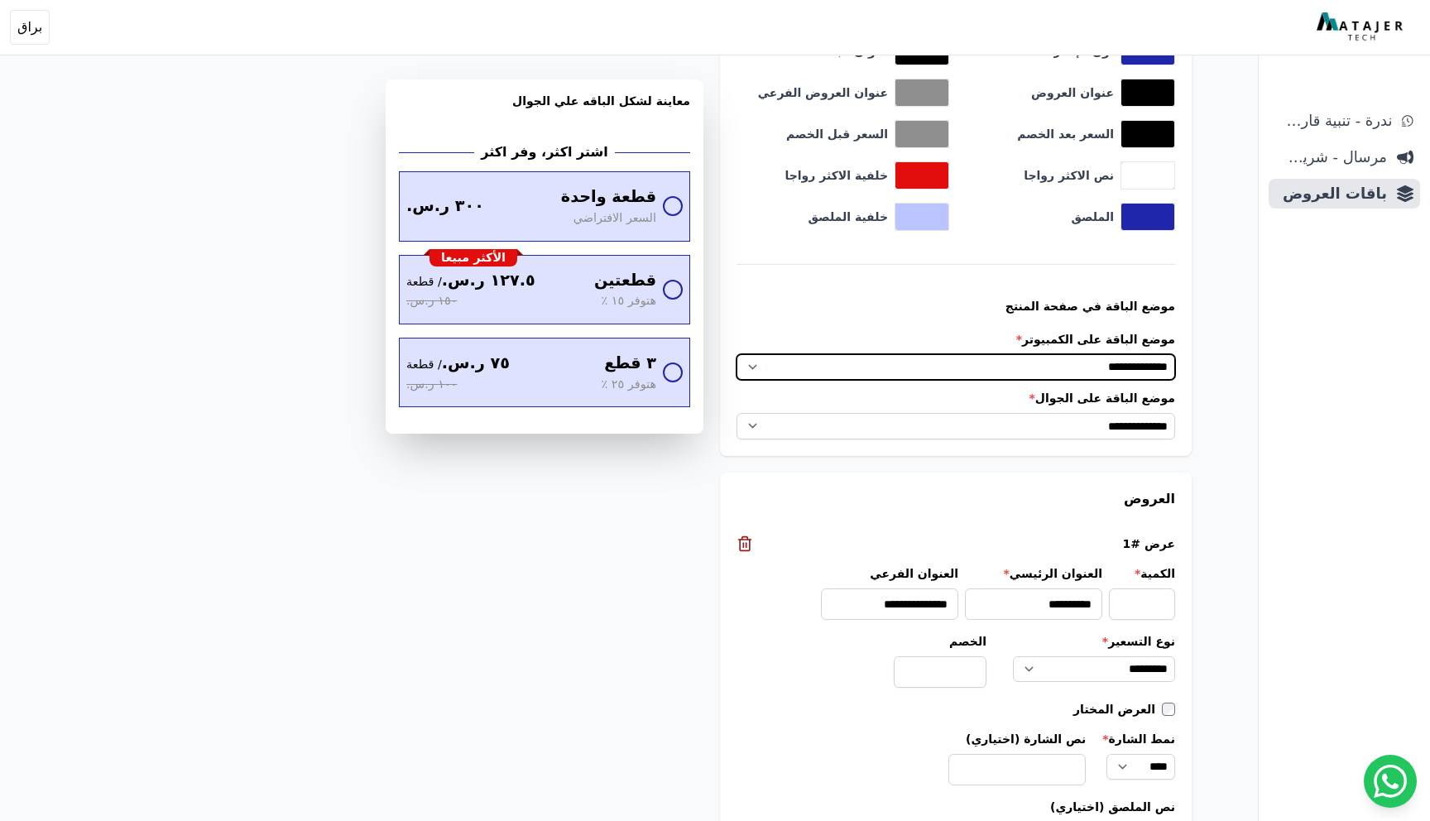
click at [1134, 369] on select "**********" at bounding box center [956, 367] width 439 height 26
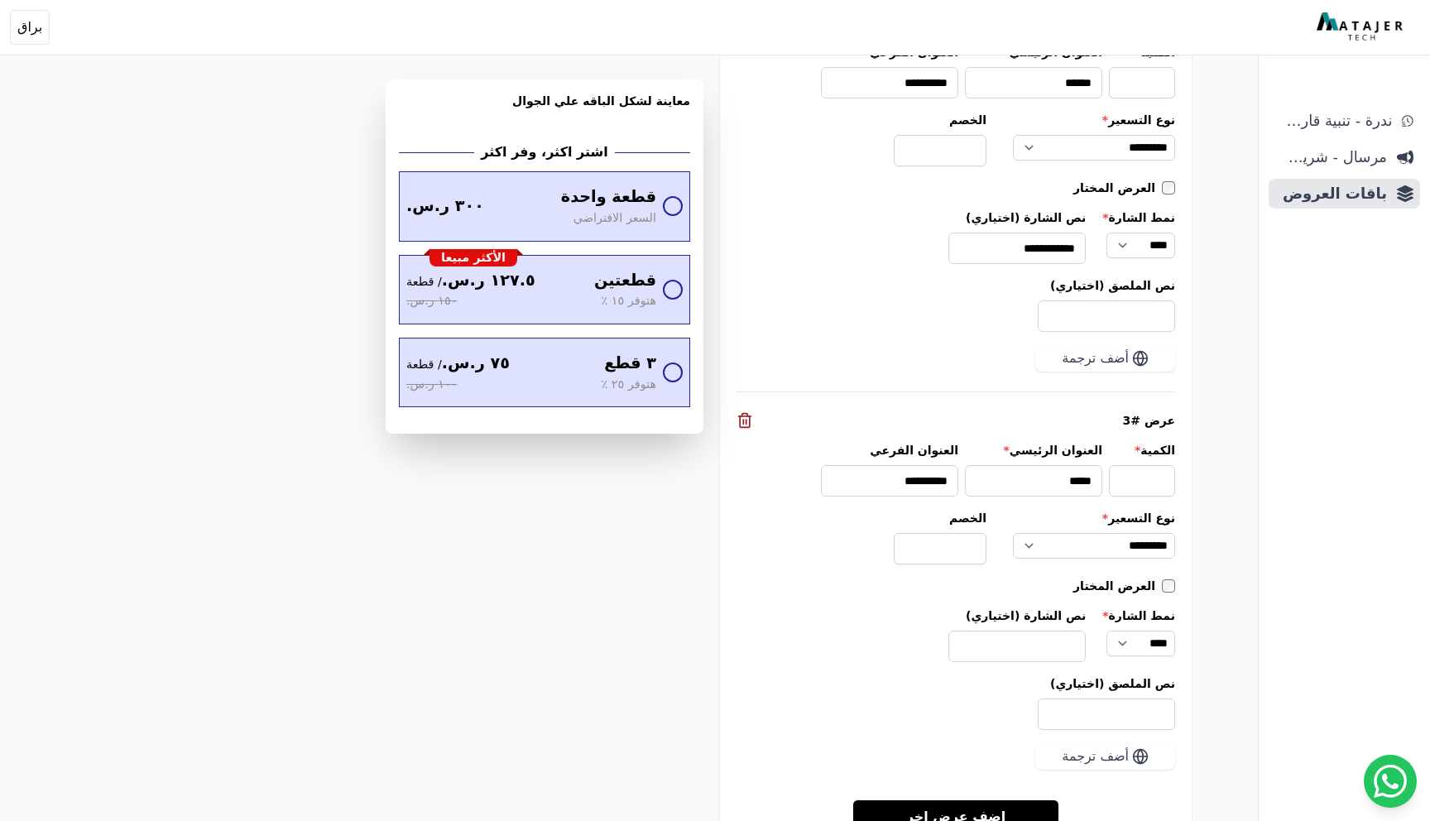
scroll to position [2233, 0]
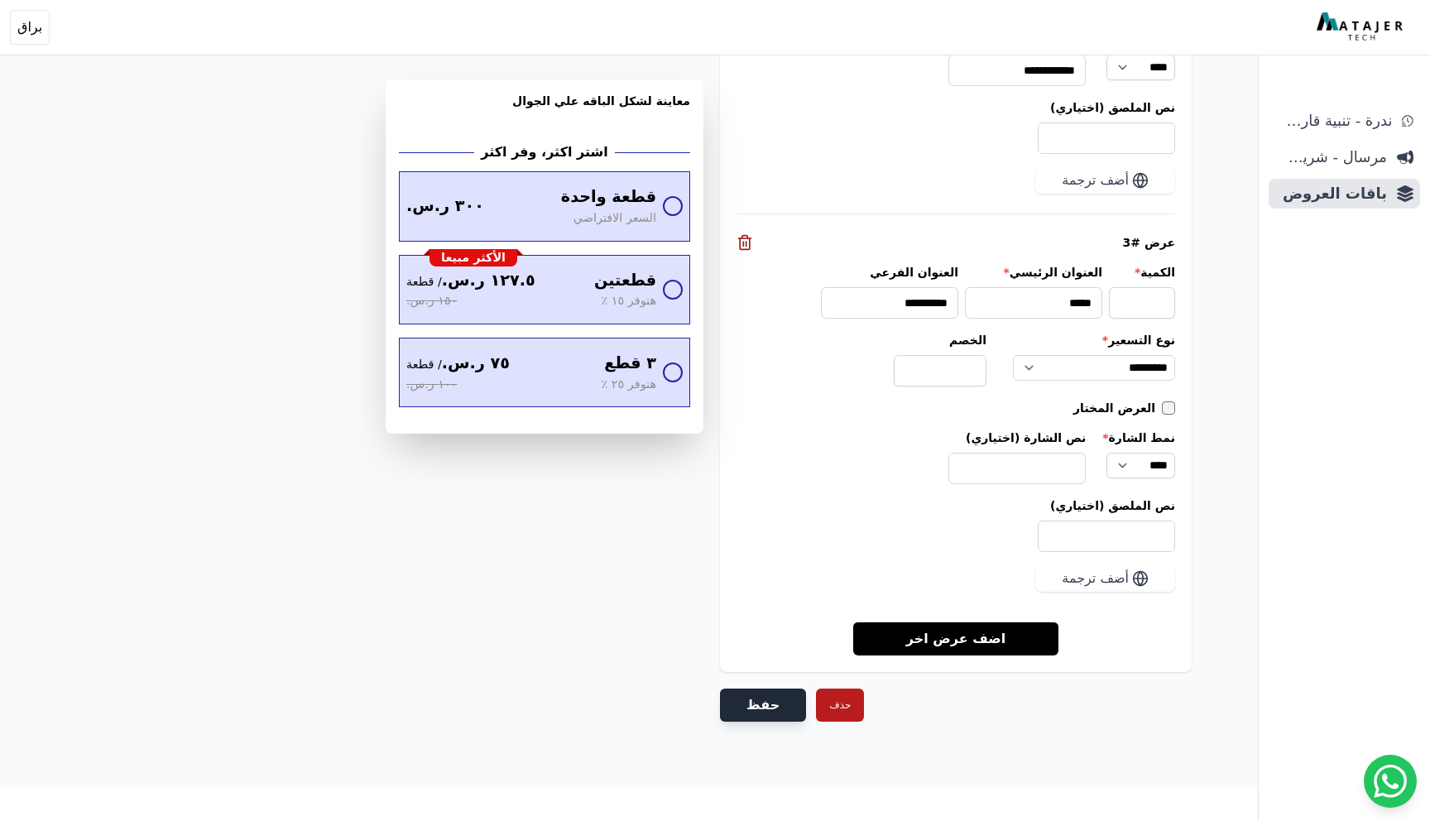
click at [771, 702] on button "حفظ" at bounding box center [763, 705] width 86 height 33
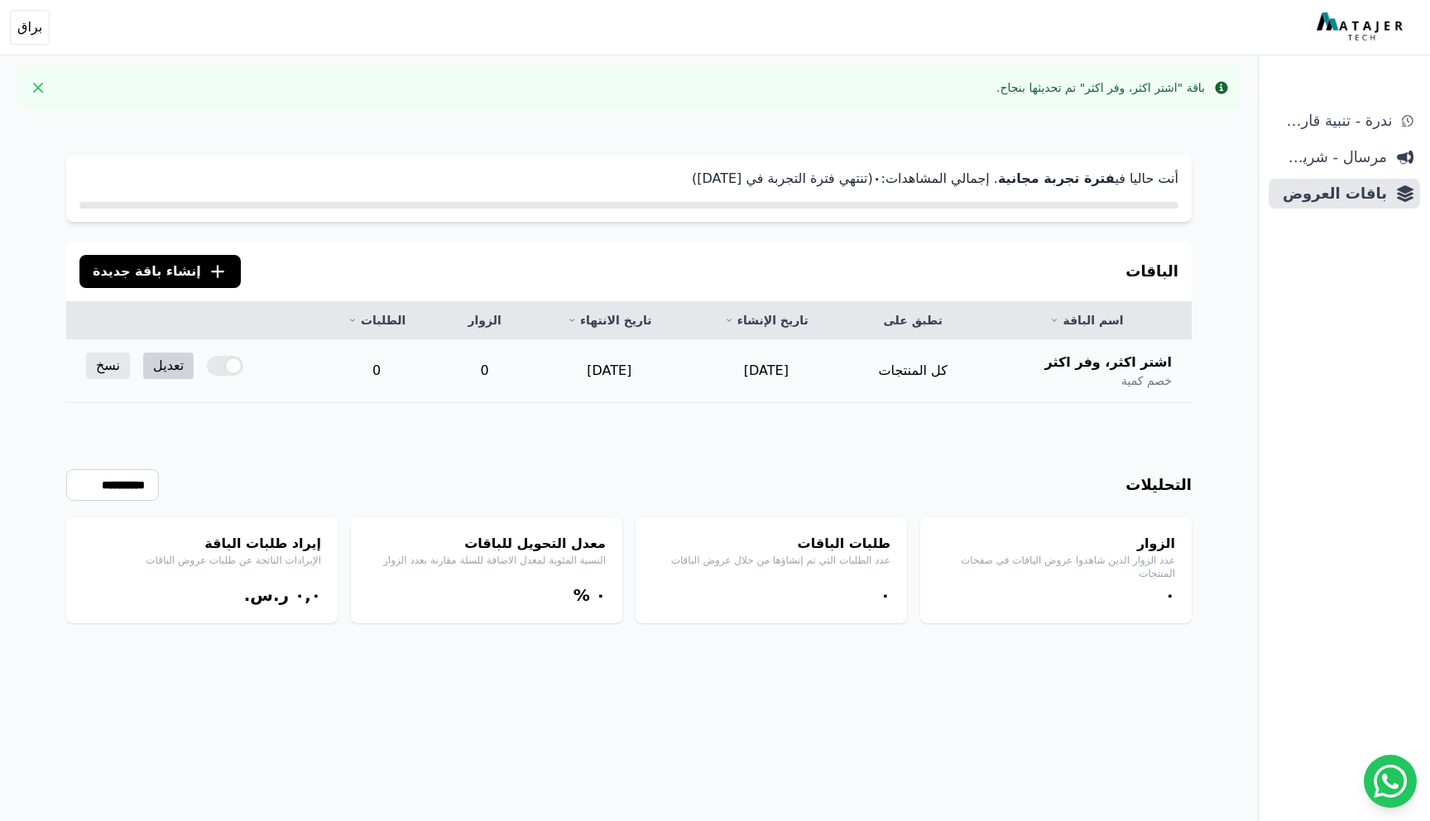
click at [179, 365] on link "تعديل" at bounding box center [168, 366] width 50 height 26
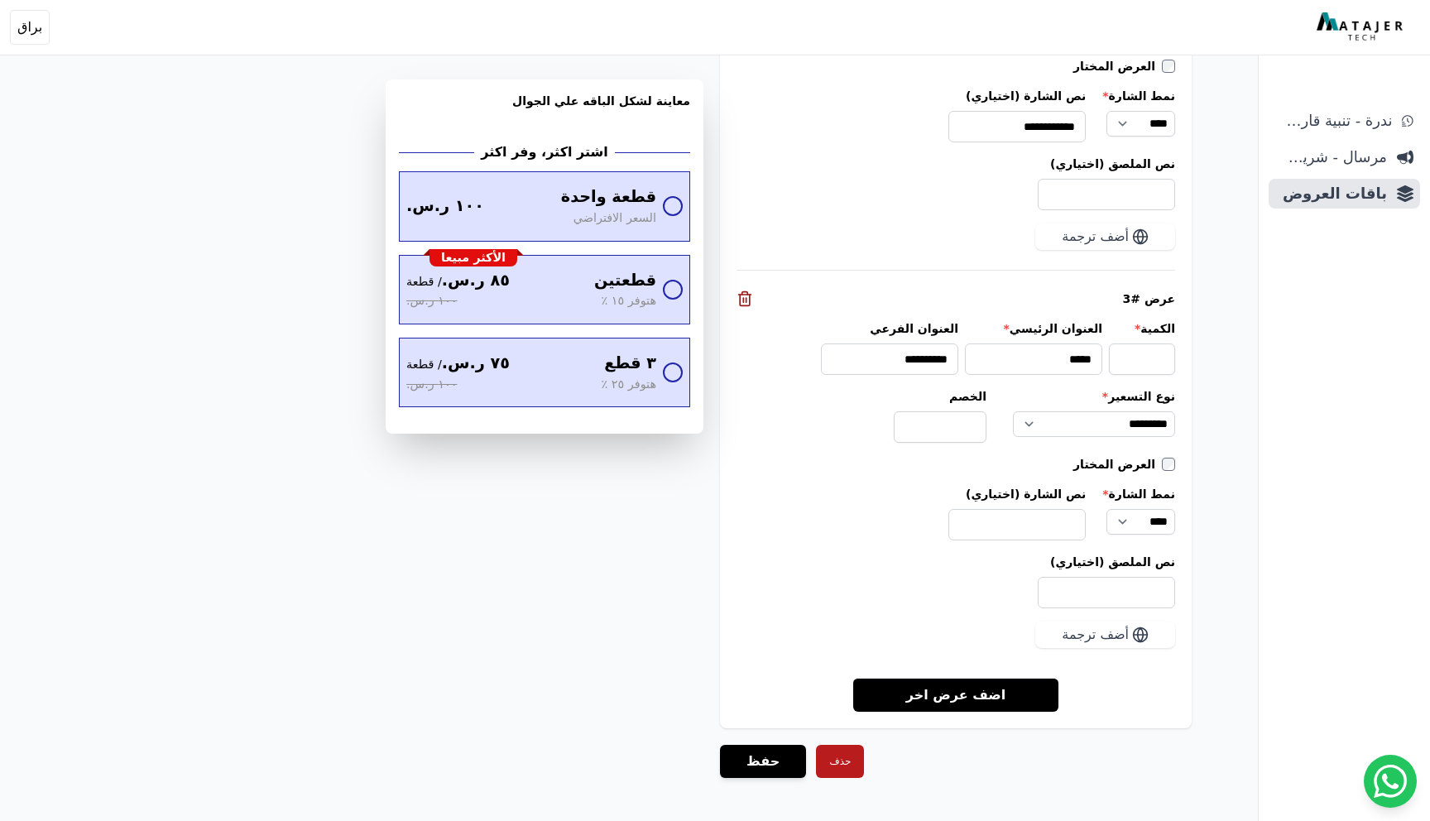
scroll to position [2168, 0]
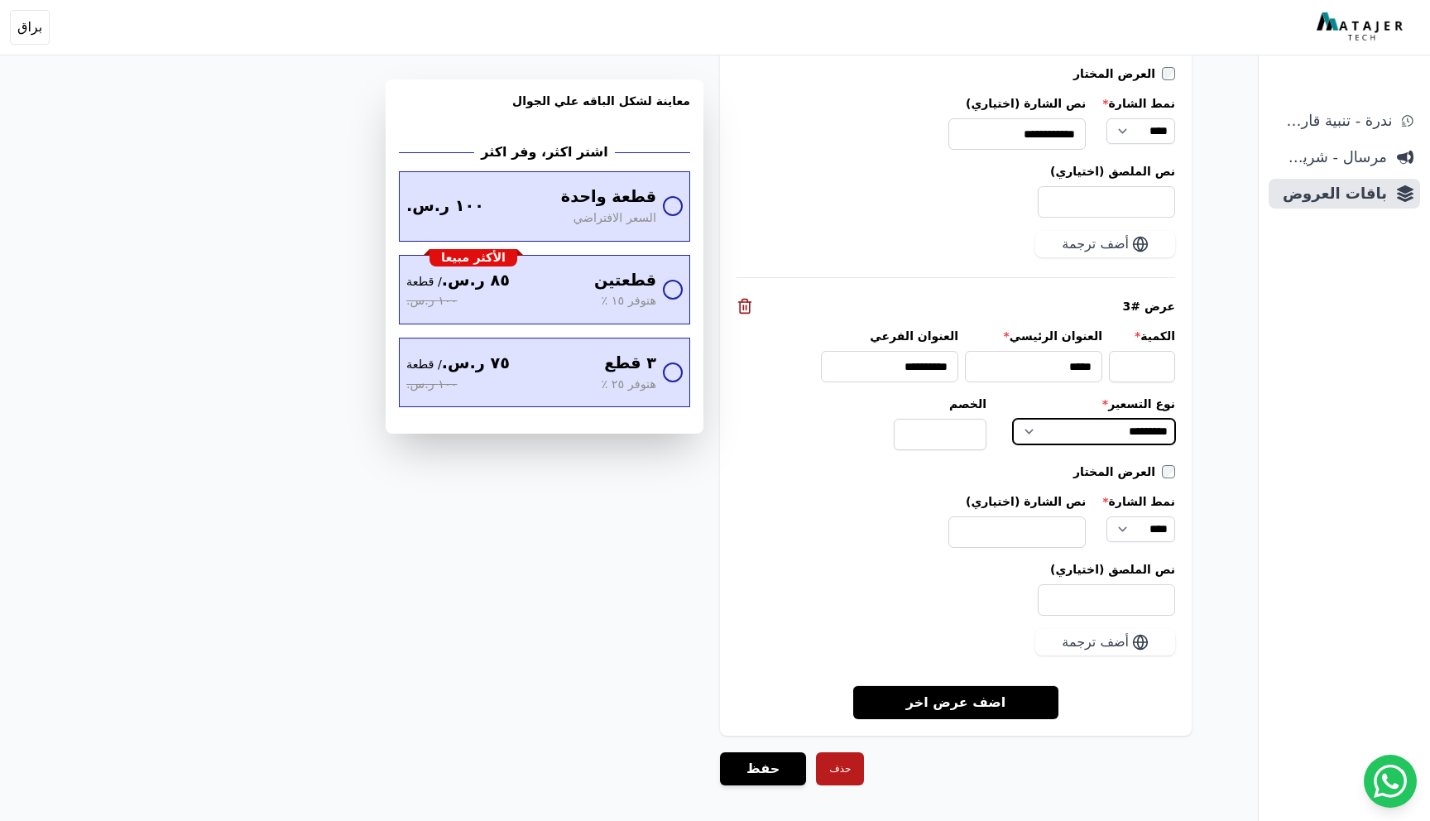
click at [1065, 425] on select "**********" at bounding box center [1094, 432] width 162 height 26
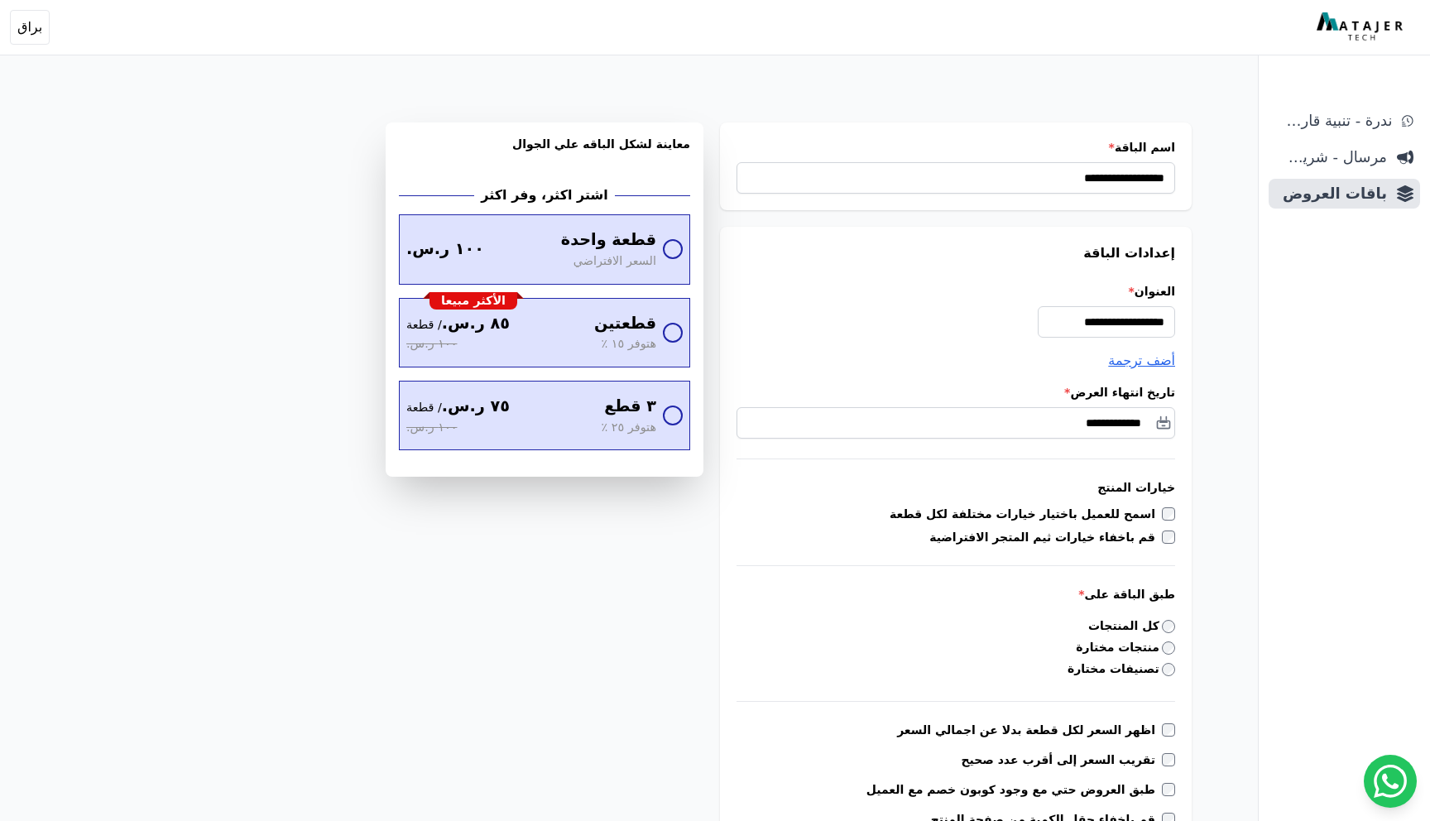
scroll to position [0, 0]
